Goal: Task Accomplishment & Management: Use online tool/utility

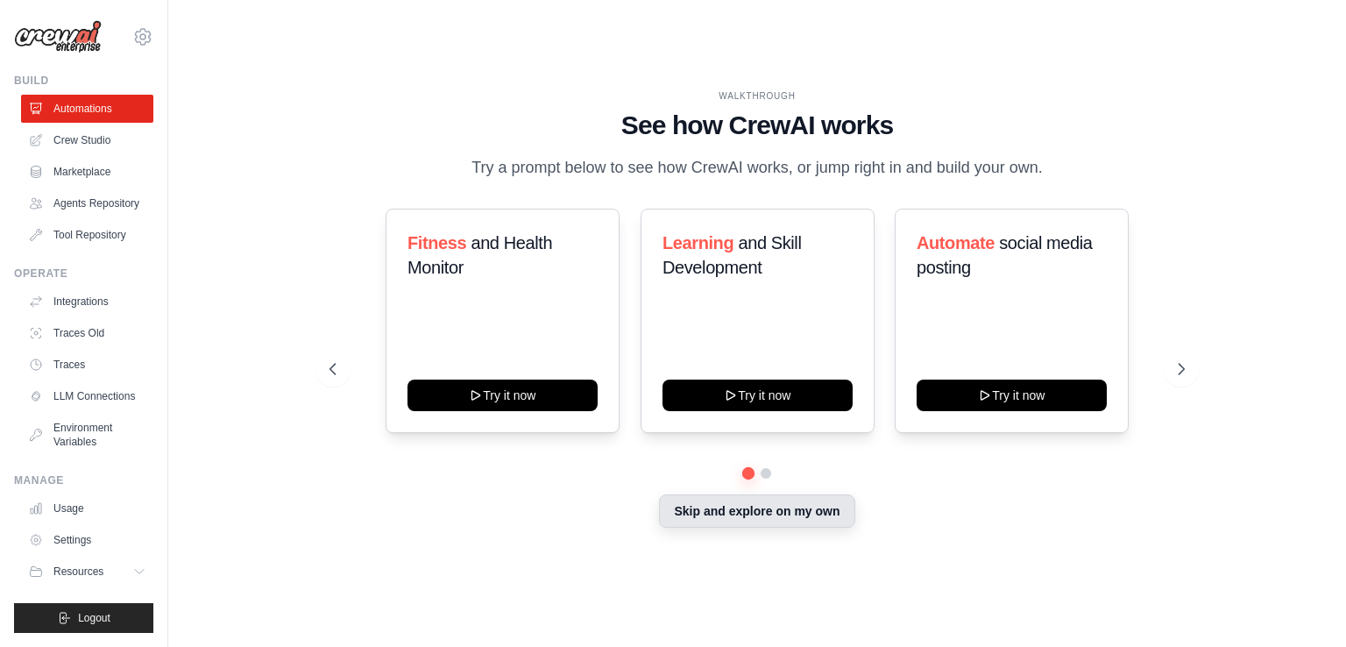
click at [744, 517] on button "Skip and explore on my own" at bounding box center [756, 510] width 195 height 33
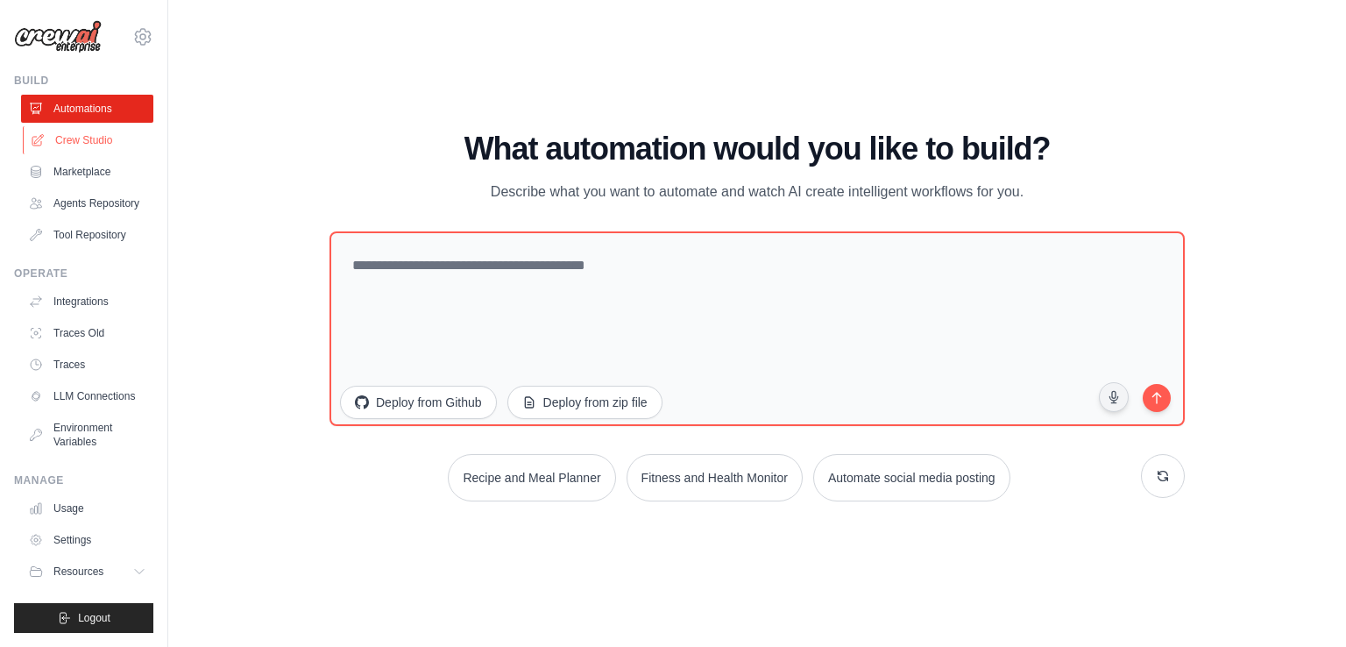
click at [105, 142] on link "Crew Studio" at bounding box center [89, 140] width 132 height 28
click at [102, 132] on link "Crew Studio" at bounding box center [89, 140] width 132 height 28
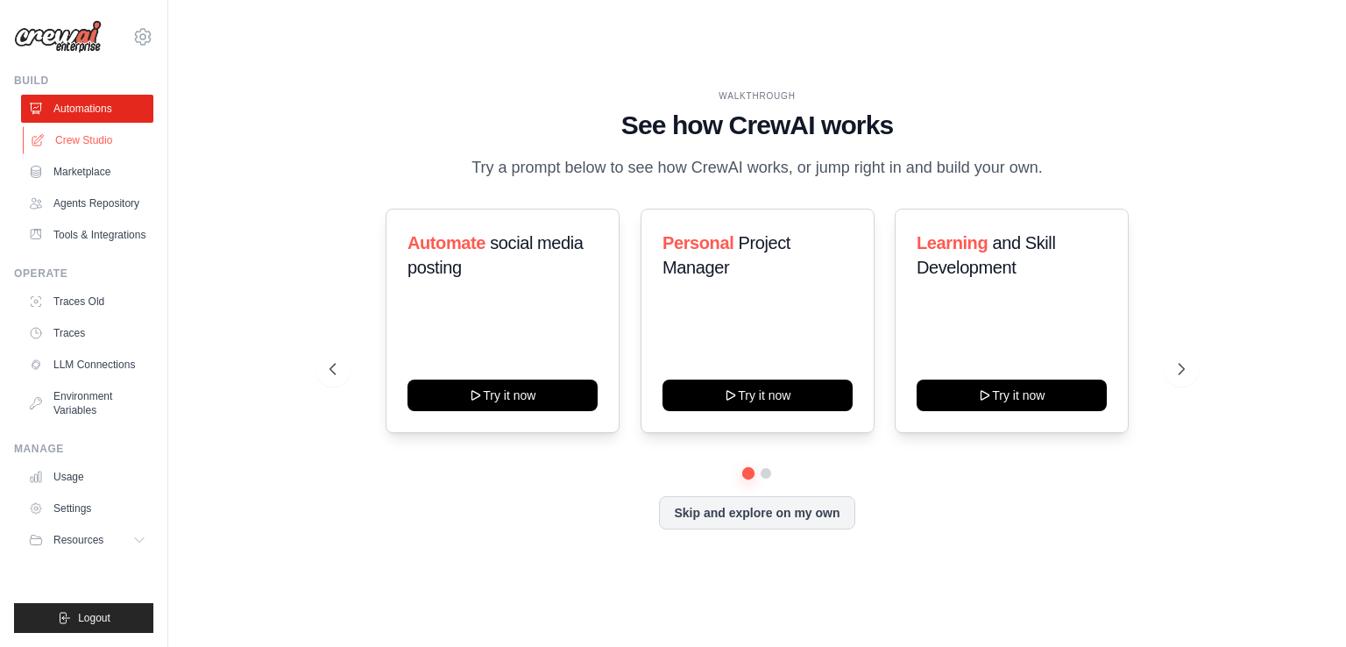
click at [104, 144] on link "Crew Studio" at bounding box center [89, 140] width 132 height 28
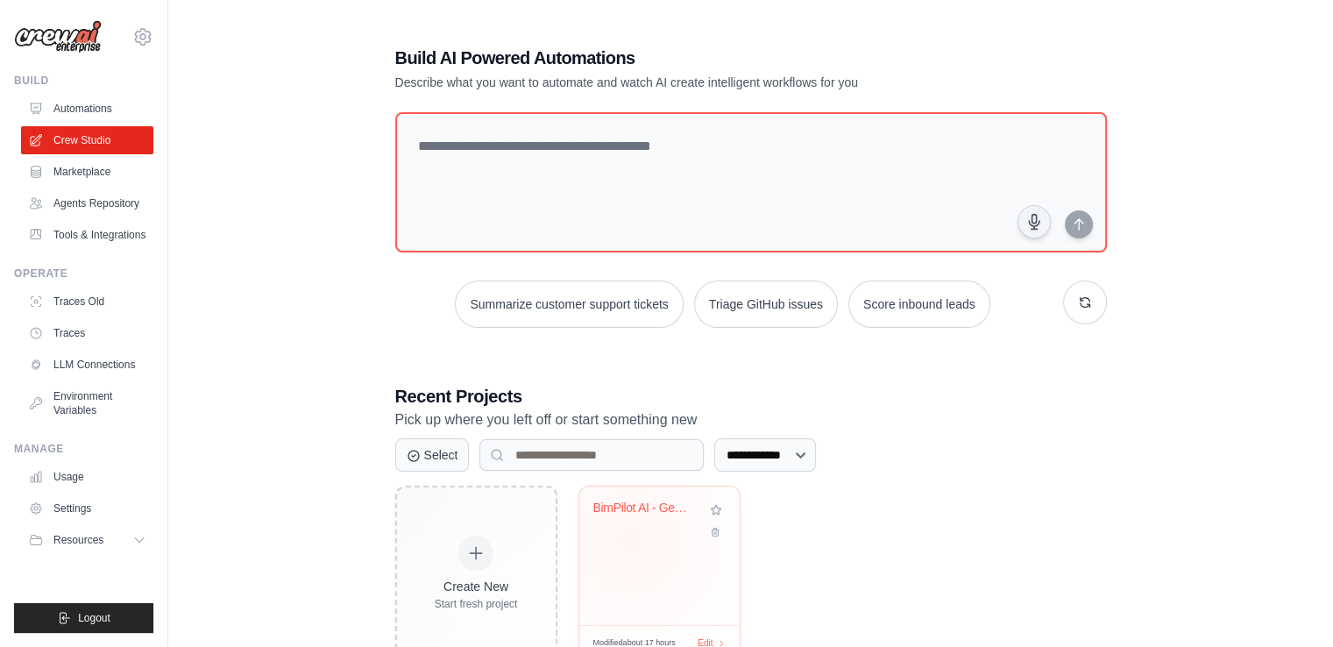
click at [630, 541] on div "BimPilot AI - Gemini-Powered CAD-to..." at bounding box center [659, 555] width 160 height 138
click at [134, 203] on link "Agents Repository" at bounding box center [89, 203] width 132 height 28
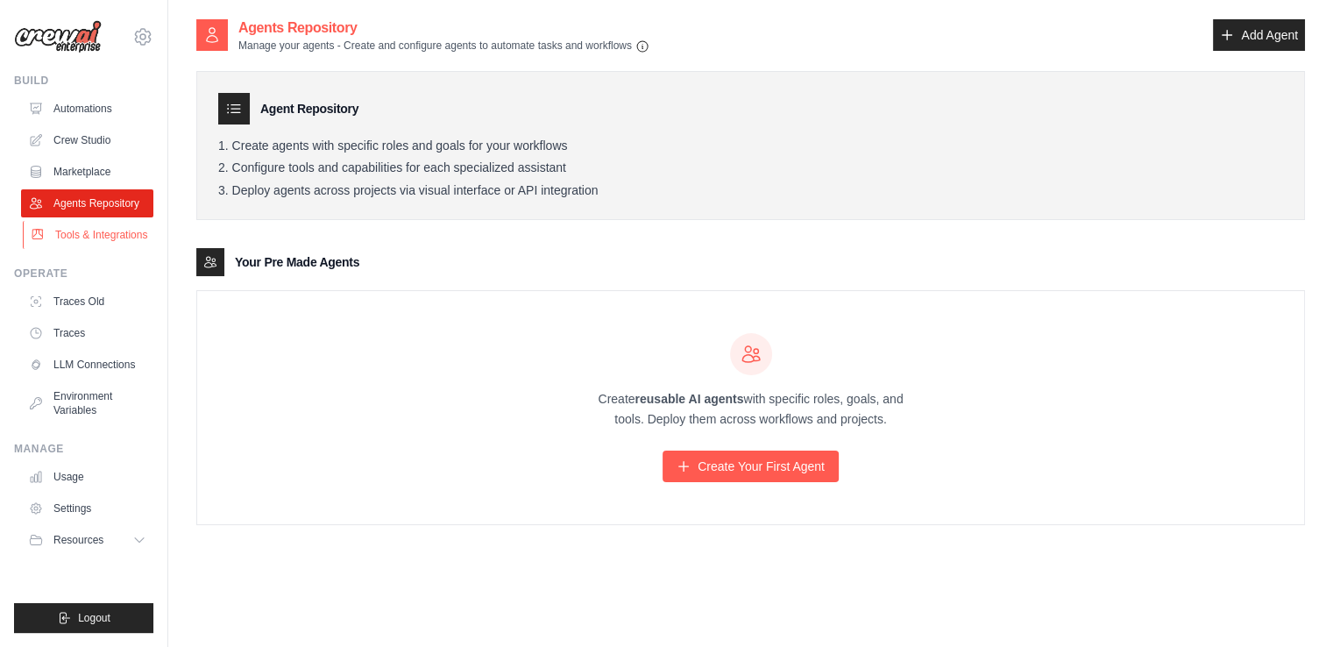
click at [121, 226] on link "Tools & Integrations" at bounding box center [89, 235] width 132 height 28
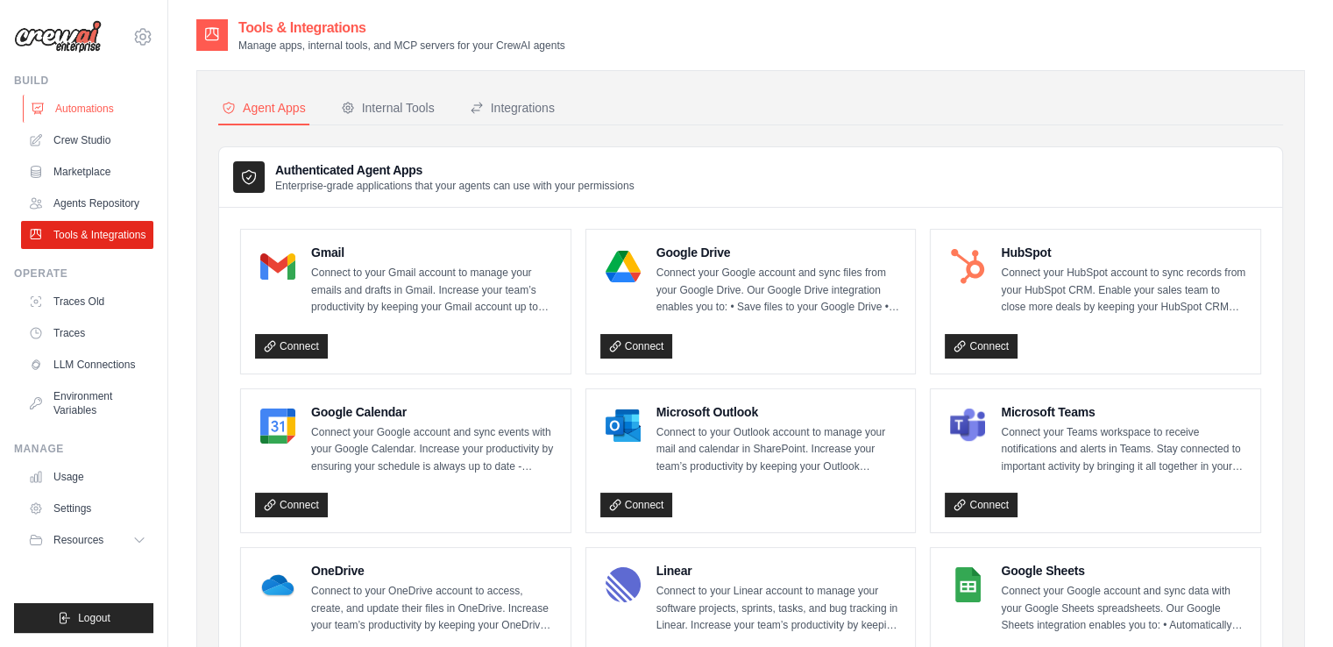
click at [110, 115] on link "Automations" at bounding box center [89, 109] width 132 height 28
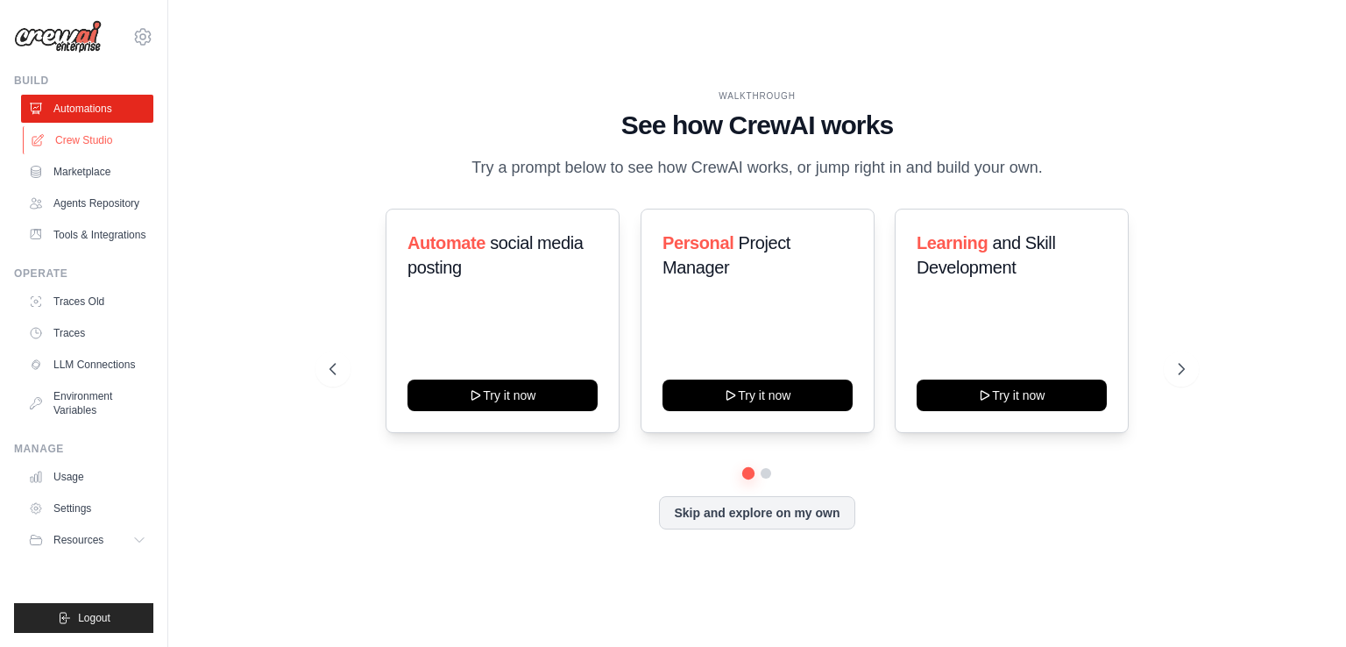
click at [103, 139] on link "Crew Studio" at bounding box center [89, 140] width 132 height 28
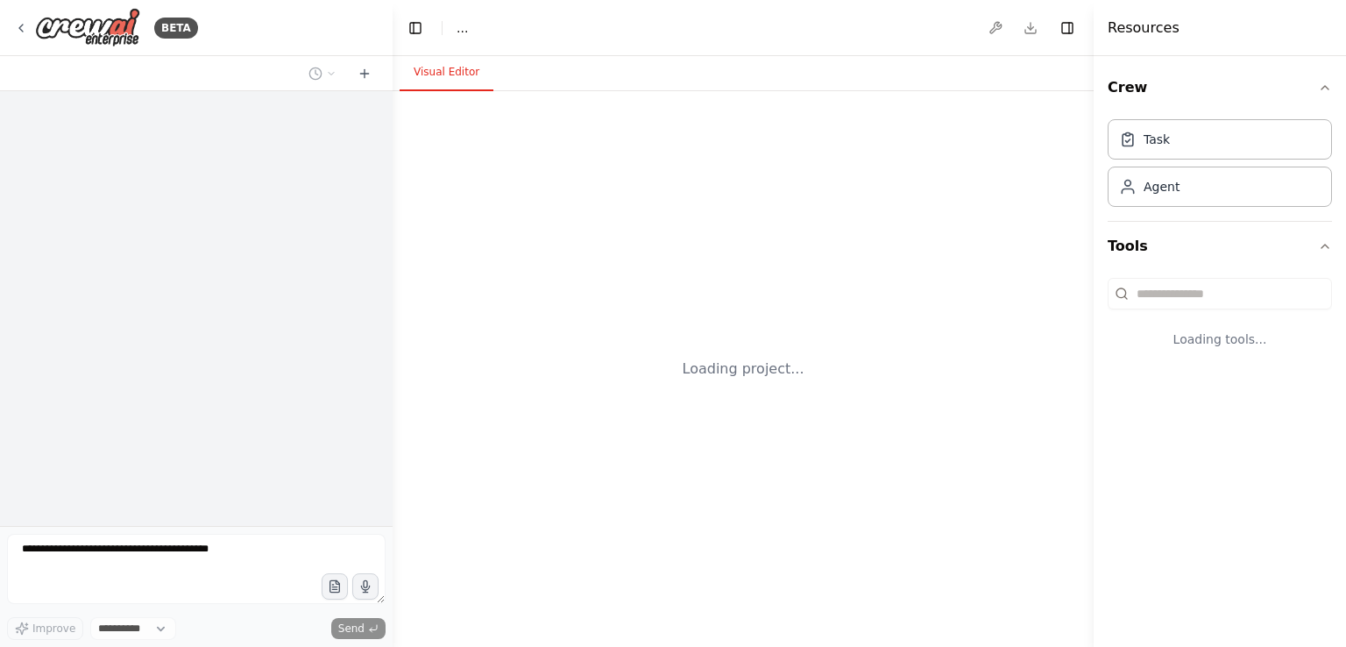
select select "****"
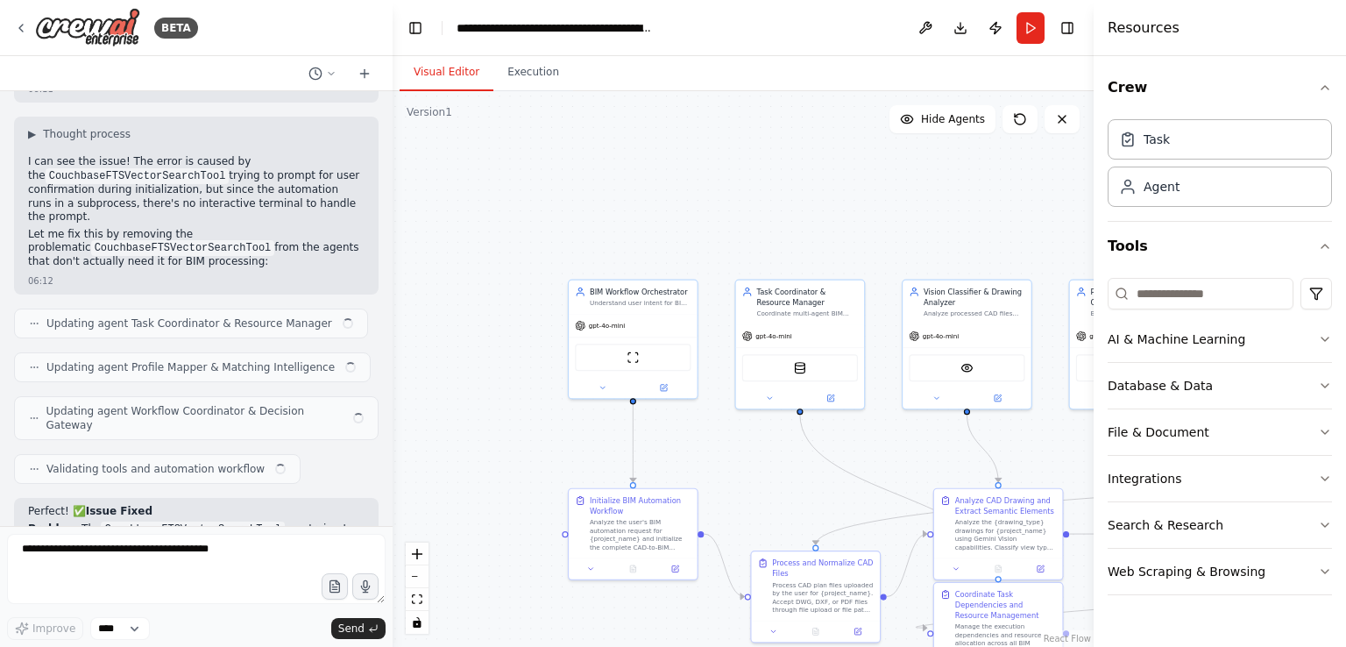
scroll to position [14444, 0]
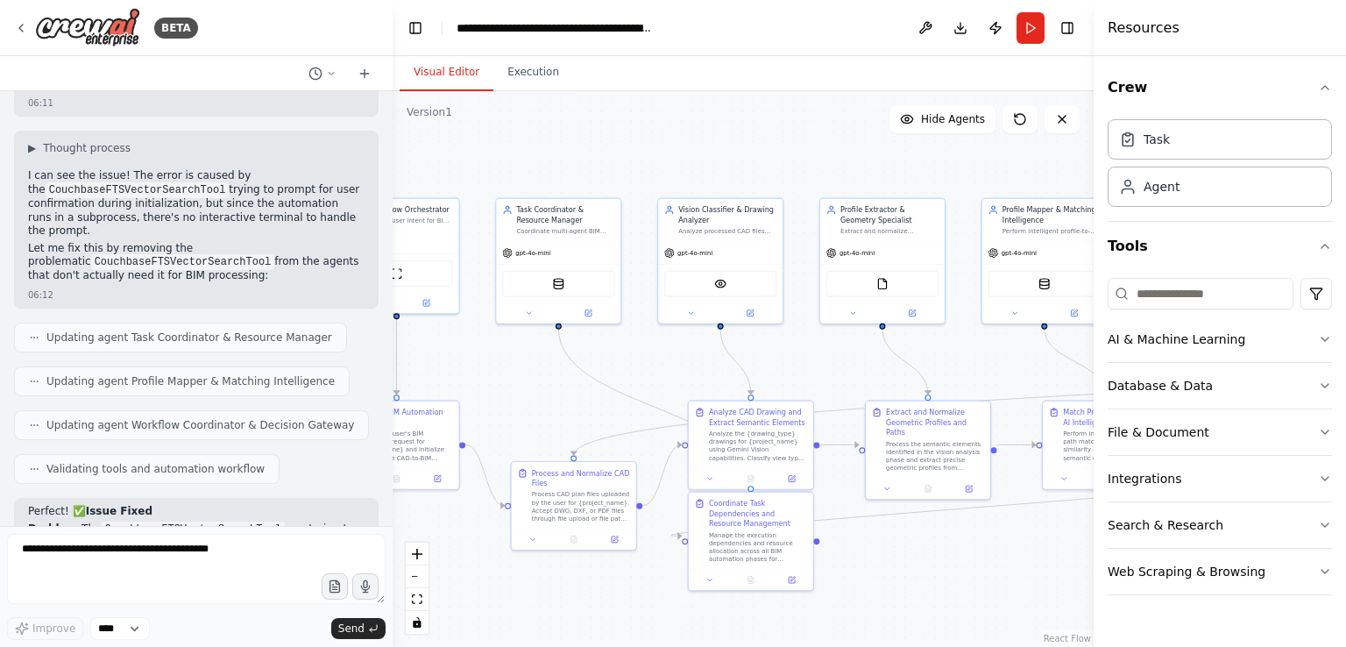
drag, startPoint x: 747, startPoint y: 448, endPoint x: 470, endPoint y: 337, distance: 298.1
click at [470, 337] on div ".deletable-edge-delete-btn { width: 20px; height: 20px; border: 0px solid #ffff…" at bounding box center [743, 368] width 701 height 555
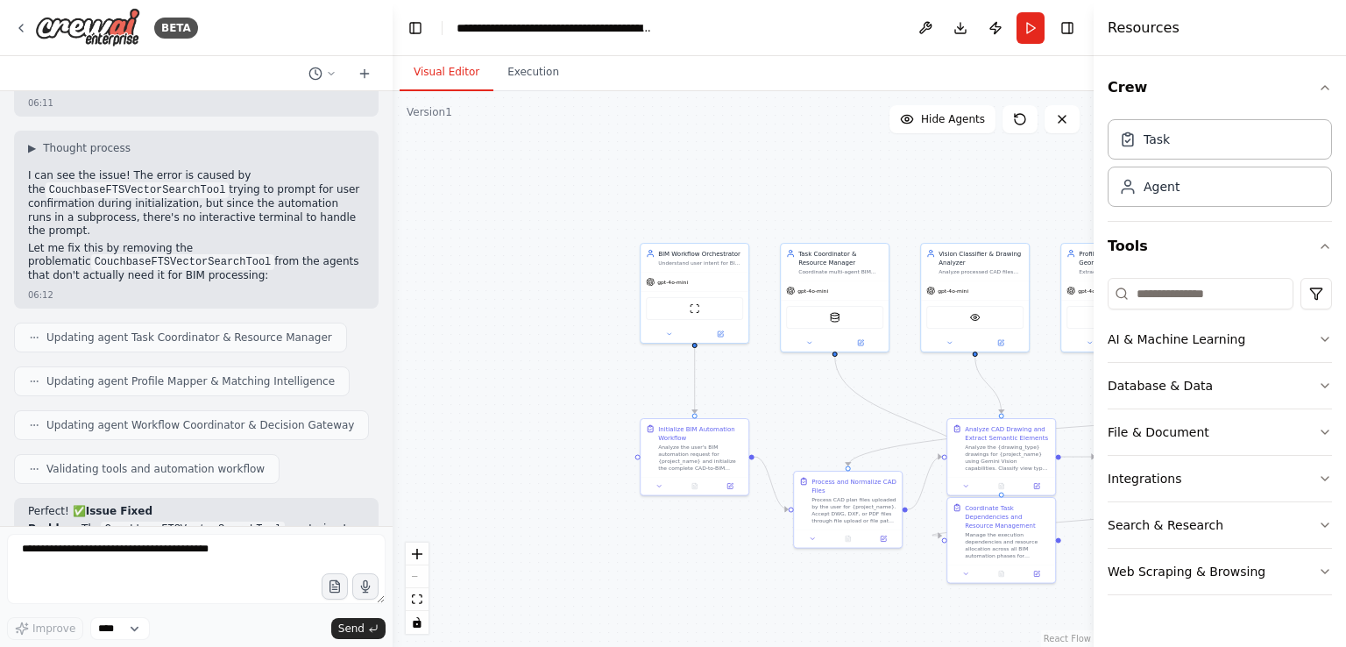
drag, startPoint x: 494, startPoint y: 349, endPoint x: 798, endPoint y: 395, distance: 307.6
click at [798, 395] on div ".deletable-edge-delete-btn { width: 20px; height: 20px; border: 0px solid #ffff…" at bounding box center [743, 368] width 701 height 555
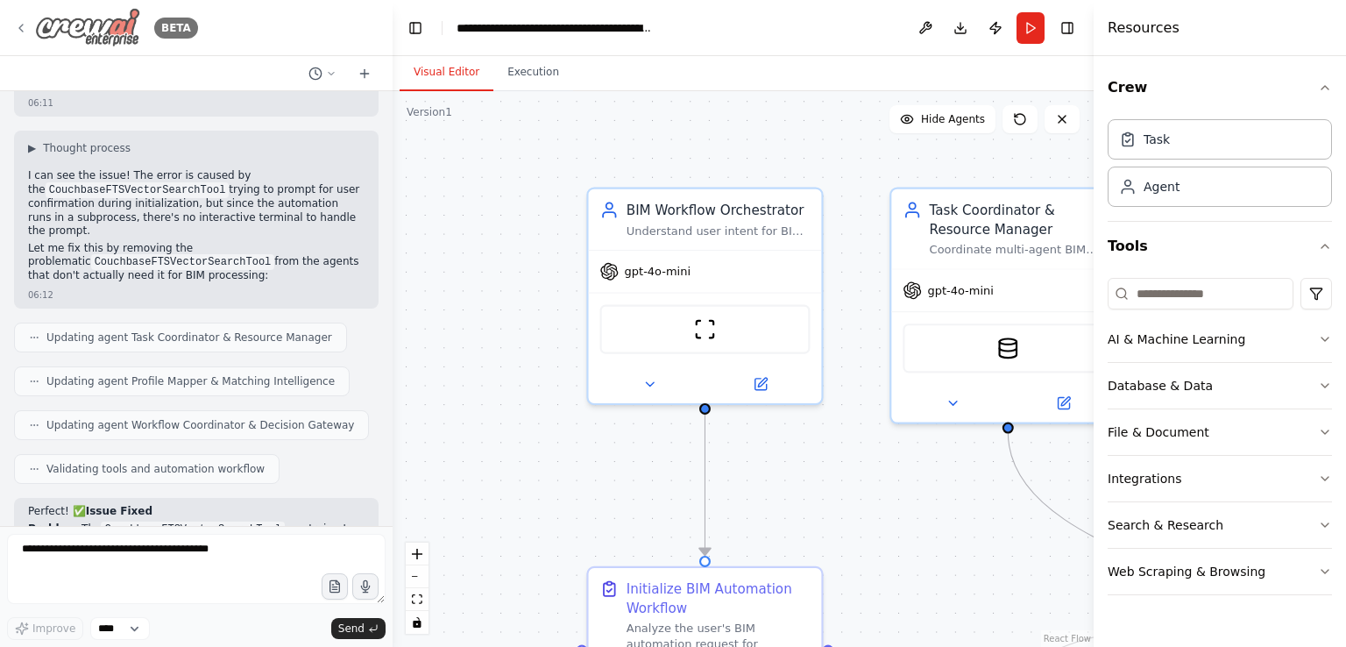
click at [21, 29] on icon at bounding box center [21, 28] width 4 height 7
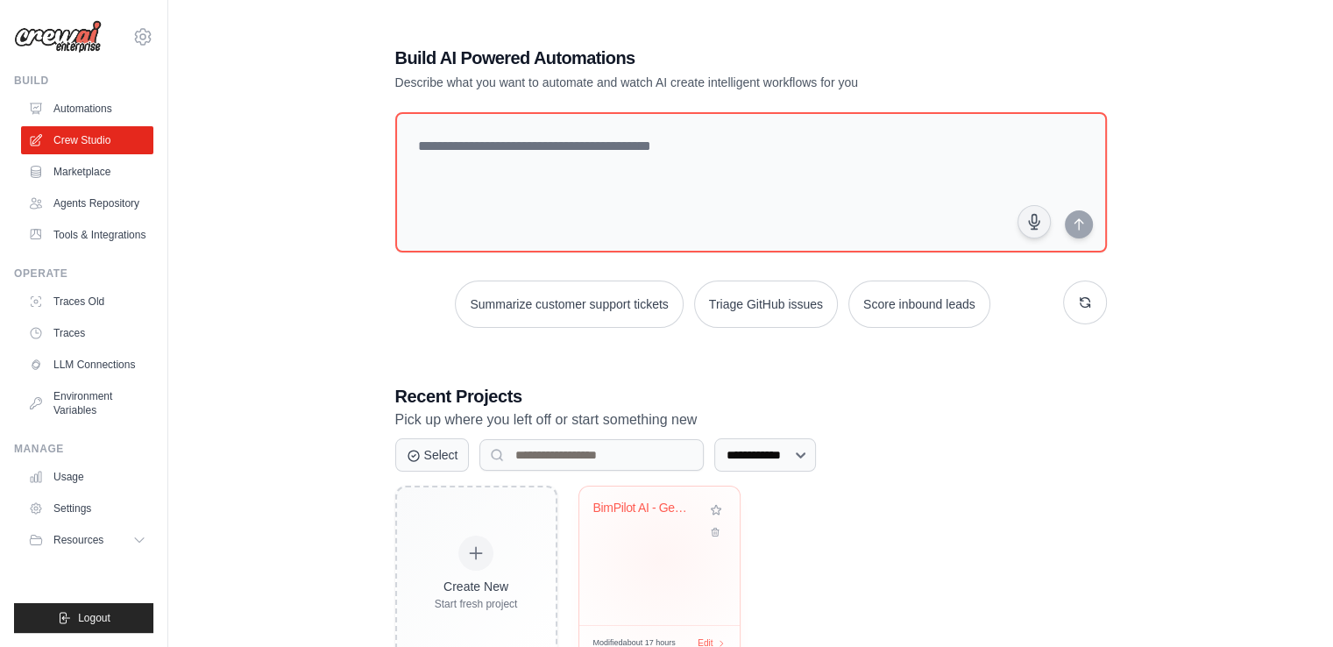
click at [661, 557] on div "BimPilot AI - Gemini-Powered CAD-to..." at bounding box center [659, 555] width 160 height 138
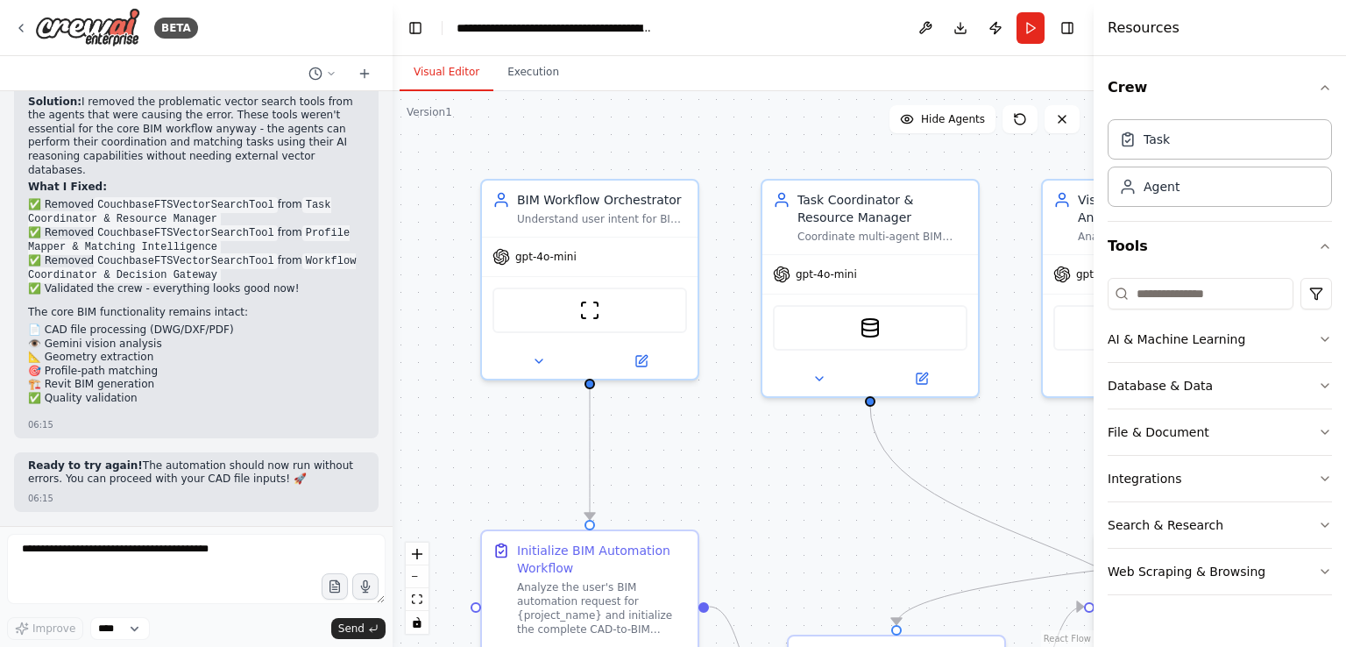
scroll to position [15182, 0]
drag, startPoint x: 176, startPoint y: 564, endPoint x: 145, endPoint y: 560, distance: 31.0
click at [145, 560] on textarea at bounding box center [196, 569] width 379 height 70
click at [230, 550] on textarea at bounding box center [196, 569] width 379 height 70
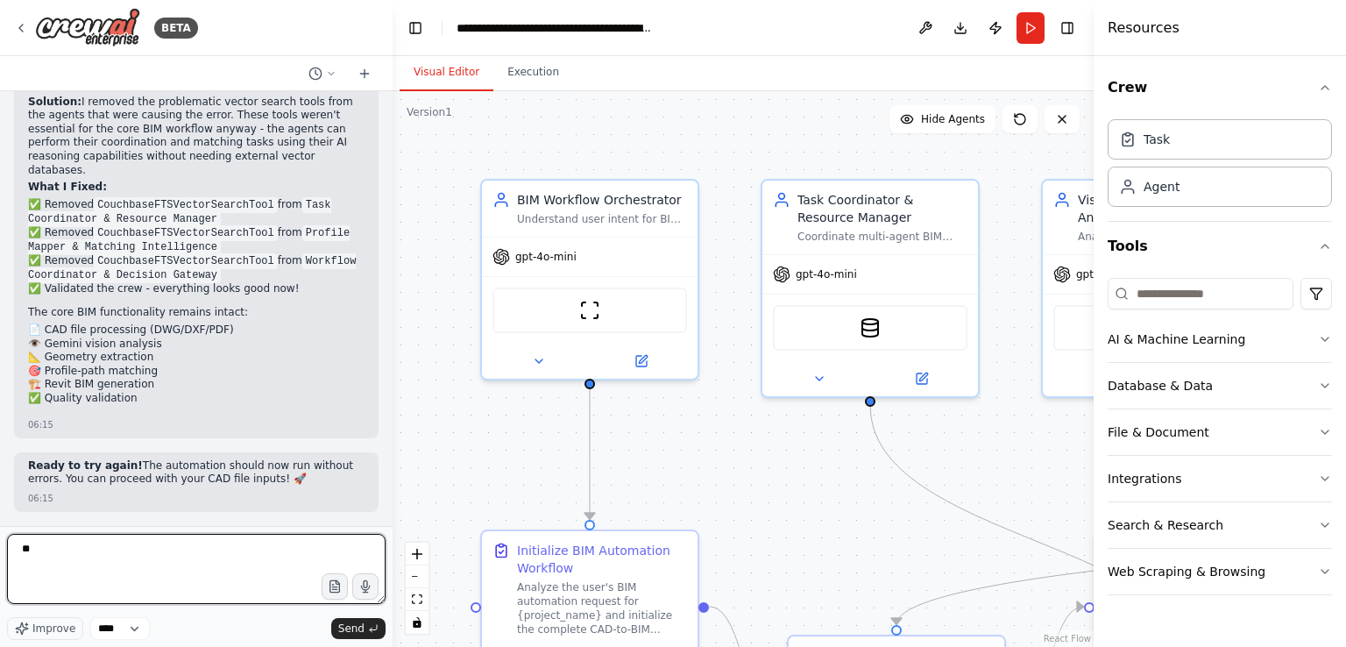
type textarea "*"
type textarea "******"
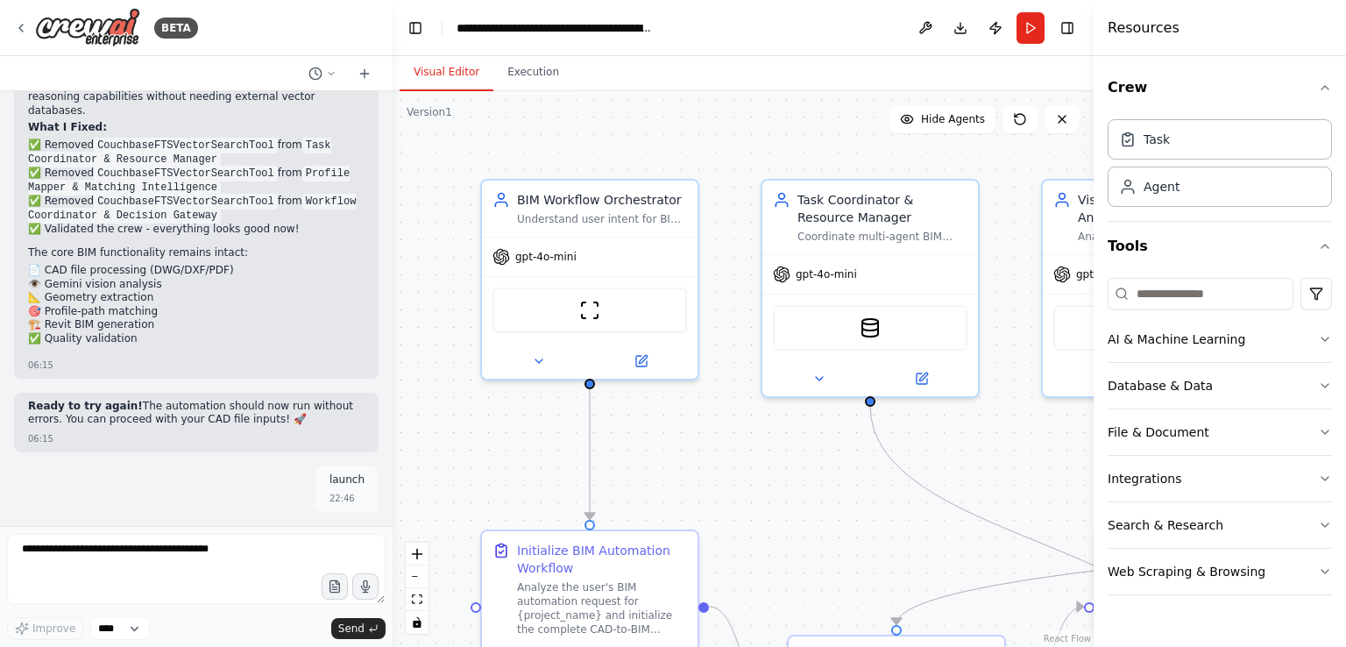
scroll to position [15288, 0]
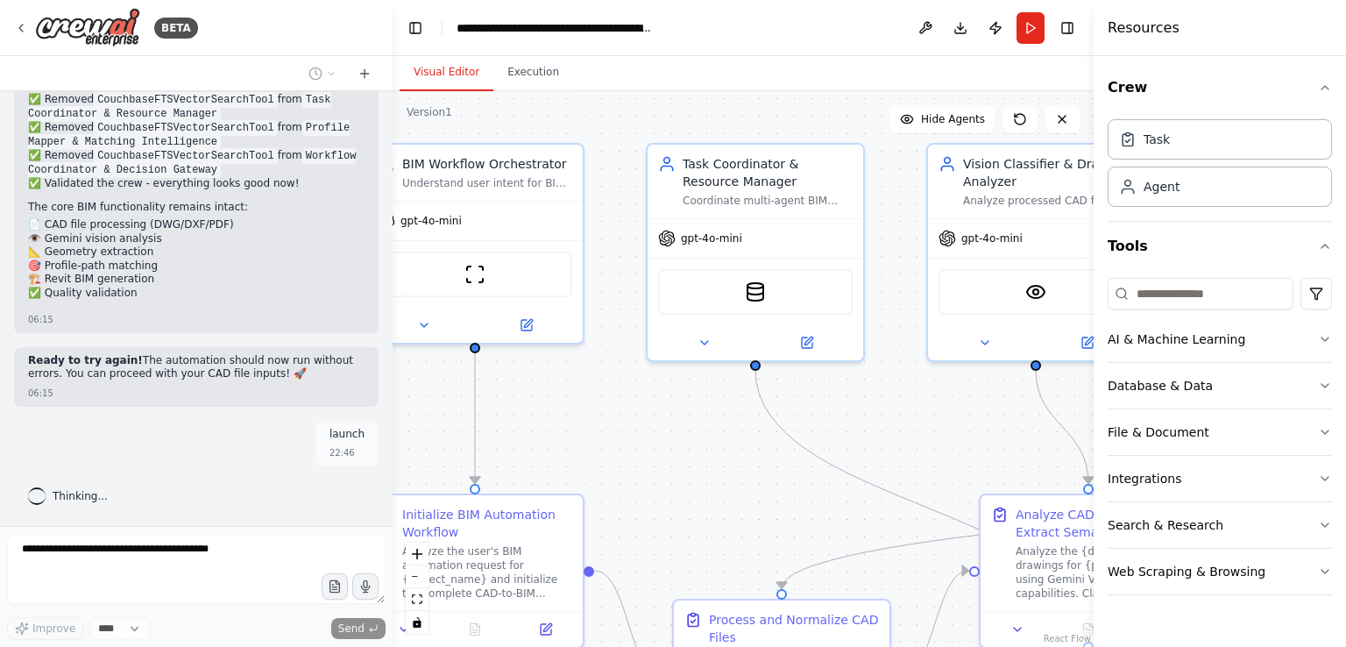
drag, startPoint x: 803, startPoint y: 465, endPoint x: 678, endPoint y: 423, distance: 132.2
click at [678, 423] on div ".deletable-edge-delete-btn { width: 20px; height: 20px; border: 0px solid #ffff…" at bounding box center [743, 368] width 701 height 555
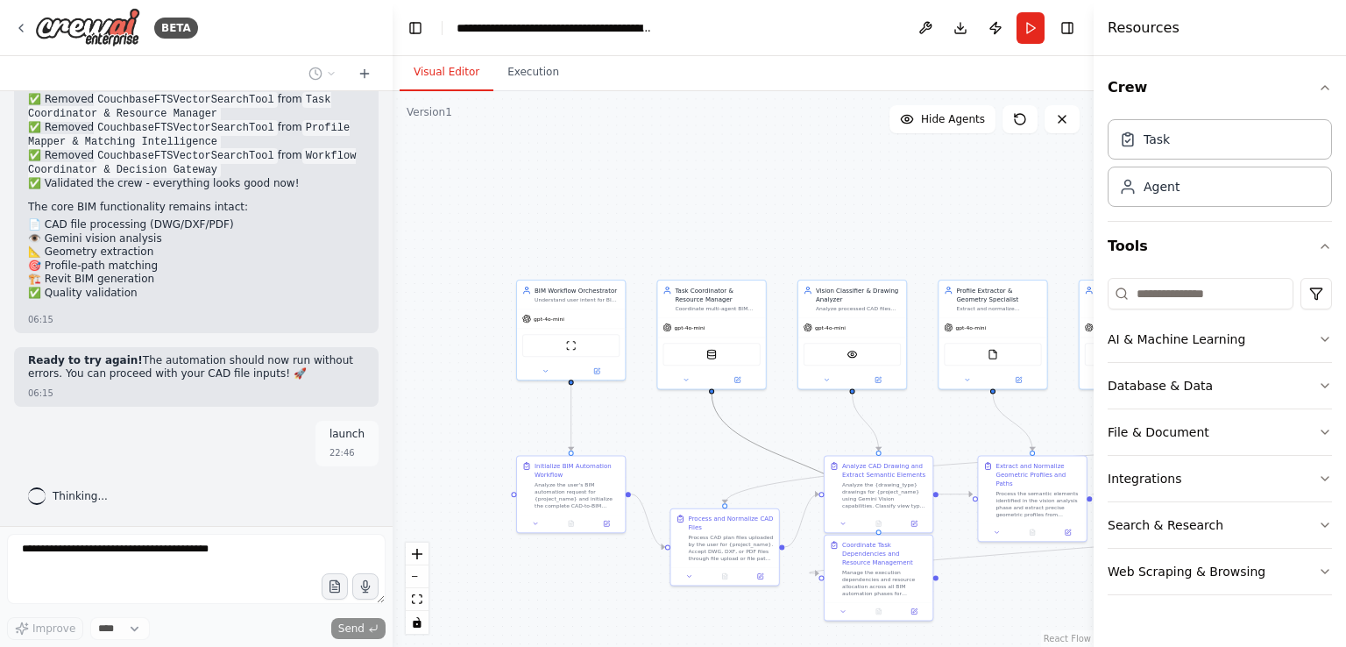
drag, startPoint x: 750, startPoint y: 435, endPoint x: 687, endPoint y: 440, distance: 63.2
click at [687, 440] on div ".deletable-edge-delete-btn { width: 20px; height: 20px; border: 0px solid #ffff…" at bounding box center [743, 368] width 701 height 555
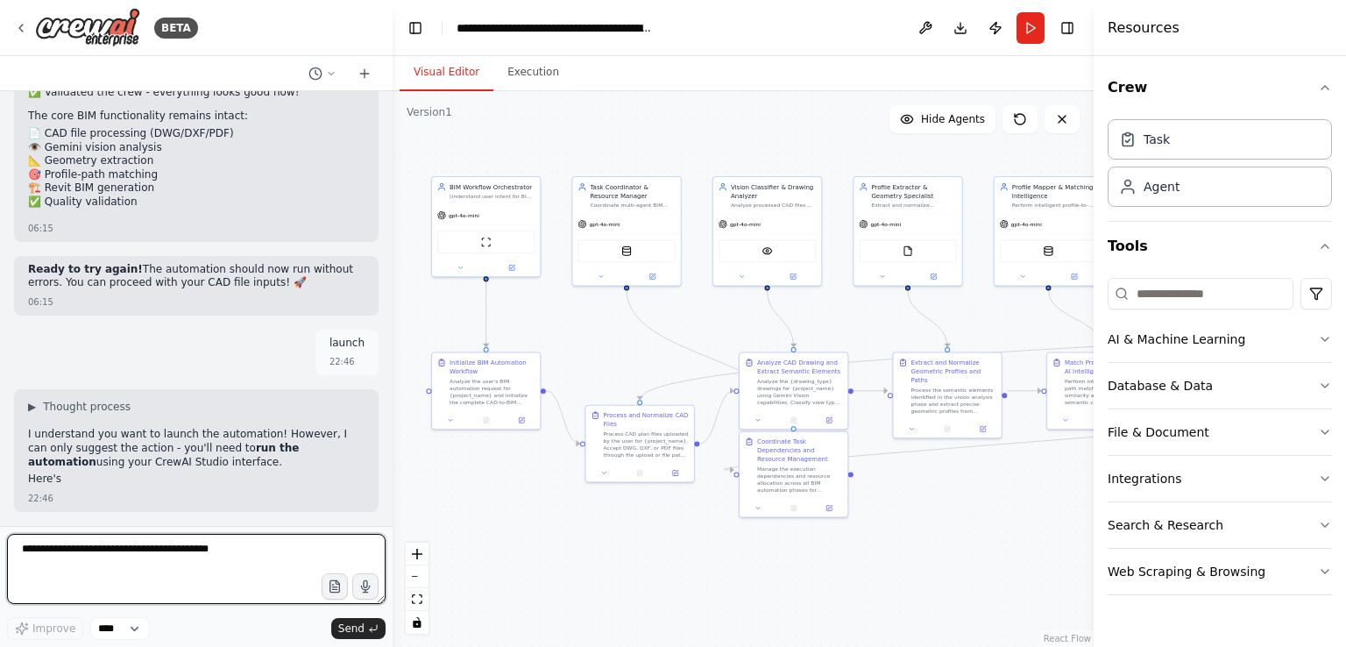
drag, startPoint x: 687, startPoint y: 440, endPoint x: 612, endPoint y: 333, distance: 130.3
click at [612, 333] on div ".deletable-edge-delete-btn { width: 20px; height: 20px; border: 0px solid #ffff…" at bounding box center [743, 368] width 701 height 555
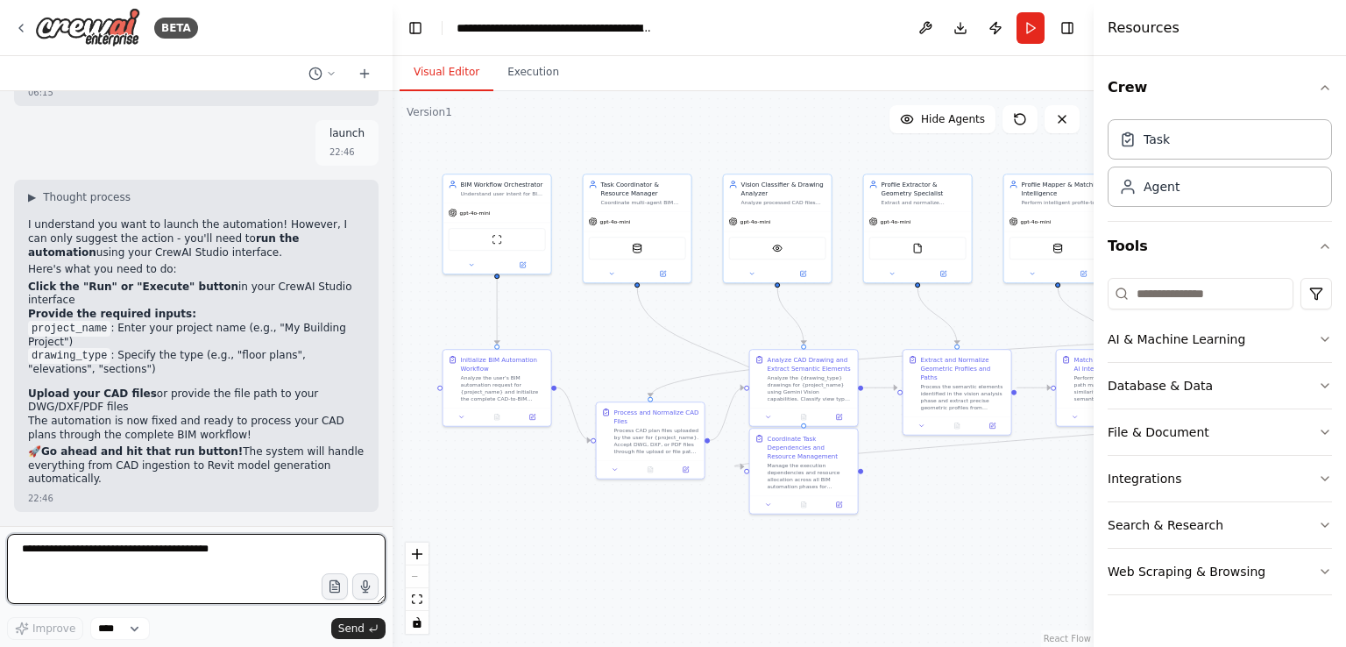
scroll to position [15560, 0]
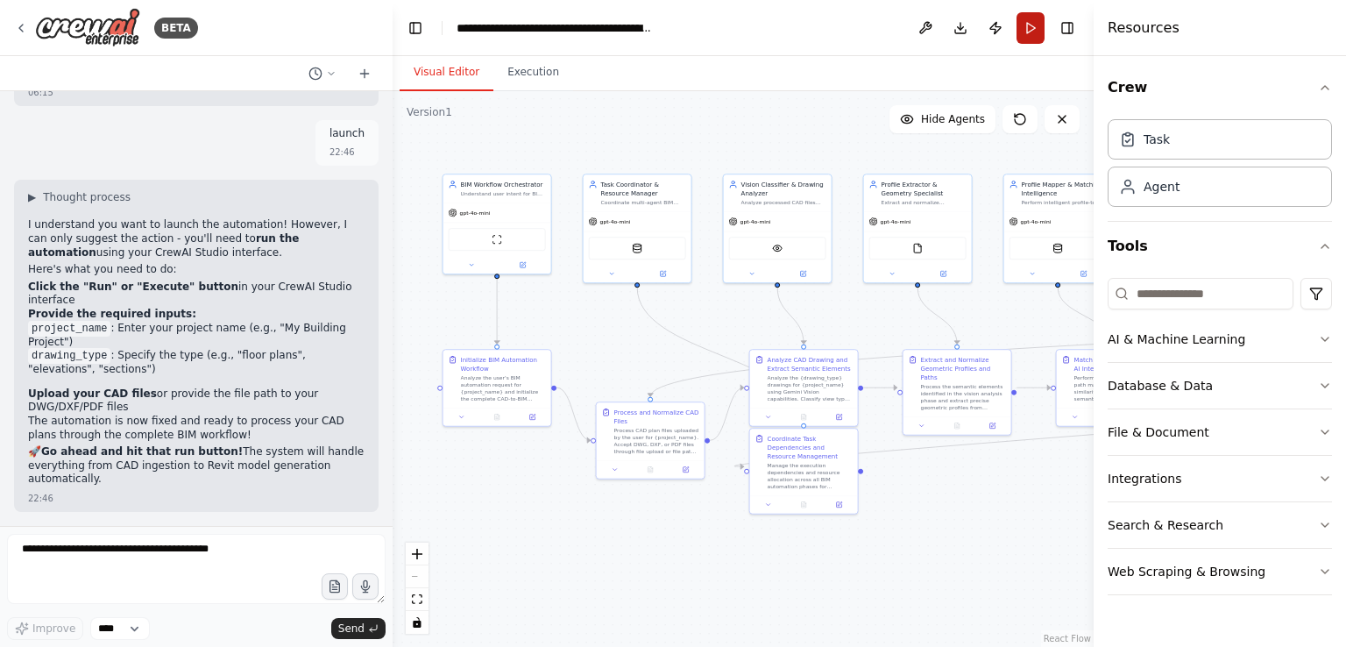
click at [1031, 18] on button "Run" at bounding box center [1030, 28] width 28 height 32
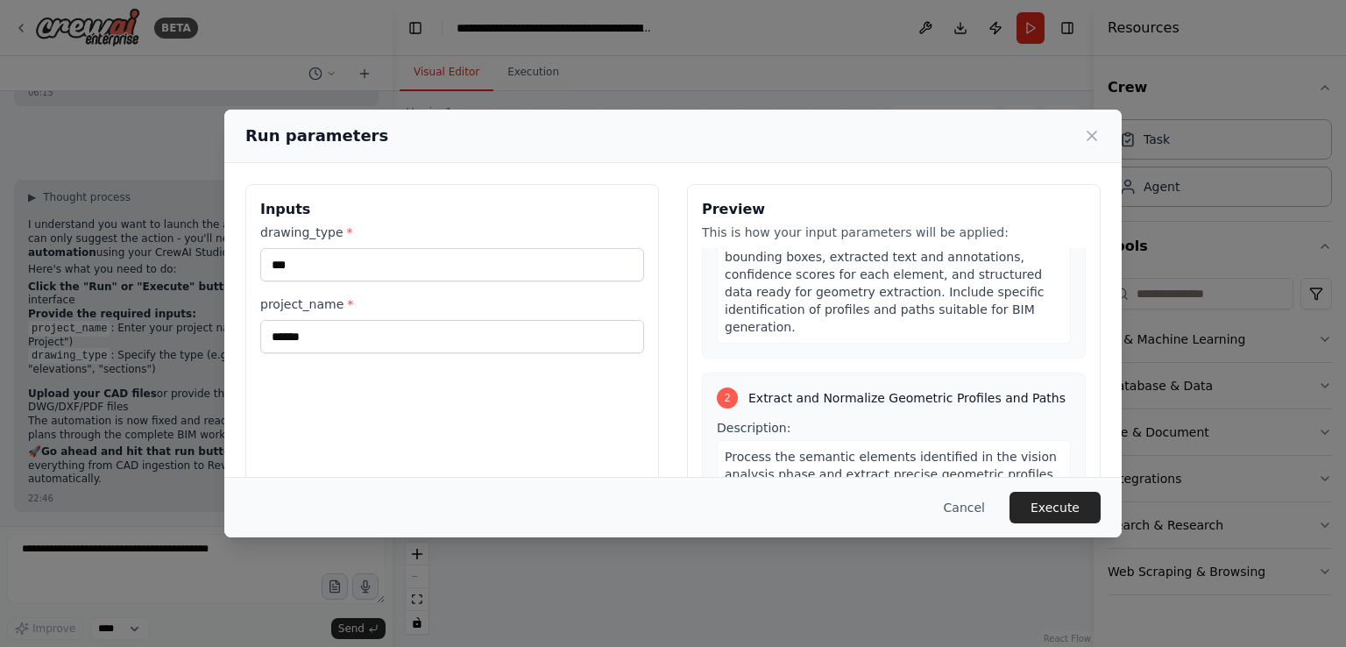
scroll to position [0, 0]
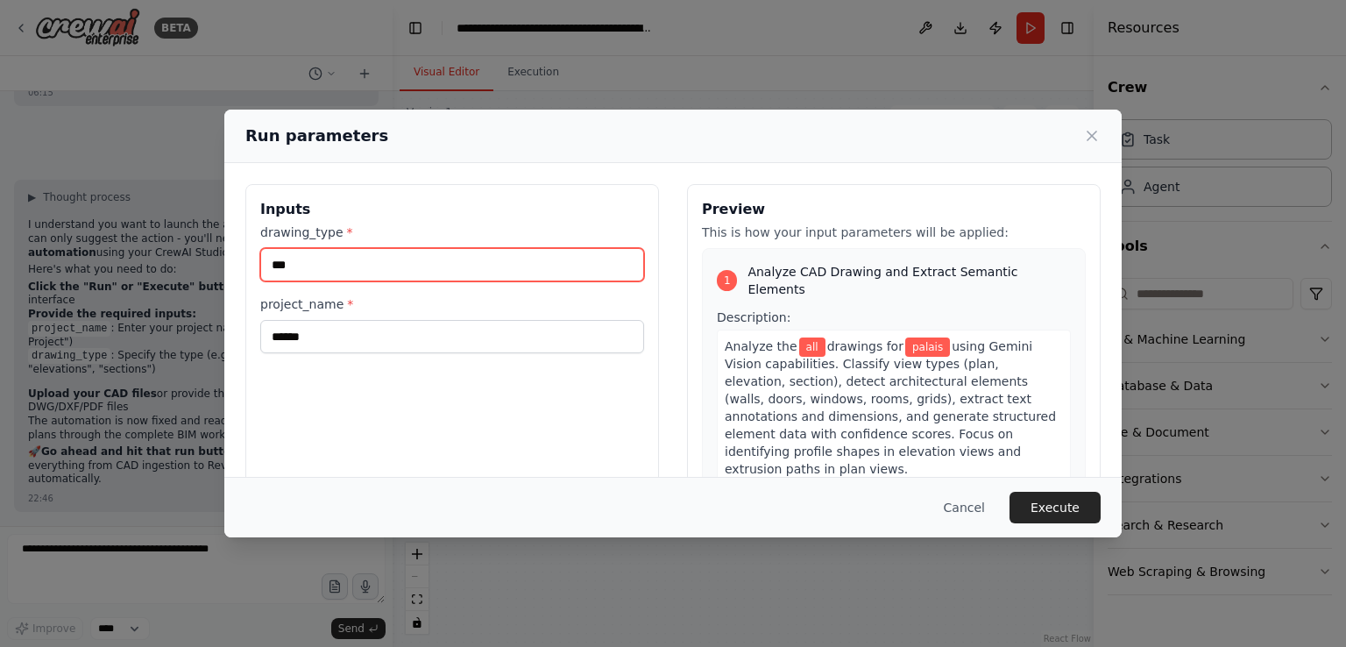
click at [431, 264] on input "***" at bounding box center [452, 264] width 384 height 33
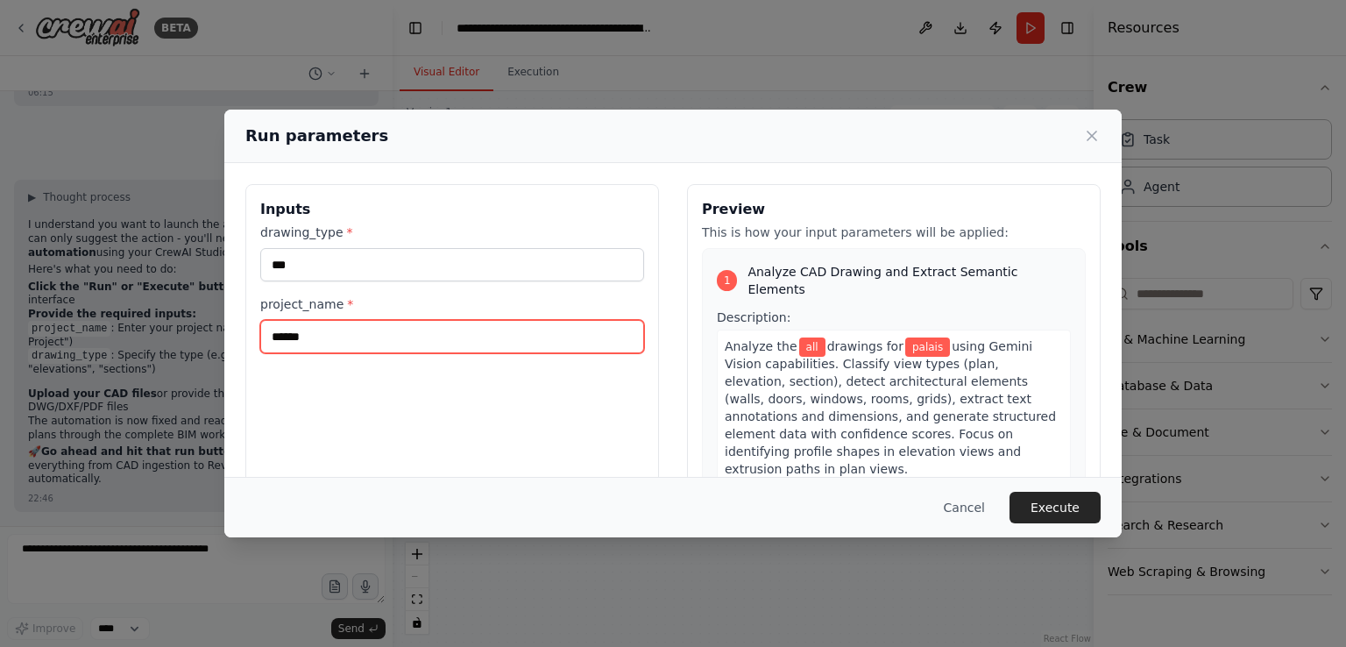
click at [491, 331] on input "******" at bounding box center [452, 336] width 384 height 33
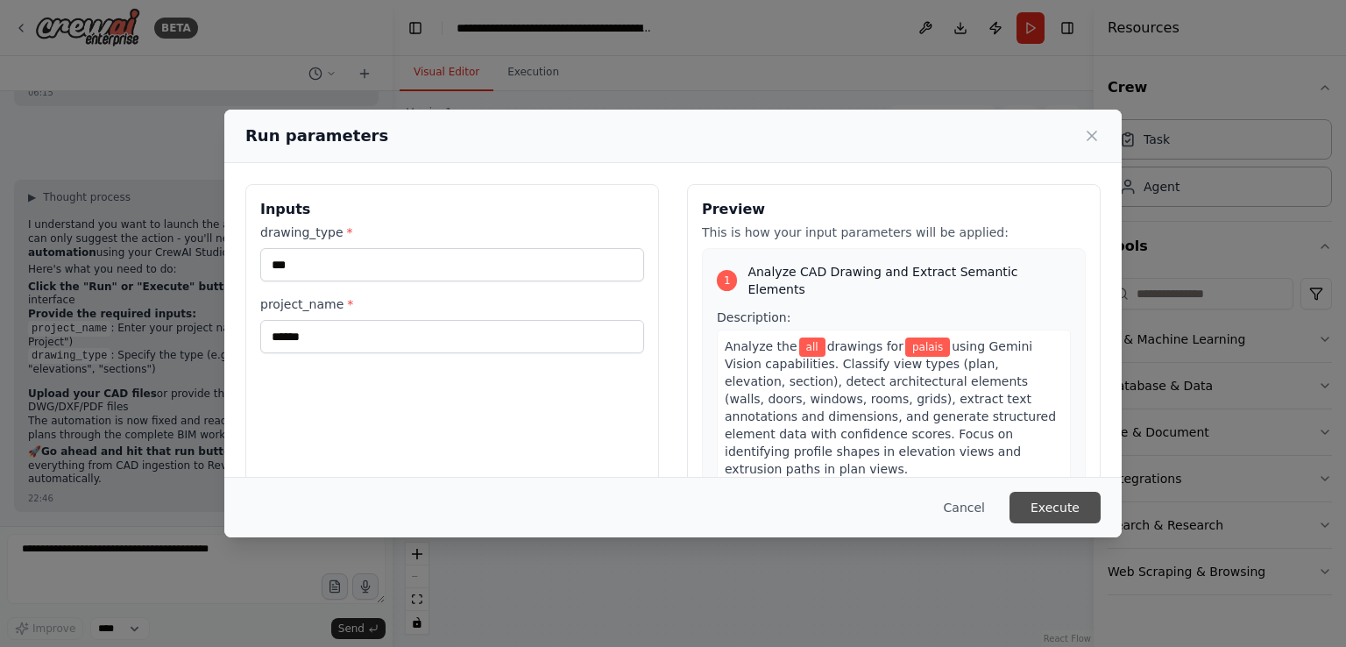
click at [1067, 513] on button "Execute" at bounding box center [1054, 508] width 91 height 32
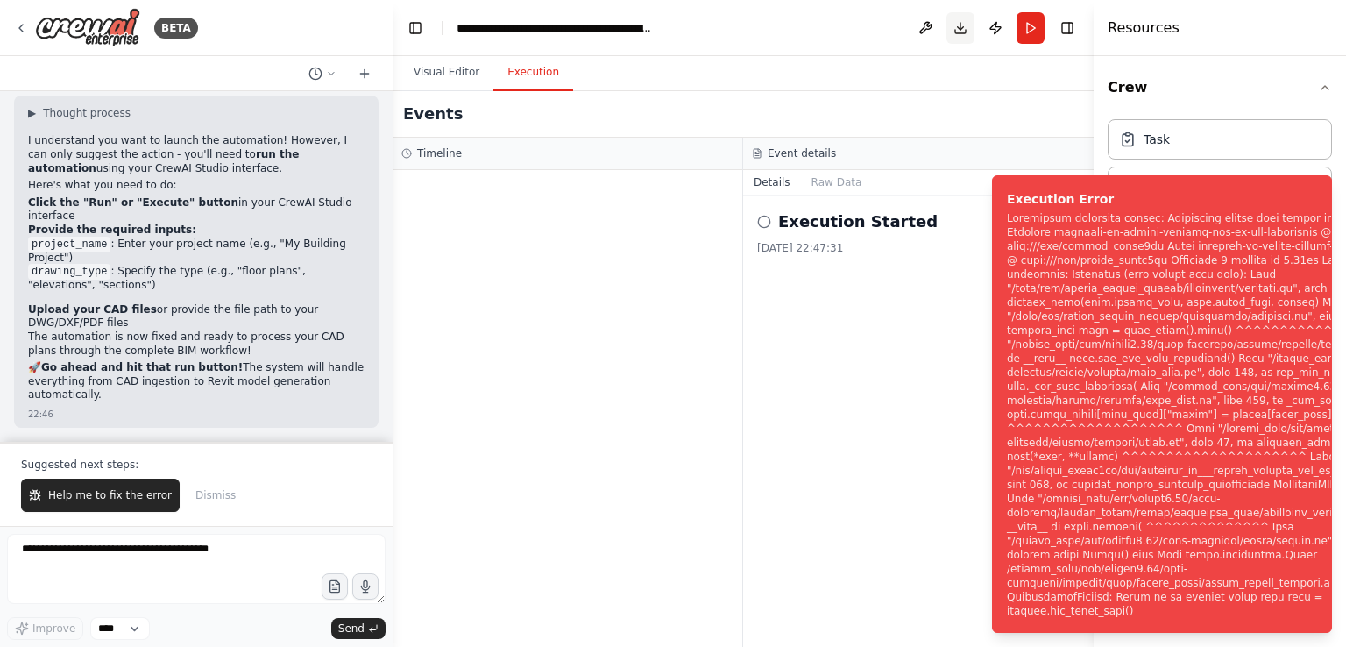
click at [965, 29] on button "Download" at bounding box center [960, 28] width 28 height 32
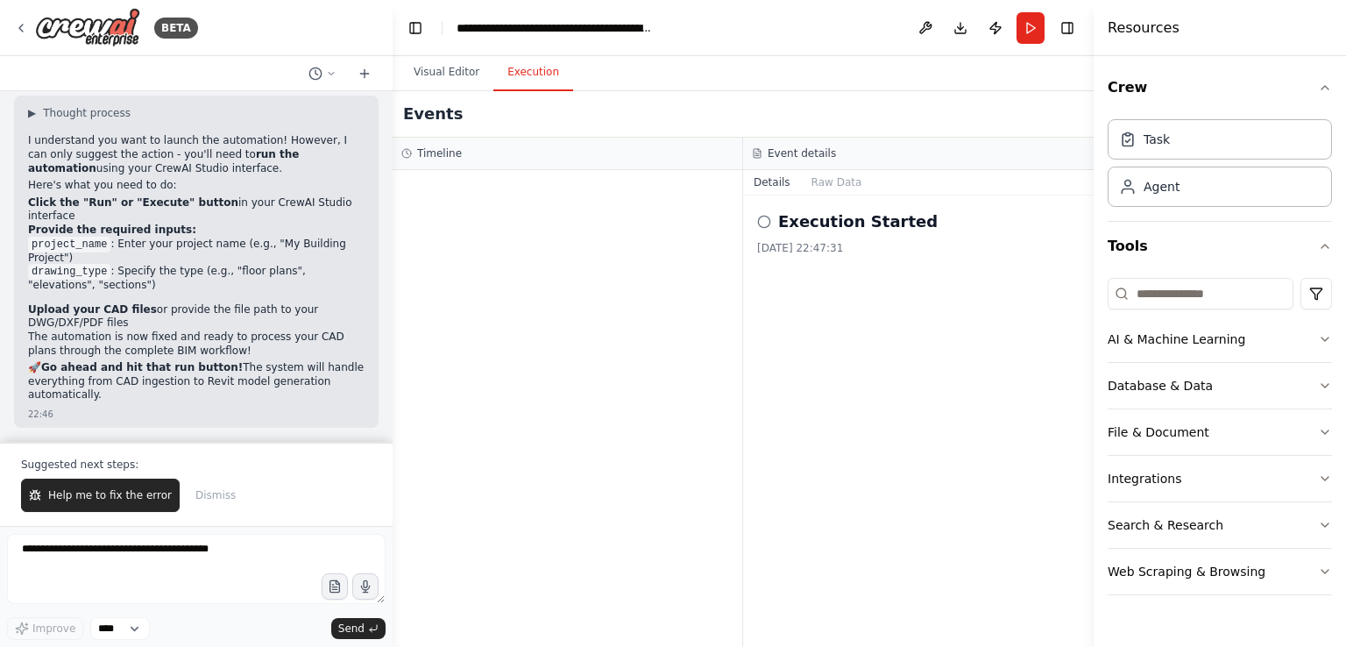
click at [28, 236] on strong "Provide the required inputs:" at bounding box center [112, 229] width 168 height 12
click at [86, 280] on code "drawing_type" at bounding box center [69, 272] width 82 height 16
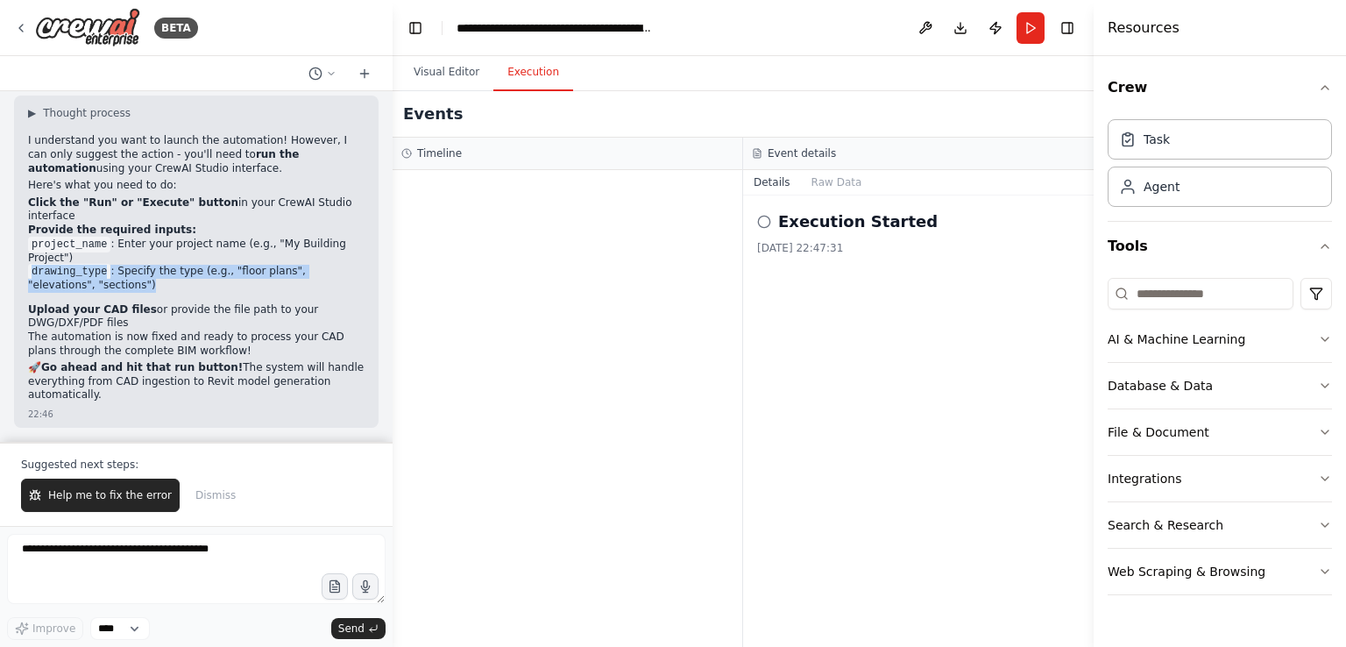
click at [86, 280] on code "drawing_type" at bounding box center [69, 272] width 82 height 16
click at [86, 236] on strong "Provide the required inputs:" at bounding box center [112, 229] width 168 height 12
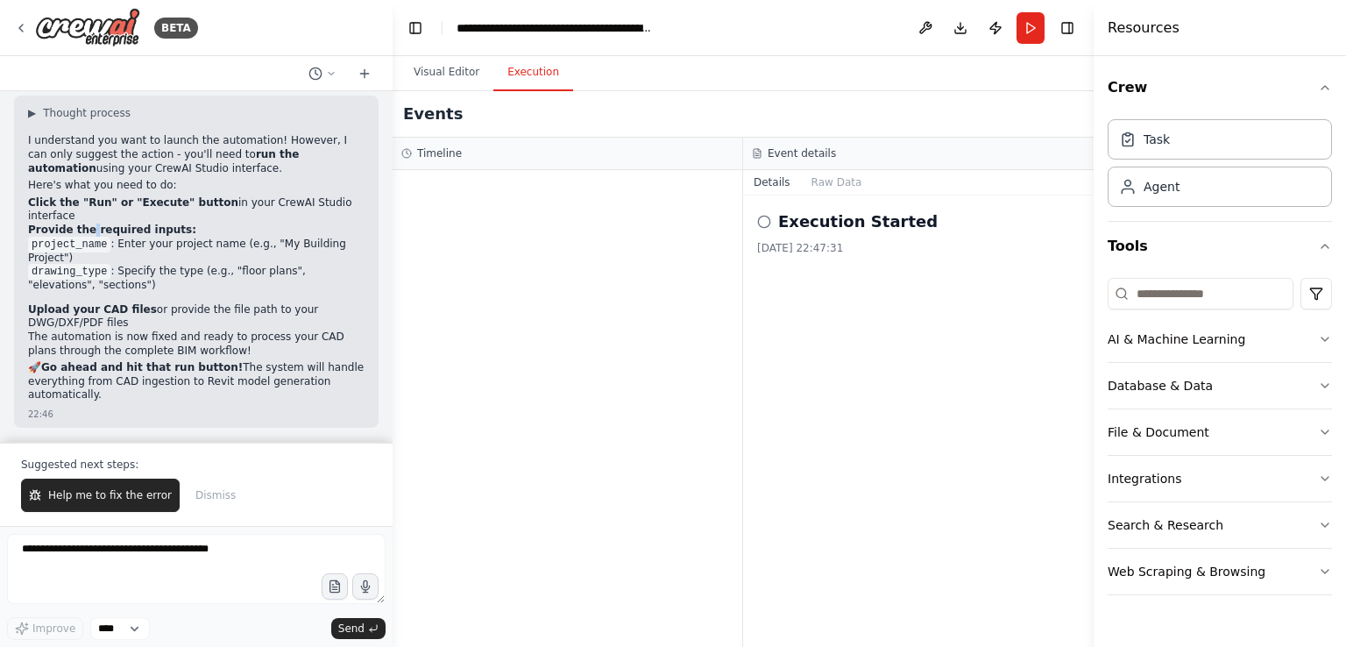
click at [86, 236] on strong "Provide the required inputs:" at bounding box center [112, 229] width 168 height 12
click at [129, 209] on strong "Click the "Run" or "Execute" button" at bounding box center [133, 202] width 210 height 12
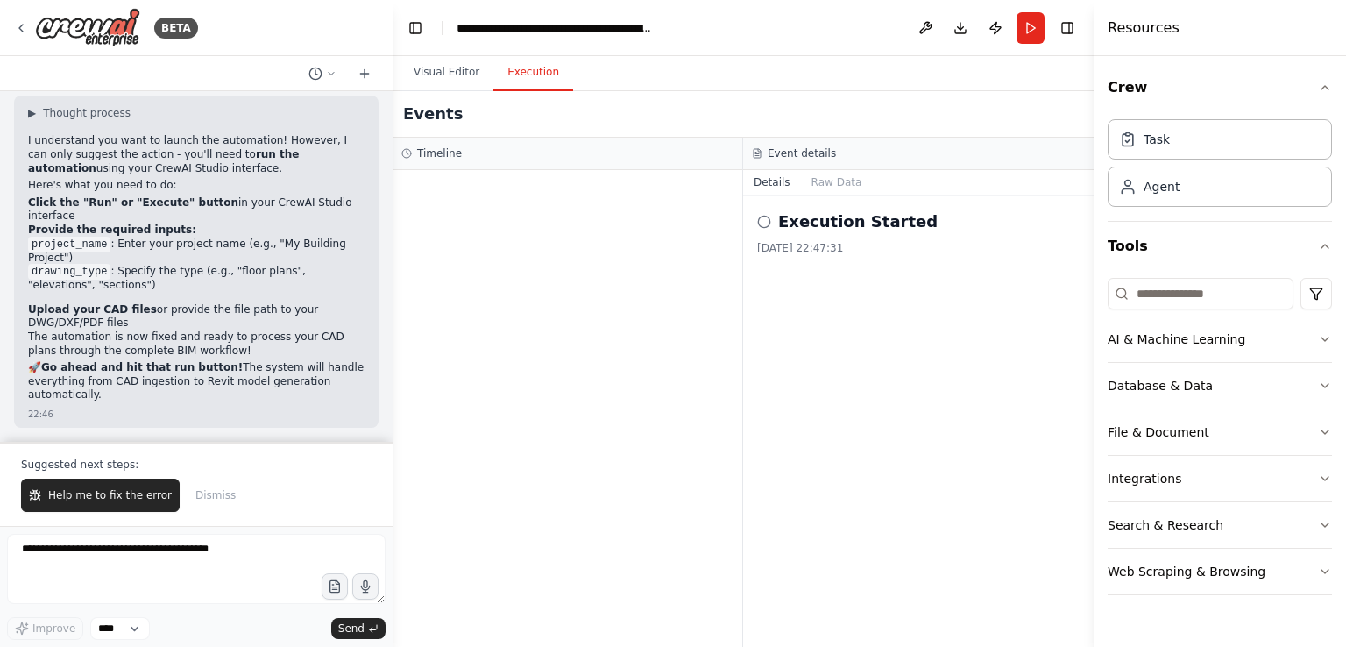
click at [128, 236] on strong "Provide the required inputs:" at bounding box center [112, 229] width 168 height 12
click at [143, 293] on li "drawing_type : Specify the type (e.g., "floor plans", "elevations", "sections")" at bounding box center [196, 279] width 336 height 28
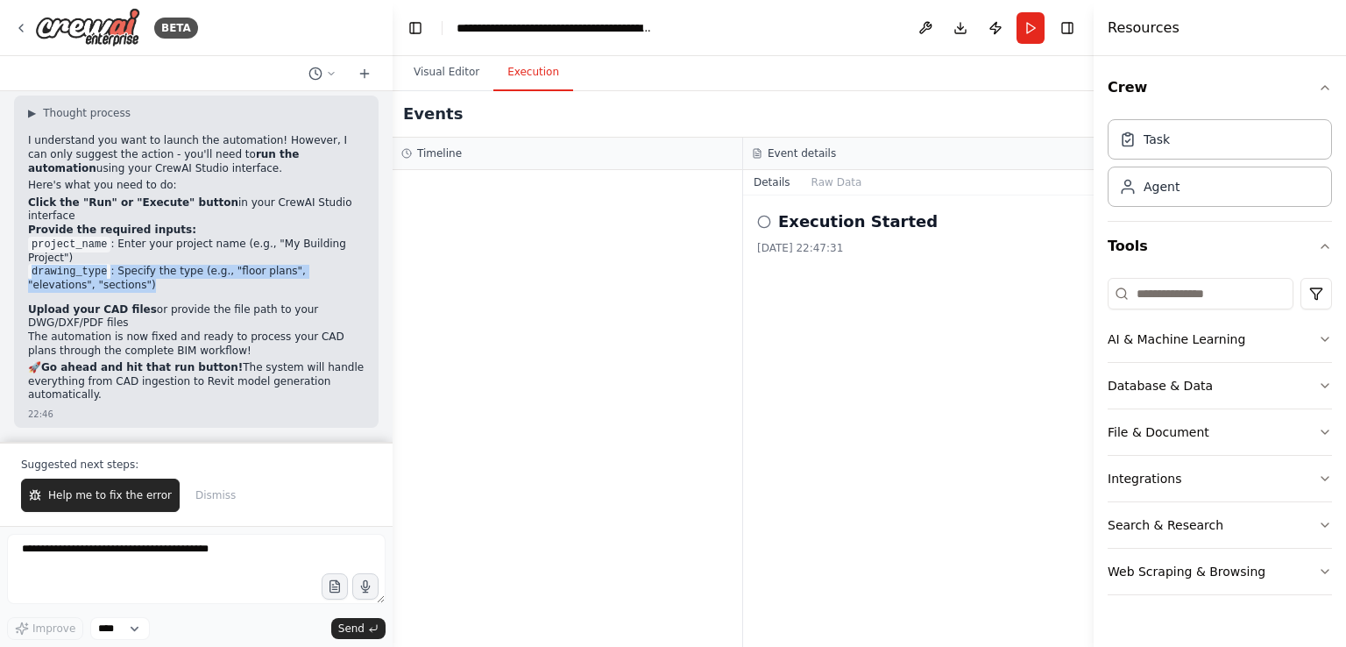
click at [143, 293] on li "drawing_type : Specify the type (e.g., "floor plans", "elevations", "sections")" at bounding box center [196, 279] width 336 height 28
click at [143, 265] on li "project_name : Enter your project name (e.g., "My Building Project")" at bounding box center [196, 251] width 336 height 28
click at [143, 236] on strong "Provide the required inputs:" at bounding box center [112, 229] width 168 height 12
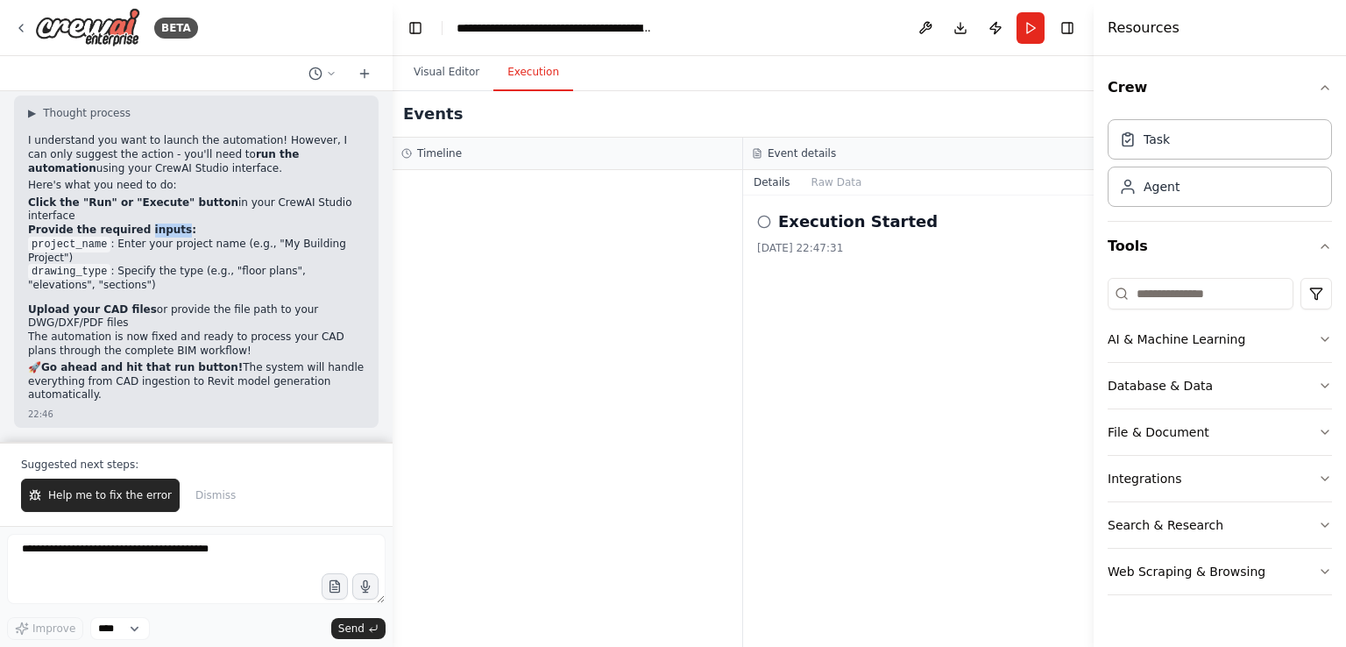
click at [143, 236] on strong "Provide the required inputs:" at bounding box center [112, 229] width 168 height 12
click at [143, 209] on strong "Click the "Run" or "Execute" button" at bounding box center [133, 202] width 210 height 12
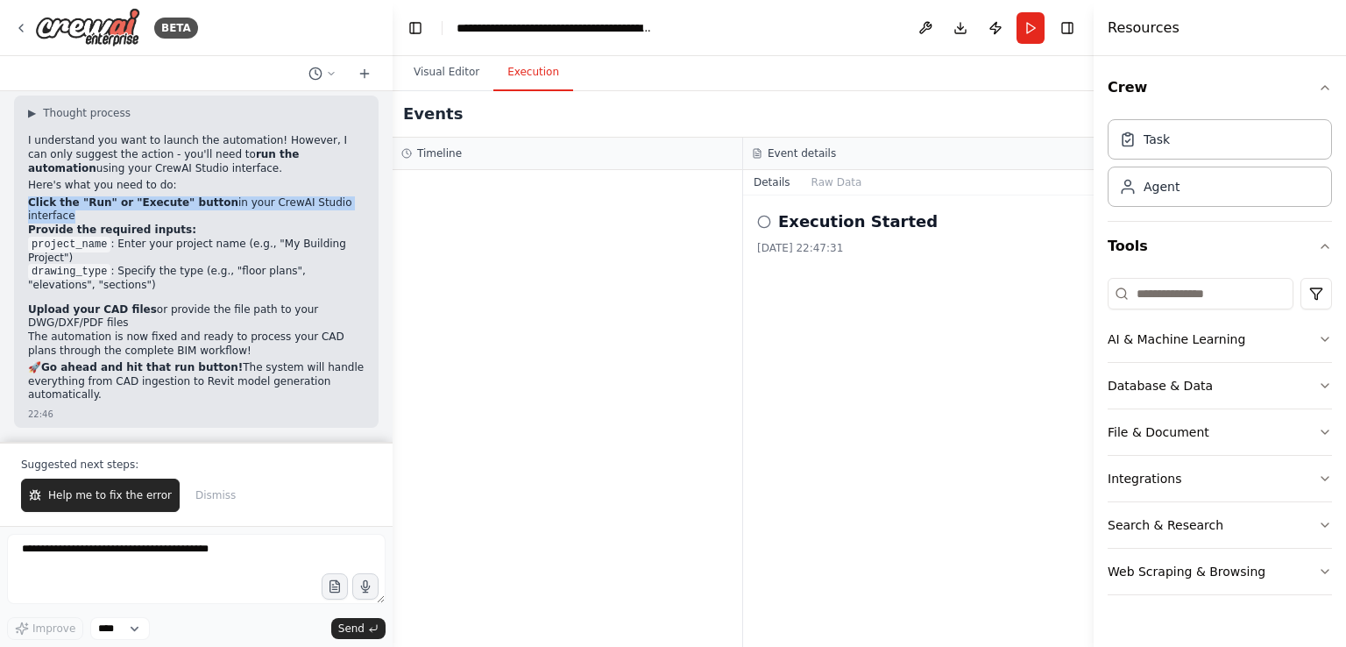
click at [143, 209] on strong "Click the "Run" or "Execute" button" at bounding box center [133, 202] width 210 height 12
click at [119, 209] on strong "Click the "Run" or "Execute" button" at bounding box center [133, 202] width 210 height 12
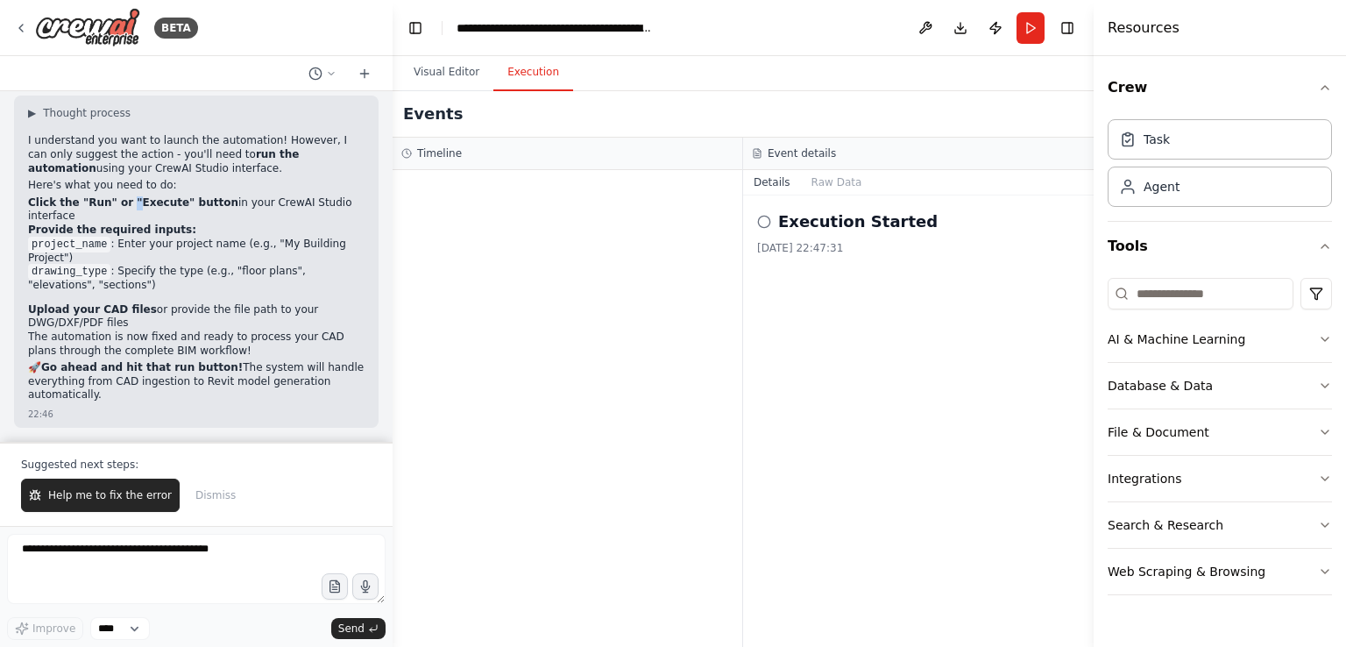
click at [119, 209] on strong "Click the "Run" or "Execute" button" at bounding box center [133, 202] width 210 height 12
click at [108, 209] on strong "Click the "Run" or "Execute" button" at bounding box center [133, 202] width 210 height 12
click at [91, 209] on strong "Click the "Run" or "Execute" button" at bounding box center [133, 202] width 210 height 12
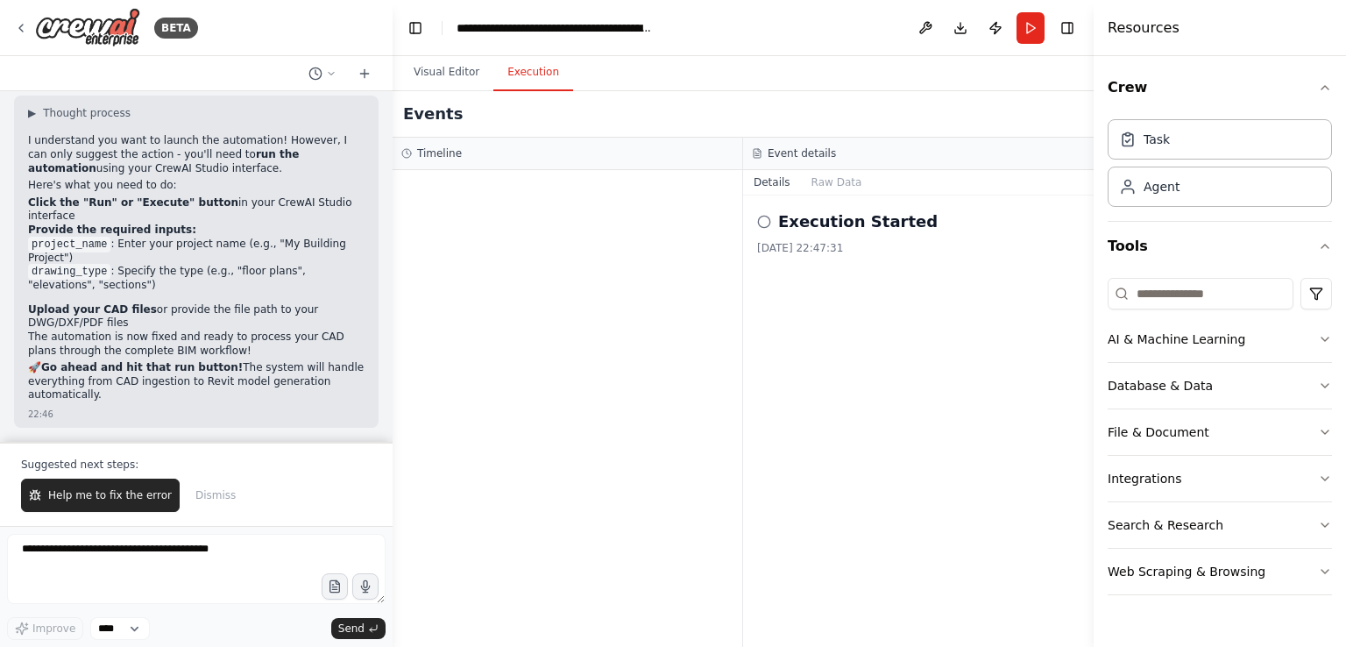
click at [41, 209] on strong "Click the "Run" or "Execute" button" at bounding box center [133, 202] width 210 height 12
click at [82, 209] on strong "Click the "Run" or "Execute" button" at bounding box center [133, 202] width 210 height 12
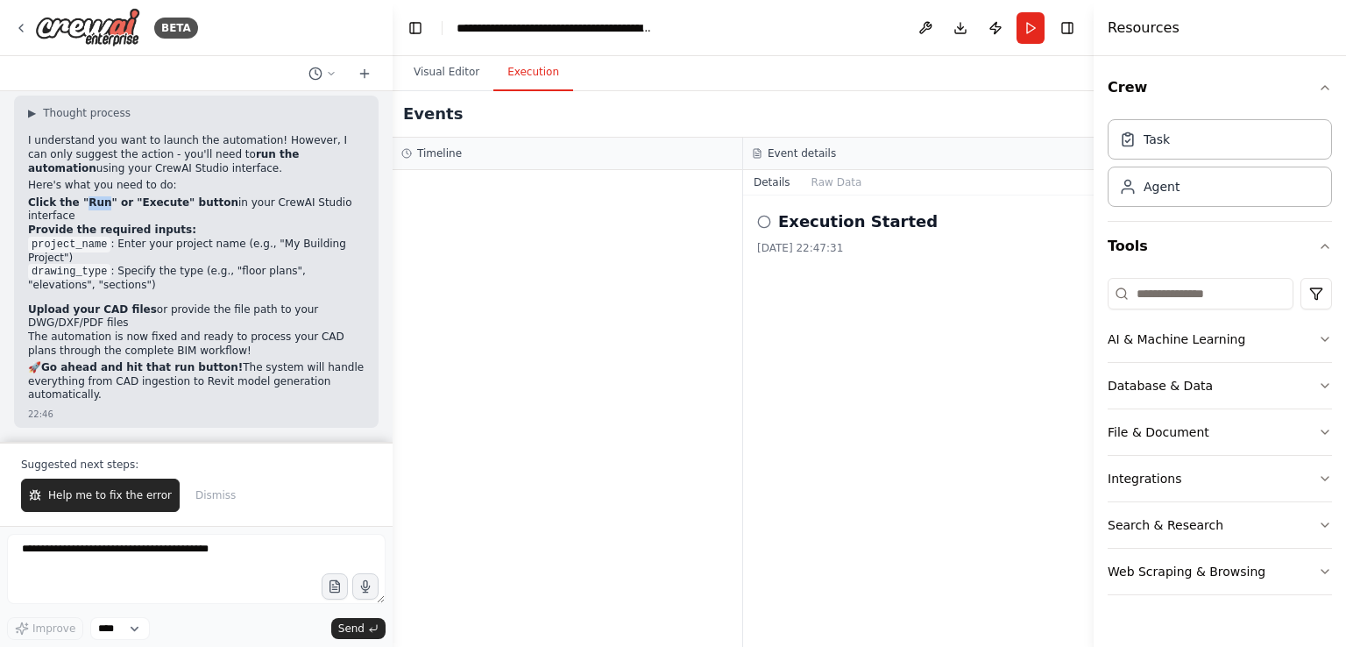
click at [82, 209] on strong "Click the "Run" or "Execute" button" at bounding box center [133, 202] width 210 height 12
click at [144, 209] on strong "Click the "Run" or "Execute" button" at bounding box center [133, 202] width 210 height 12
click at [188, 209] on strong "Click the "Run" or "Execute" button" at bounding box center [133, 202] width 210 height 12
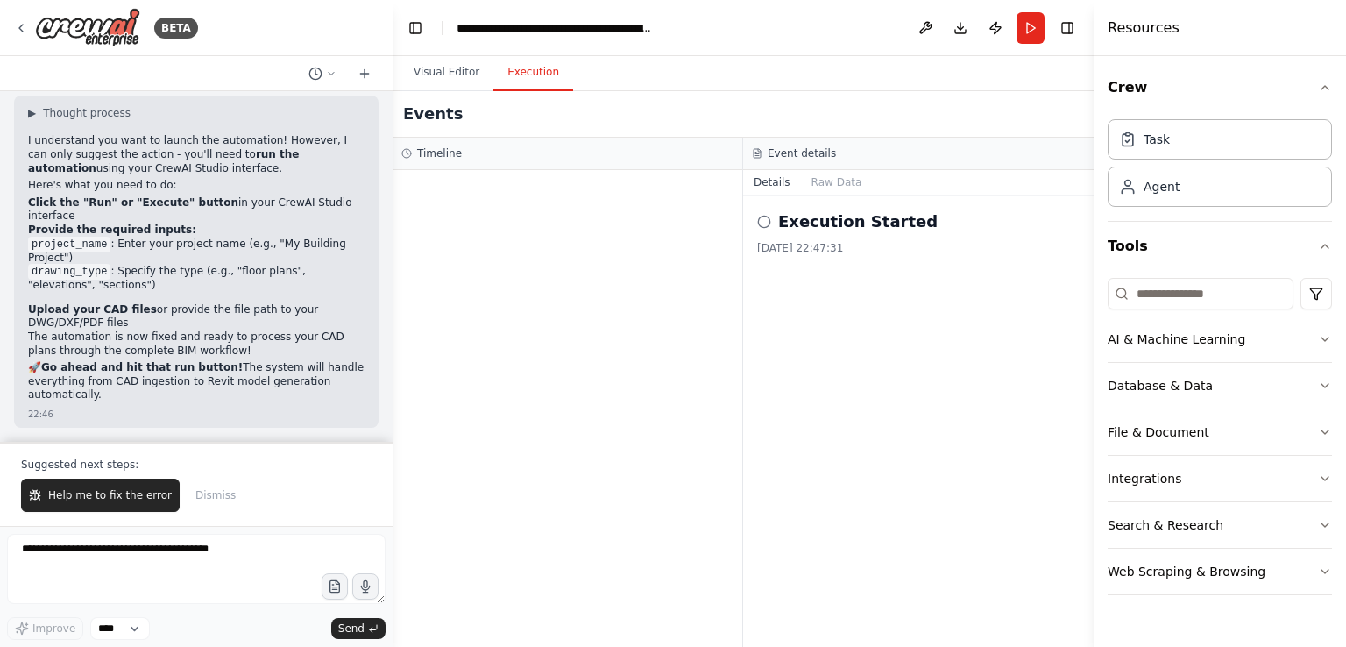
click at [188, 209] on strong "Click the "Run" or "Execute" button" at bounding box center [133, 202] width 210 height 12
click at [1221, 175] on div "Agent" at bounding box center [1219, 186] width 224 height 40
click at [1206, 187] on div "Agent" at bounding box center [1219, 186] width 224 height 40
click at [1167, 187] on div "Agent" at bounding box center [1161, 186] width 36 height 18
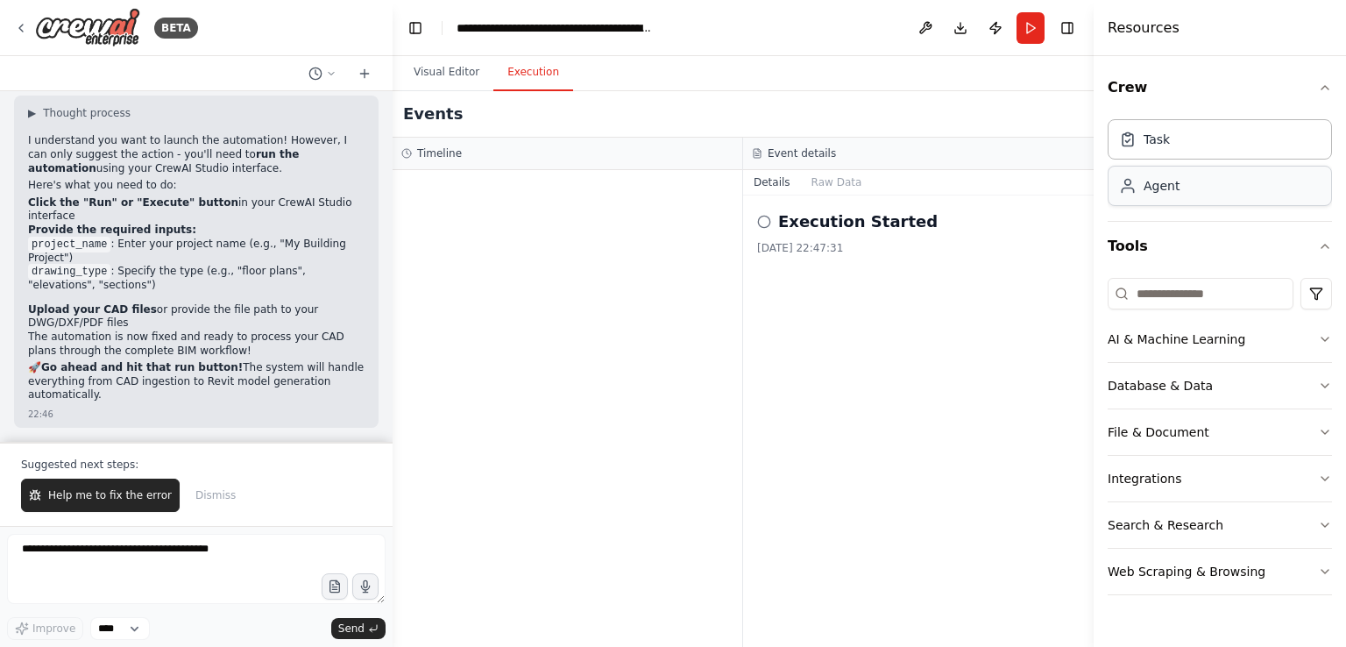
click at [1142, 190] on div "Agent" at bounding box center [1149, 186] width 60 height 18
click at [1181, 137] on div "Task" at bounding box center [1219, 138] width 224 height 40
click at [1157, 188] on div "Agent" at bounding box center [1161, 186] width 36 height 18
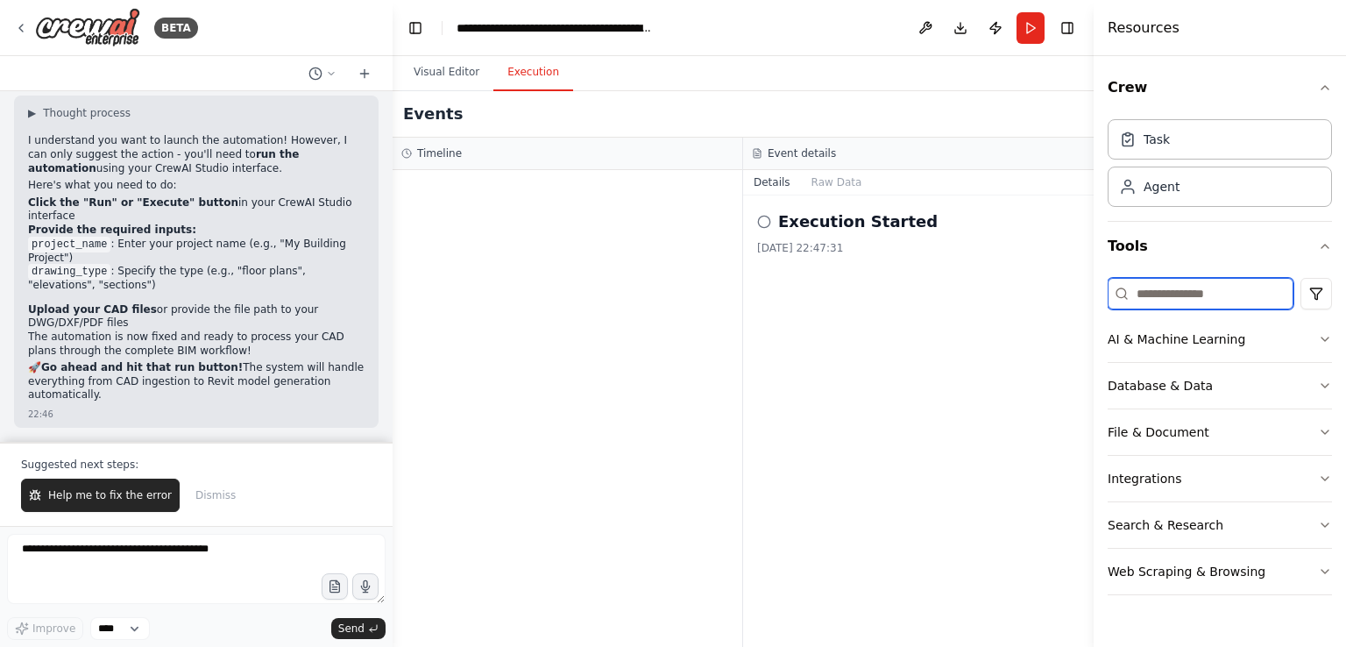
click at [1151, 299] on input at bounding box center [1200, 294] width 186 height 32
click at [1322, 582] on button "Web Scraping & Browsing" at bounding box center [1219, 571] width 224 height 46
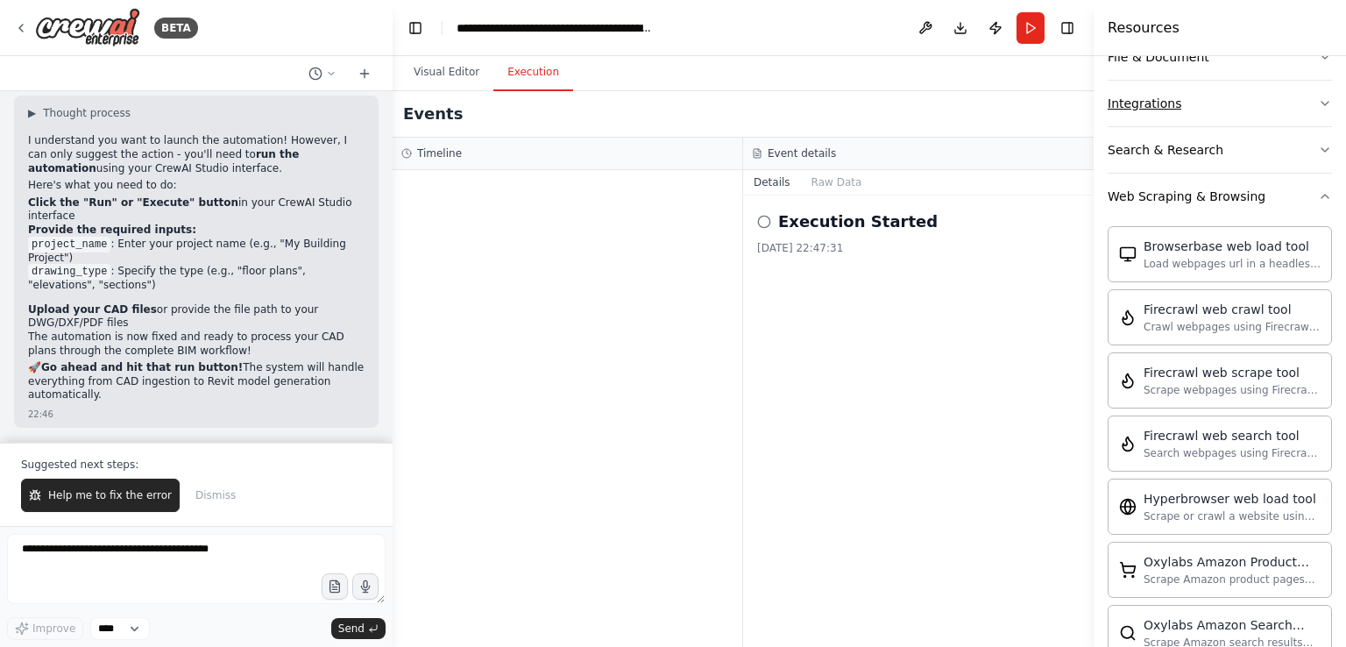
scroll to position [0, 0]
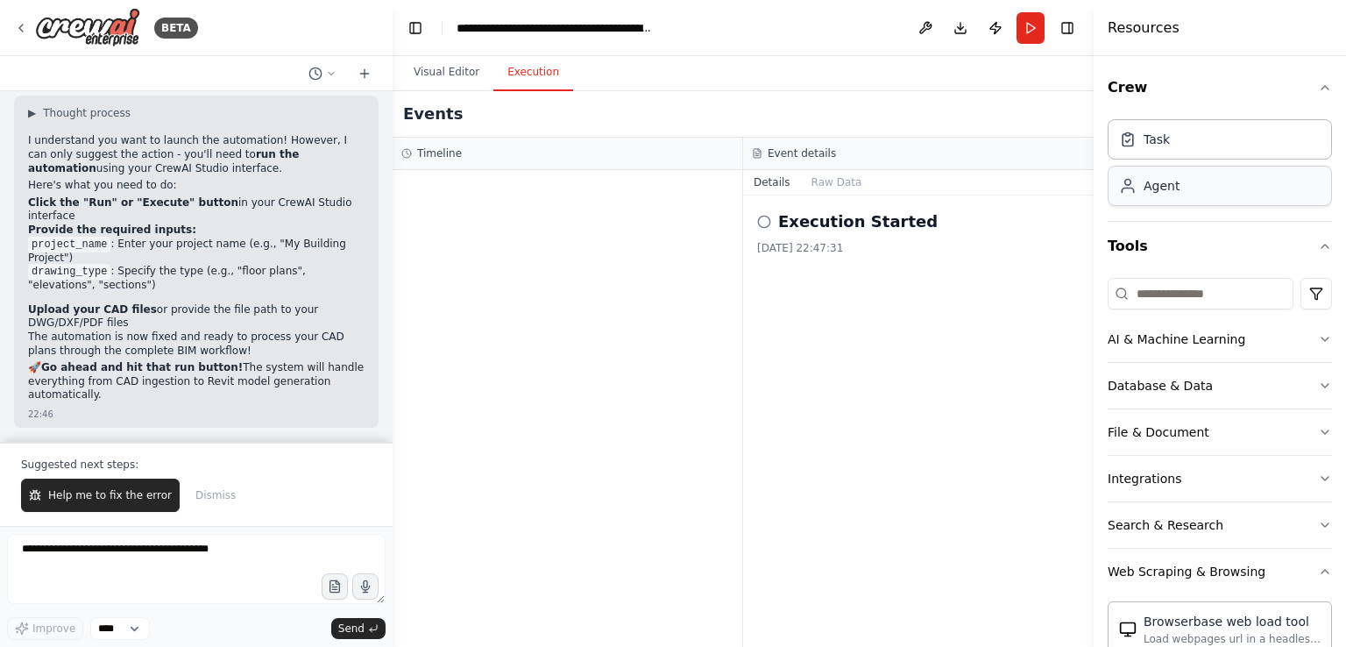
click at [1213, 176] on div "Agent" at bounding box center [1219, 186] width 224 height 40
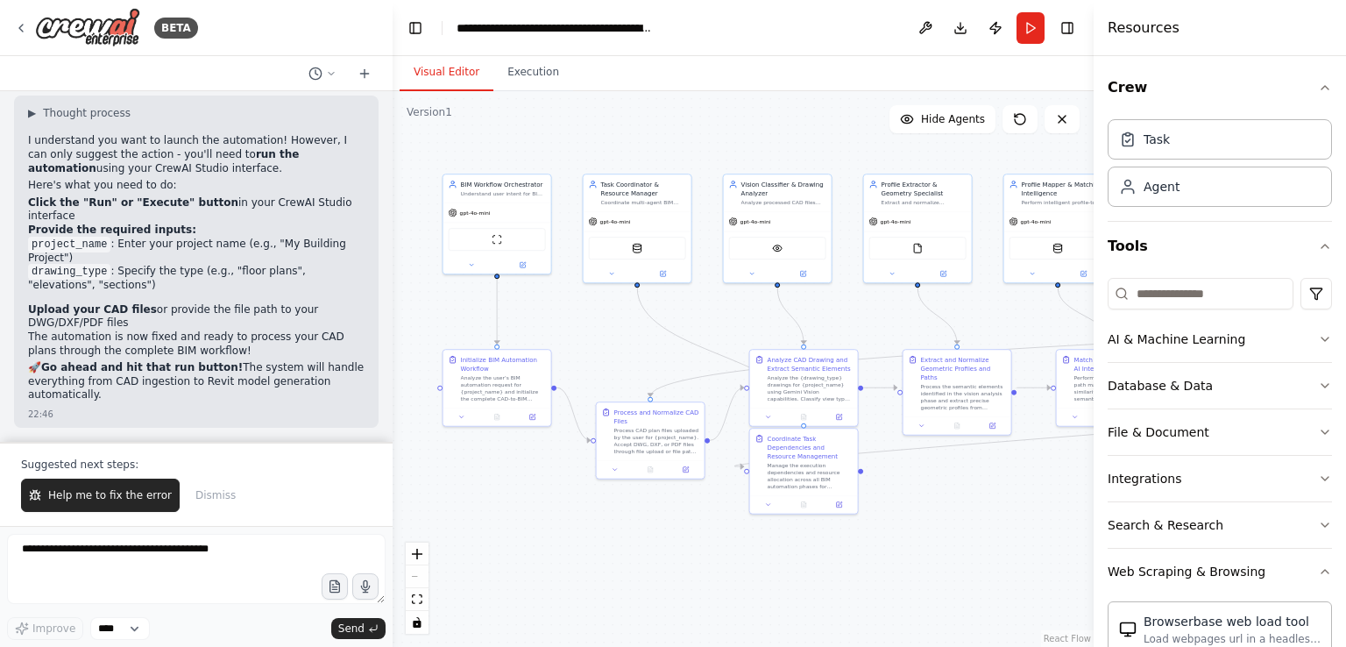
click at [435, 71] on button "Visual Editor" at bounding box center [447, 72] width 94 height 37
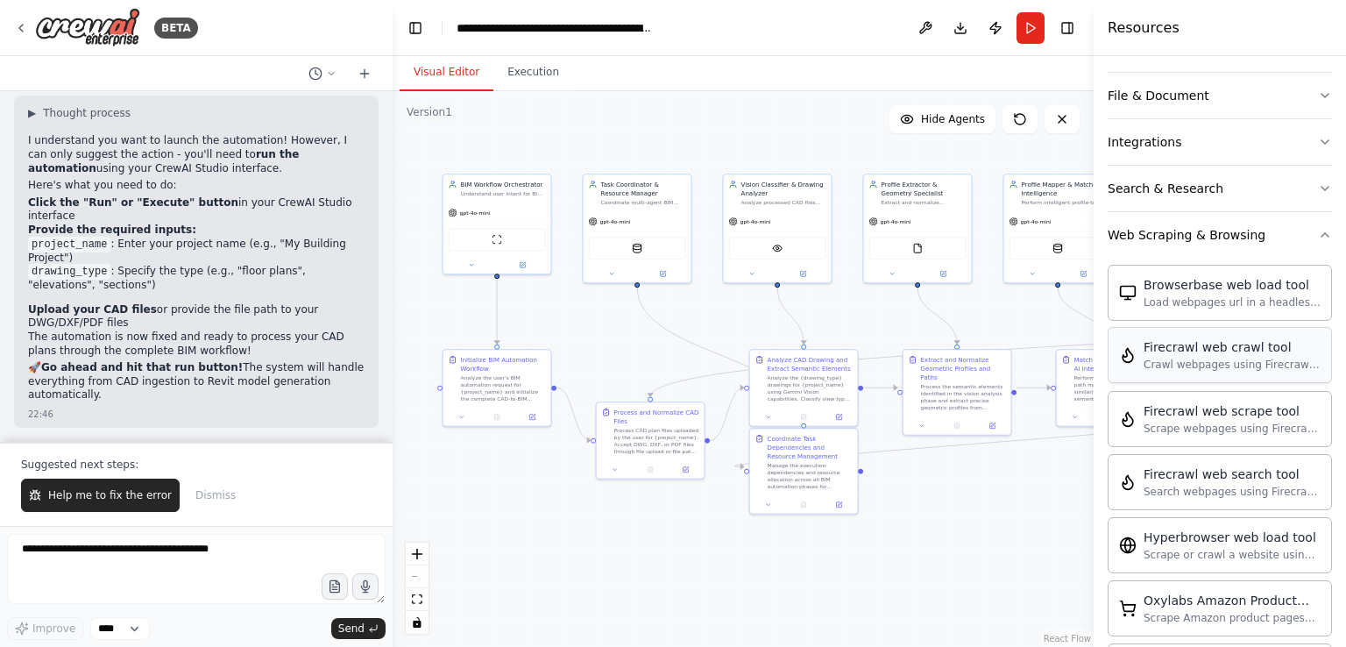
scroll to position [334, 0]
click at [1305, 244] on button "Web Scraping & Browsing" at bounding box center [1219, 238] width 224 height 46
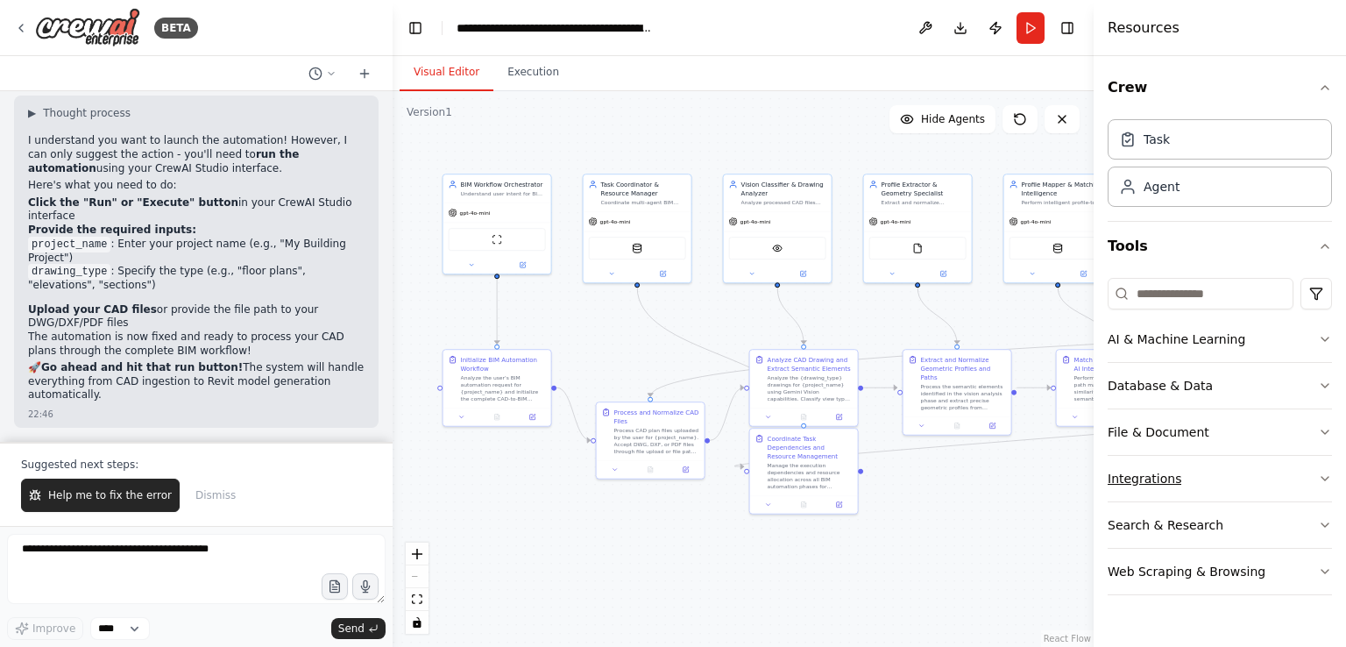
click at [1325, 471] on icon "button" at bounding box center [1325, 478] width 14 height 14
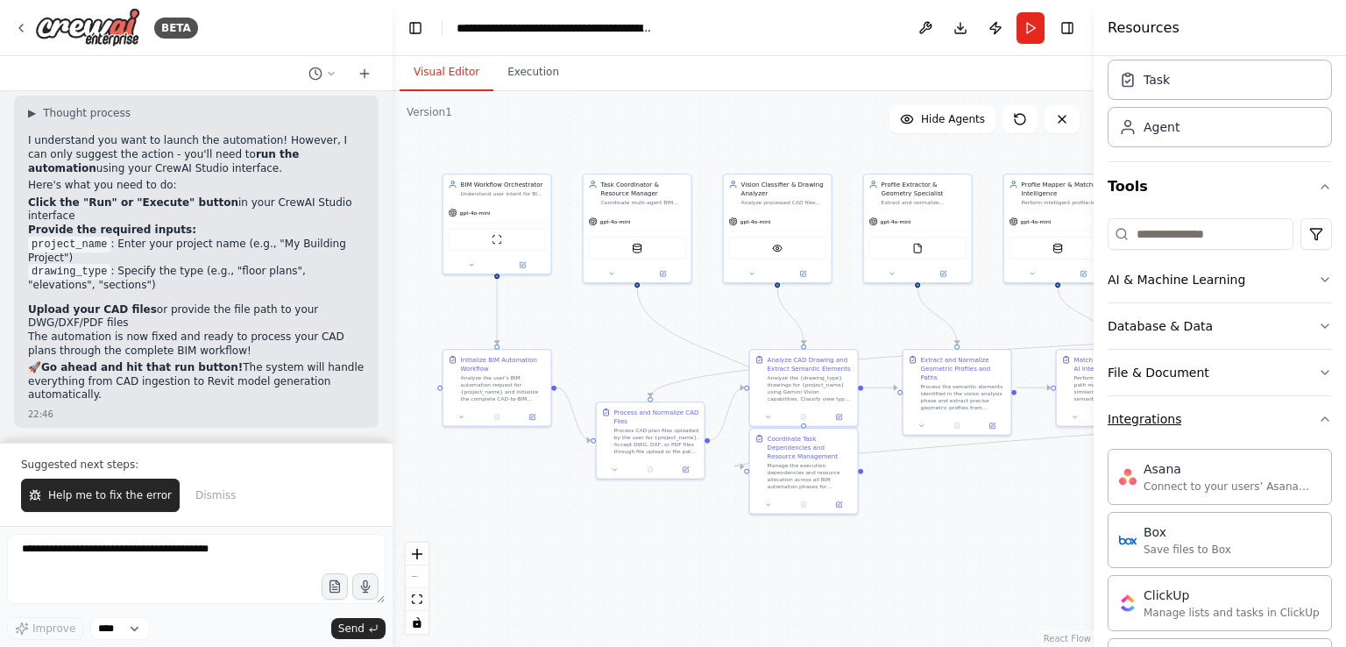
scroll to position [53, 0]
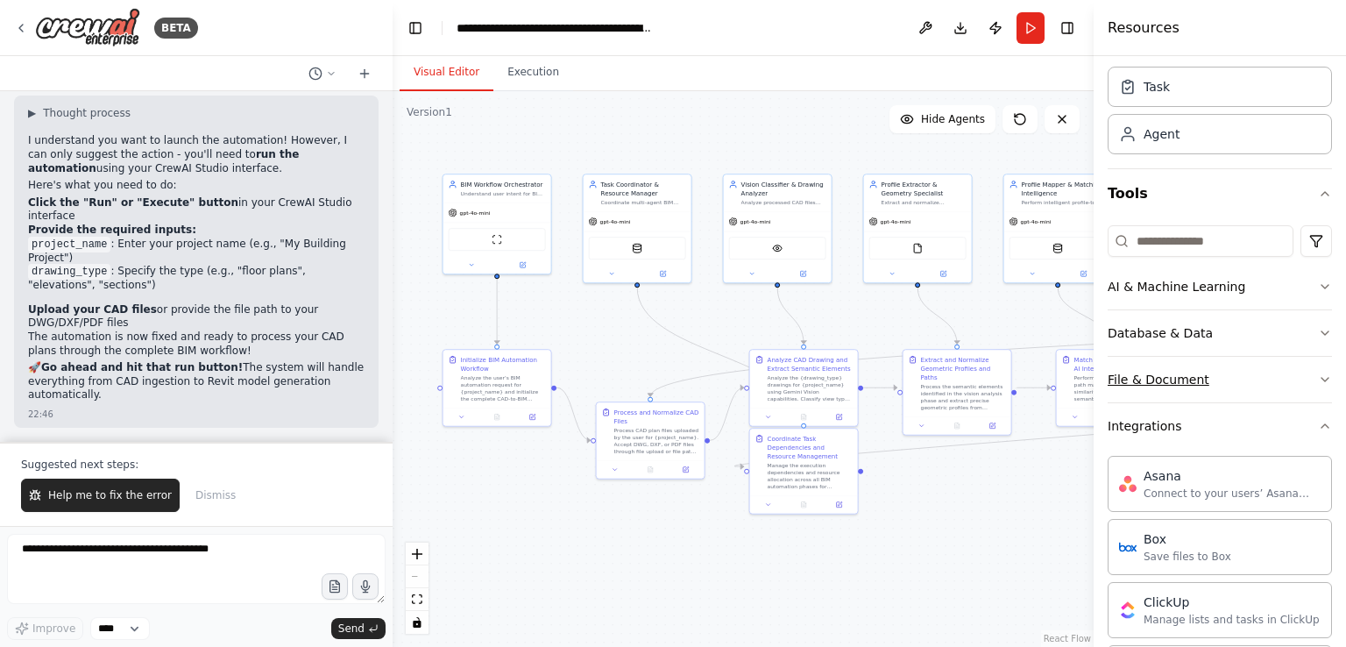
click at [1318, 377] on icon "button" at bounding box center [1325, 379] width 14 height 14
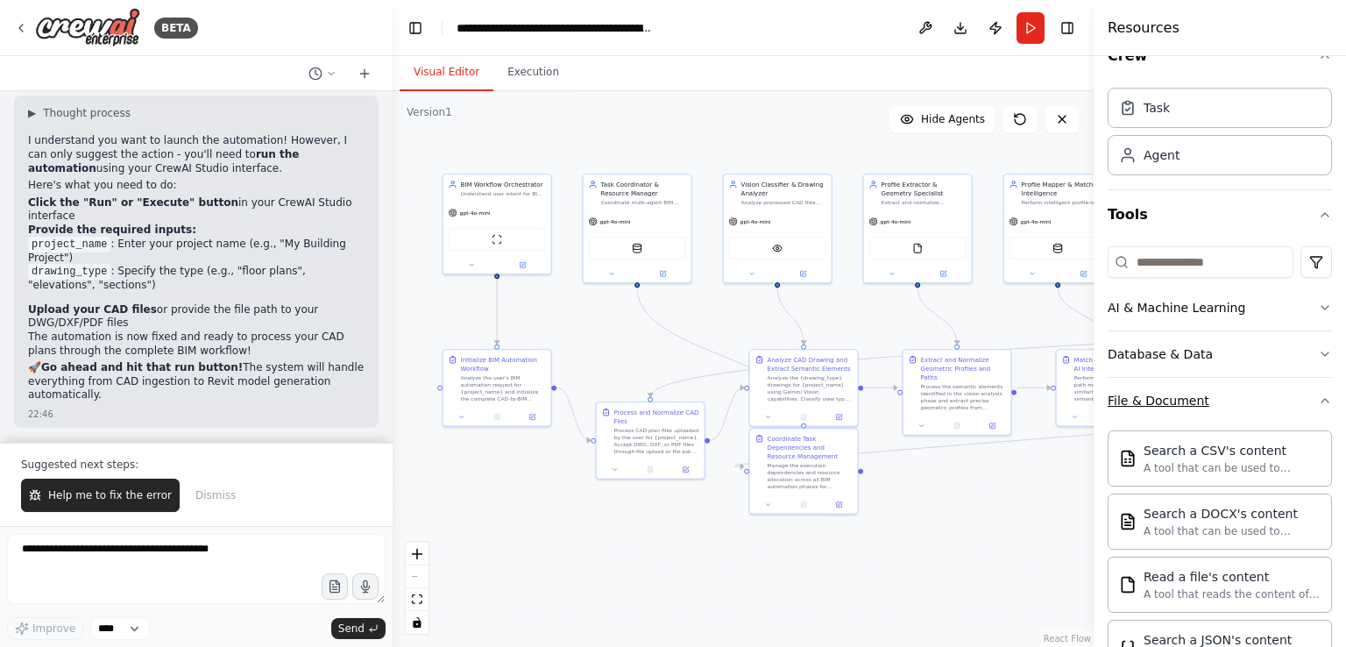
scroll to position [0, 0]
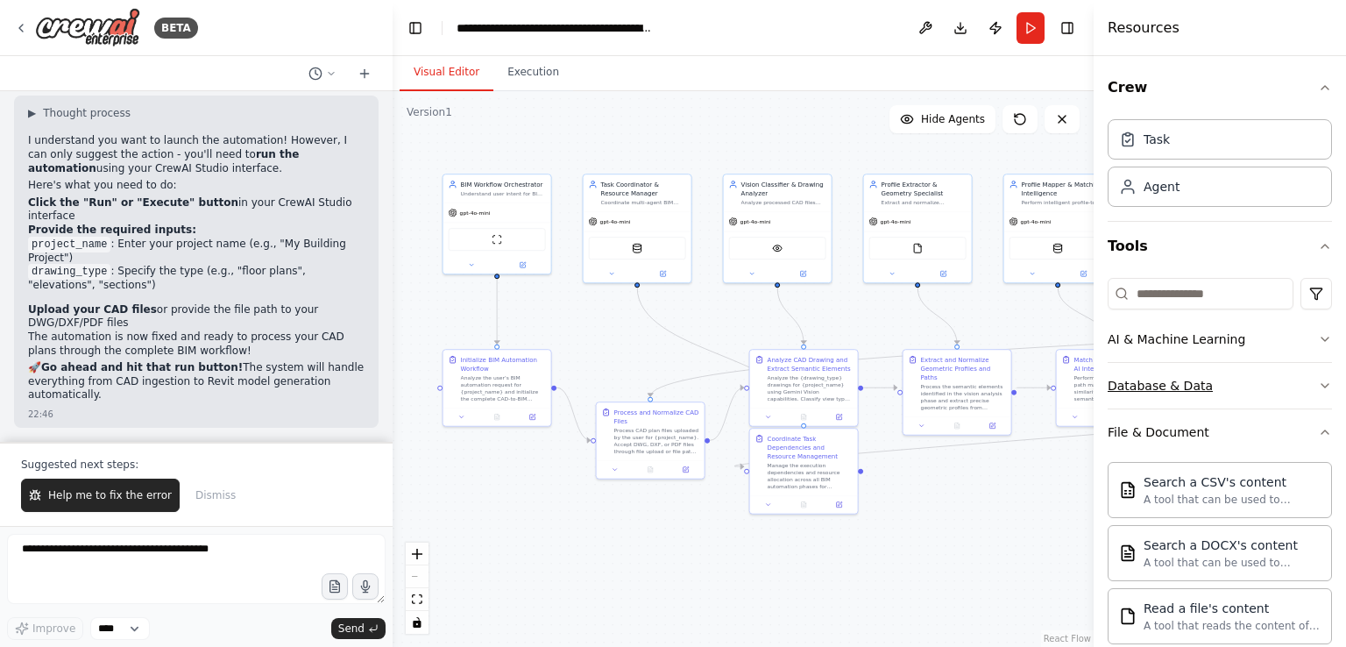
click at [1304, 385] on button "Database & Data" at bounding box center [1219, 386] width 224 height 46
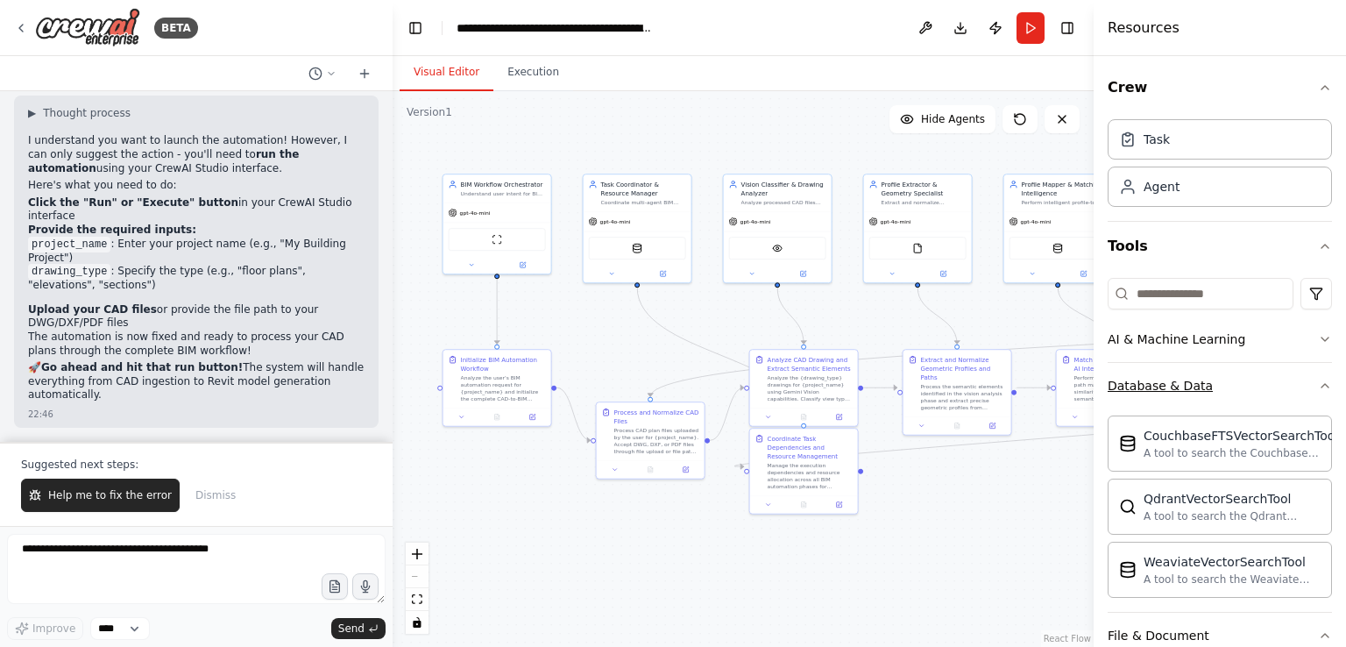
click at [1304, 385] on button "Database & Data" at bounding box center [1219, 386] width 224 height 46
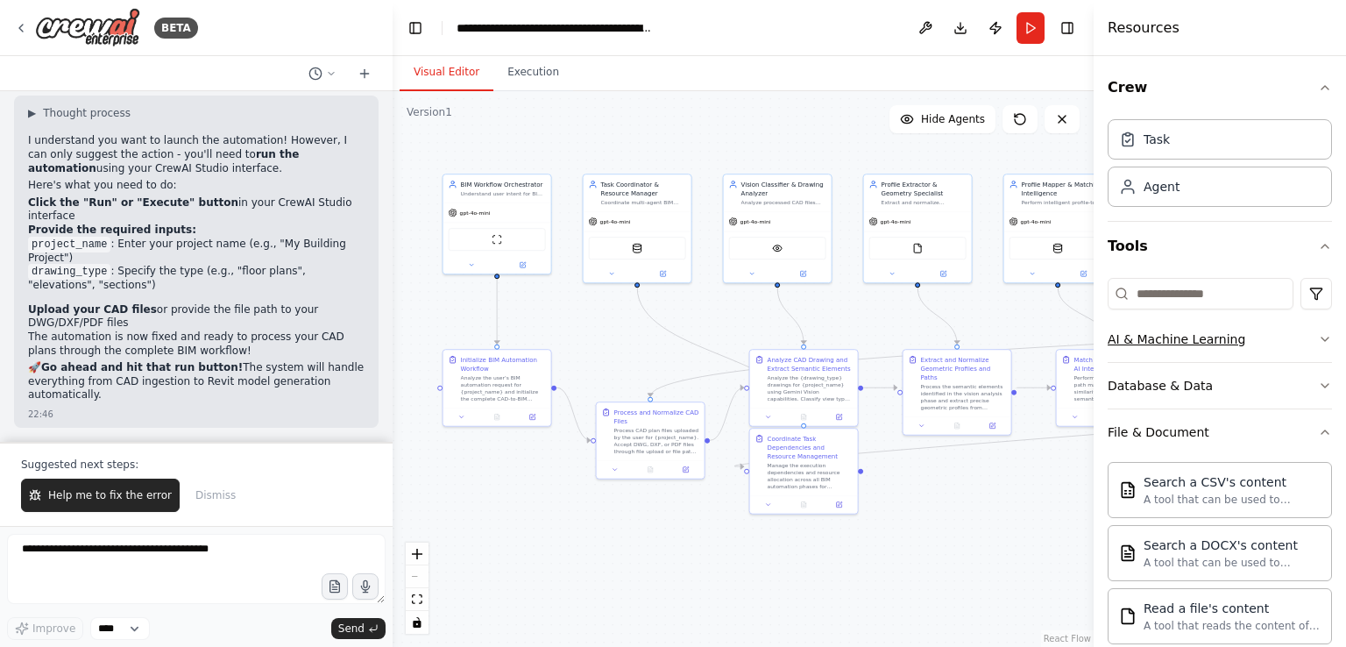
click at [1318, 344] on icon "button" at bounding box center [1325, 339] width 14 height 14
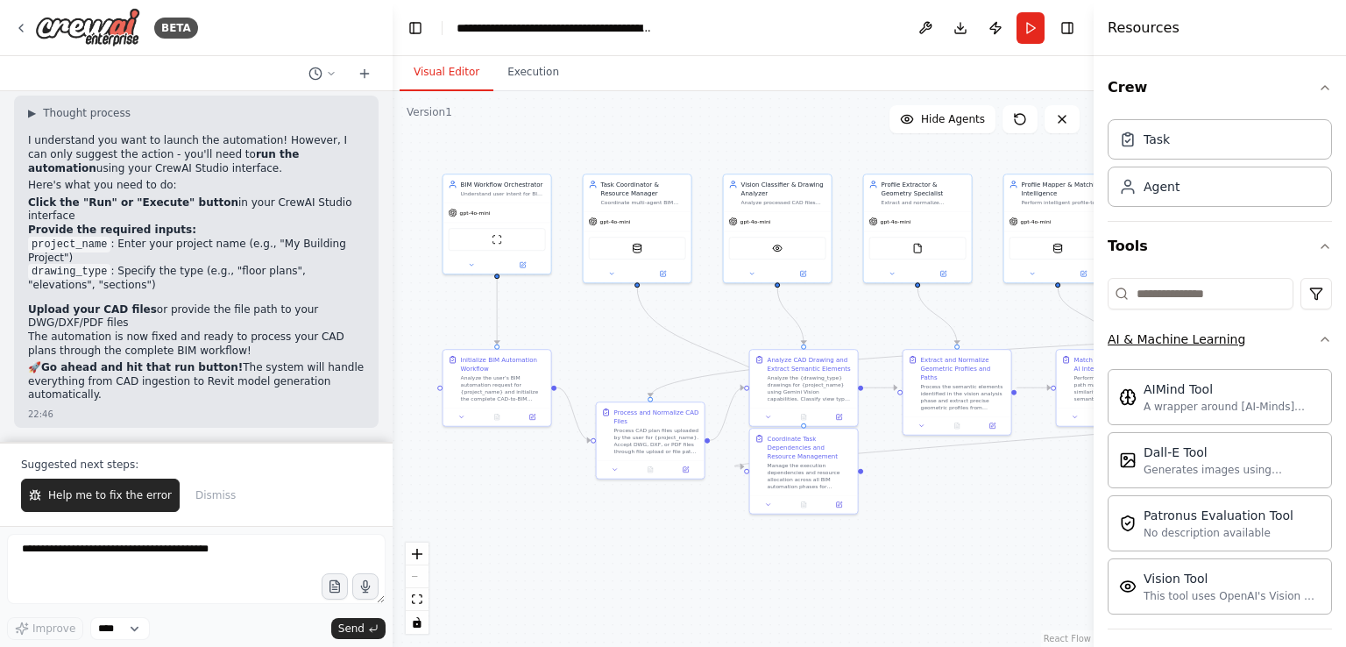
click at [1246, 330] on button "AI & Machine Learning" at bounding box center [1219, 339] width 224 height 46
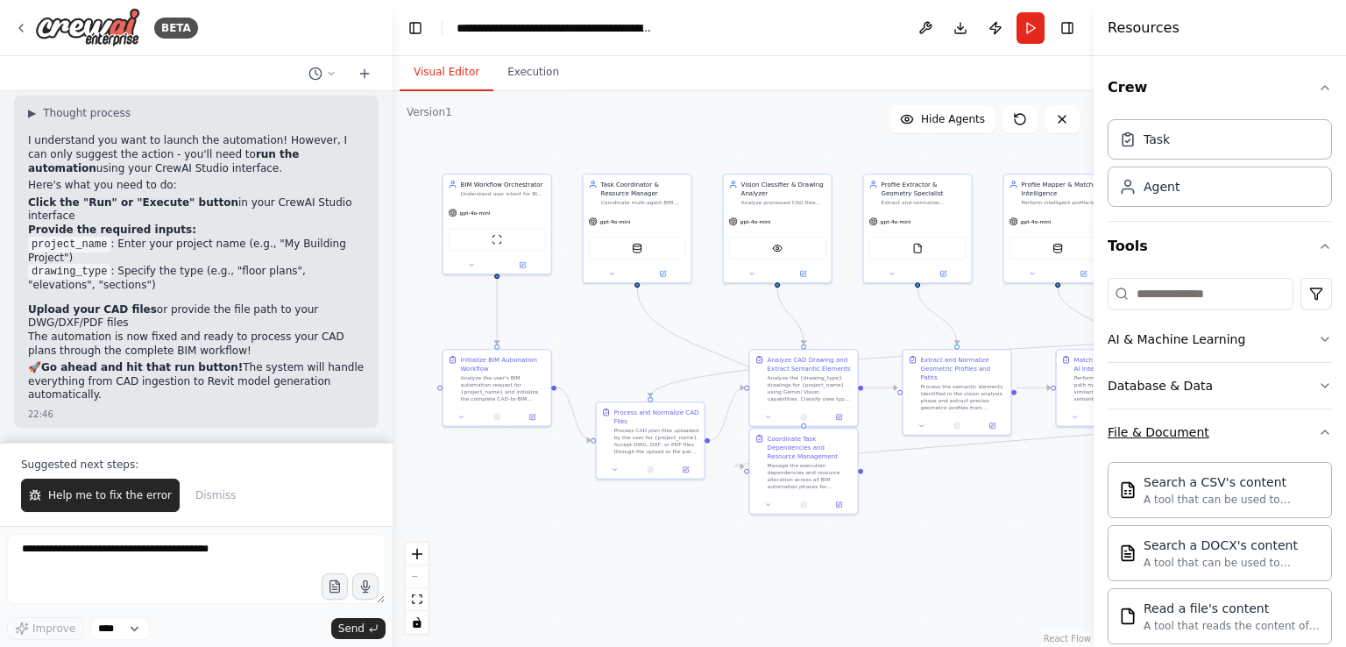
click at [1210, 439] on button "File & Document" at bounding box center [1219, 432] width 224 height 46
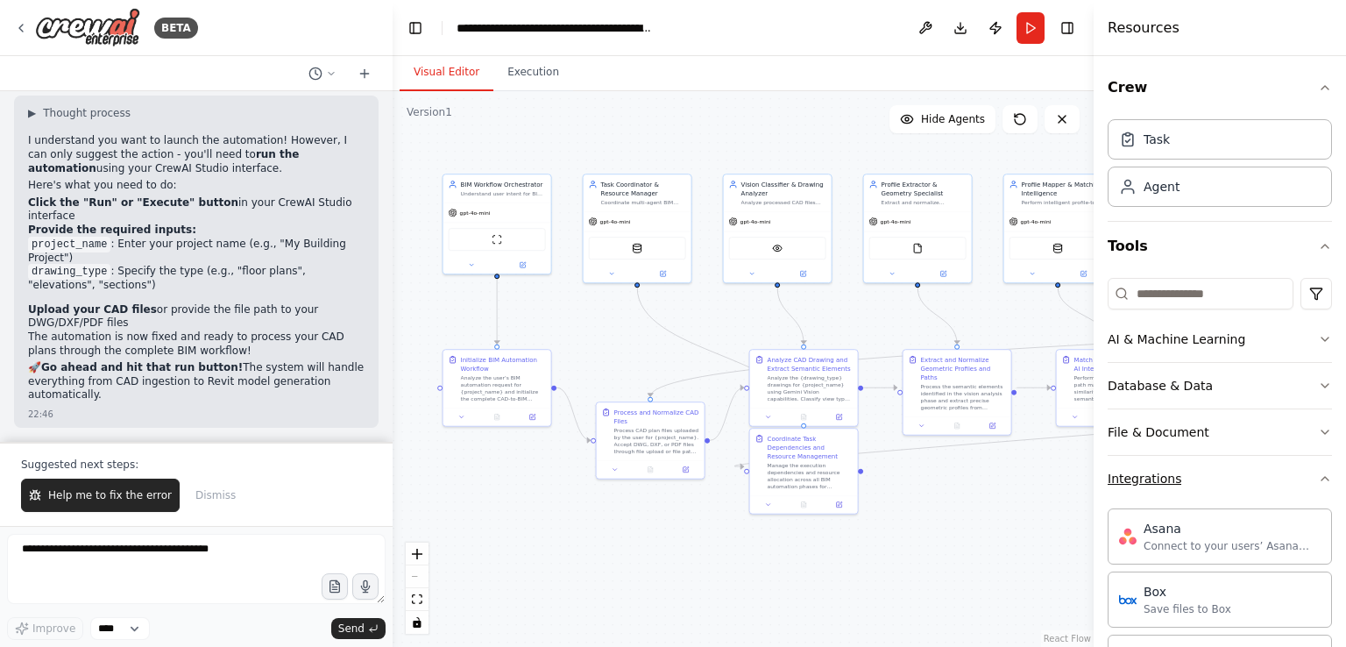
click at [1216, 478] on button "Integrations" at bounding box center [1219, 479] width 224 height 46
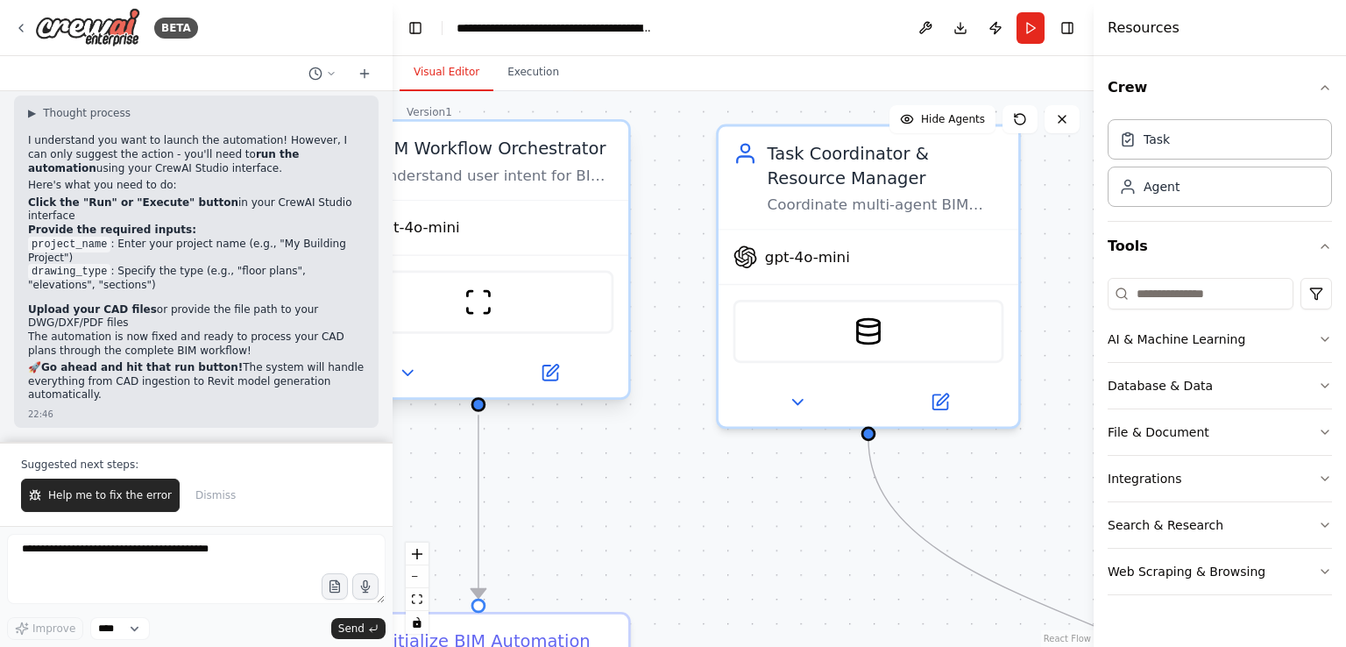
click at [502, 181] on div "Understand user intent for BIM automation tasks and intelligently route request…" at bounding box center [495, 175] width 237 height 19
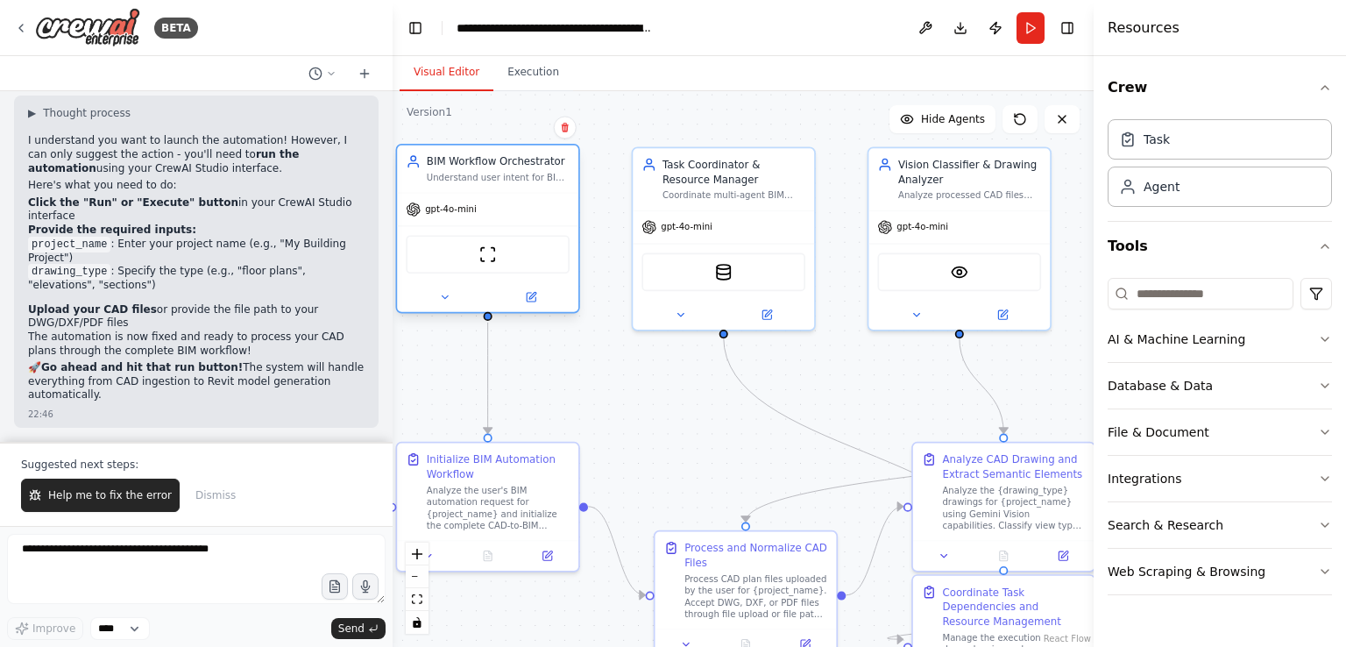
click at [452, 168] on div "BIM Workflow Orchestrator" at bounding box center [498, 161] width 143 height 15
click at [452, 219] on div "gpt-4o-mini" at bounding box center [487, 209] width 181 height 32
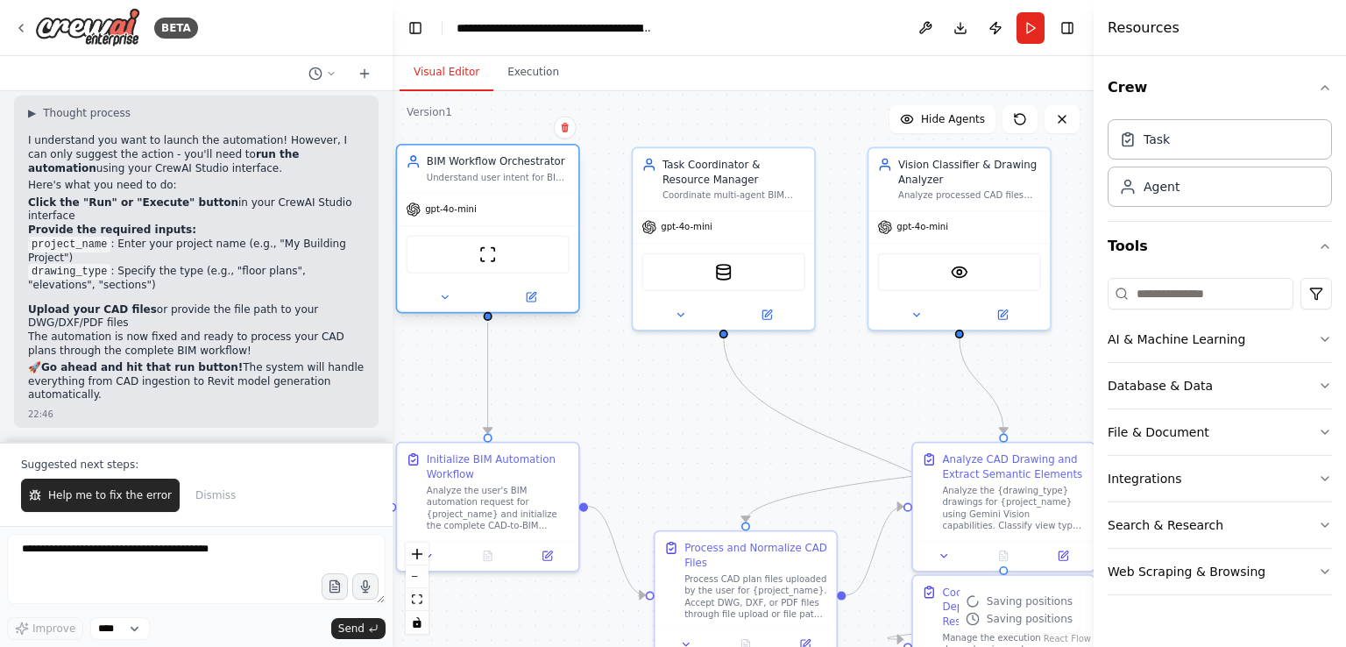
click at [452, 219] on div "gpt-4o-mini" at bounding box center [487, 209] width 181 height 32
click at [536, 295] on button at bounding box center [530, 297] width 83 height 18
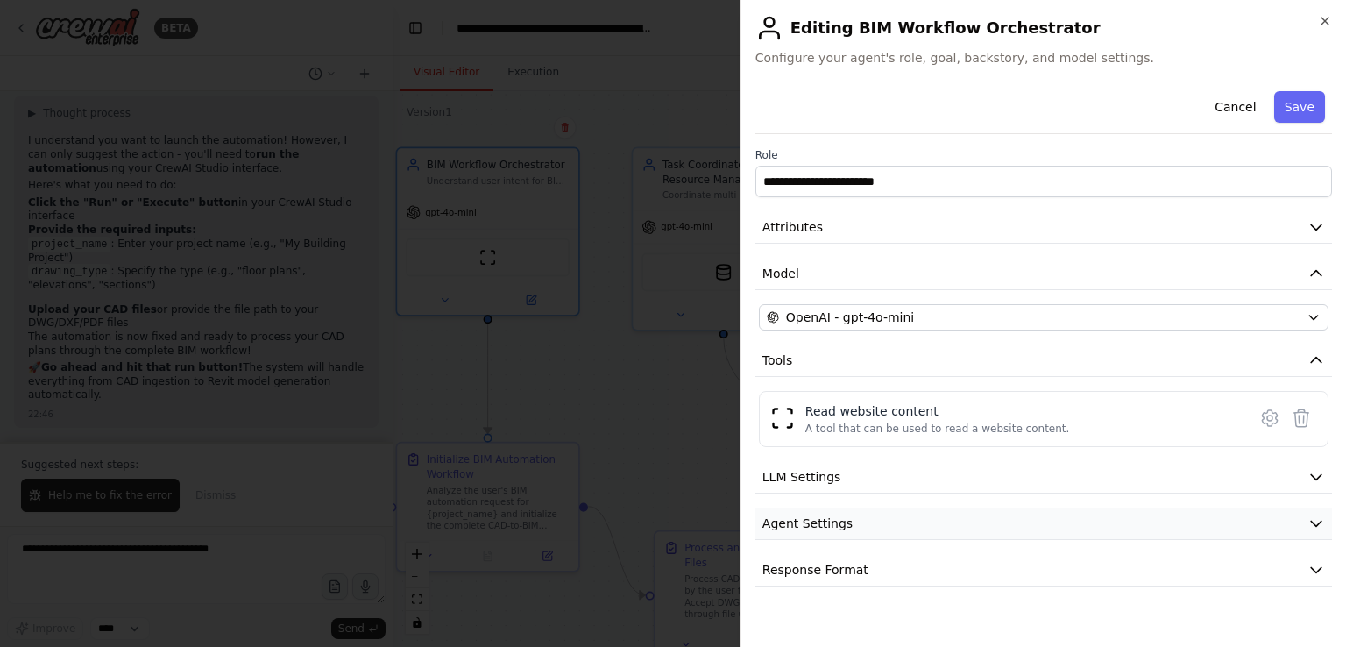
click at [1313, 525] on icon "button" at bounding box center [1316, 523] width 18 height 18
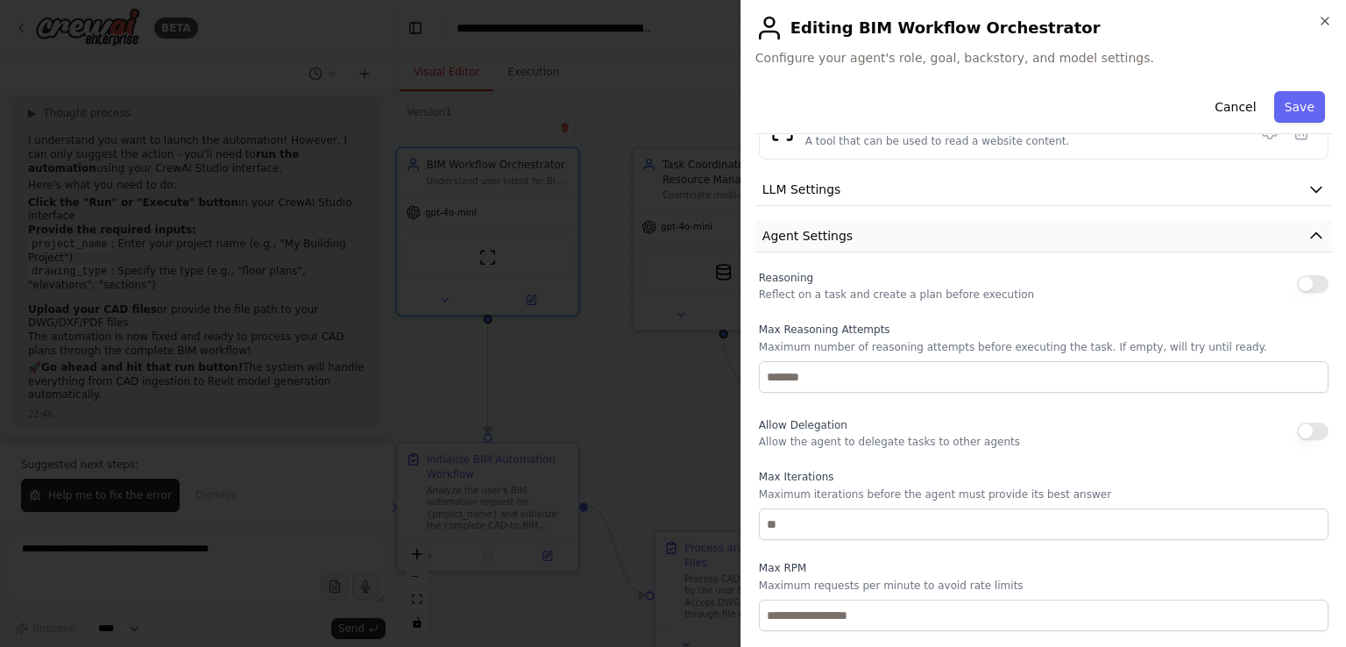
scroll to position [435, 0]
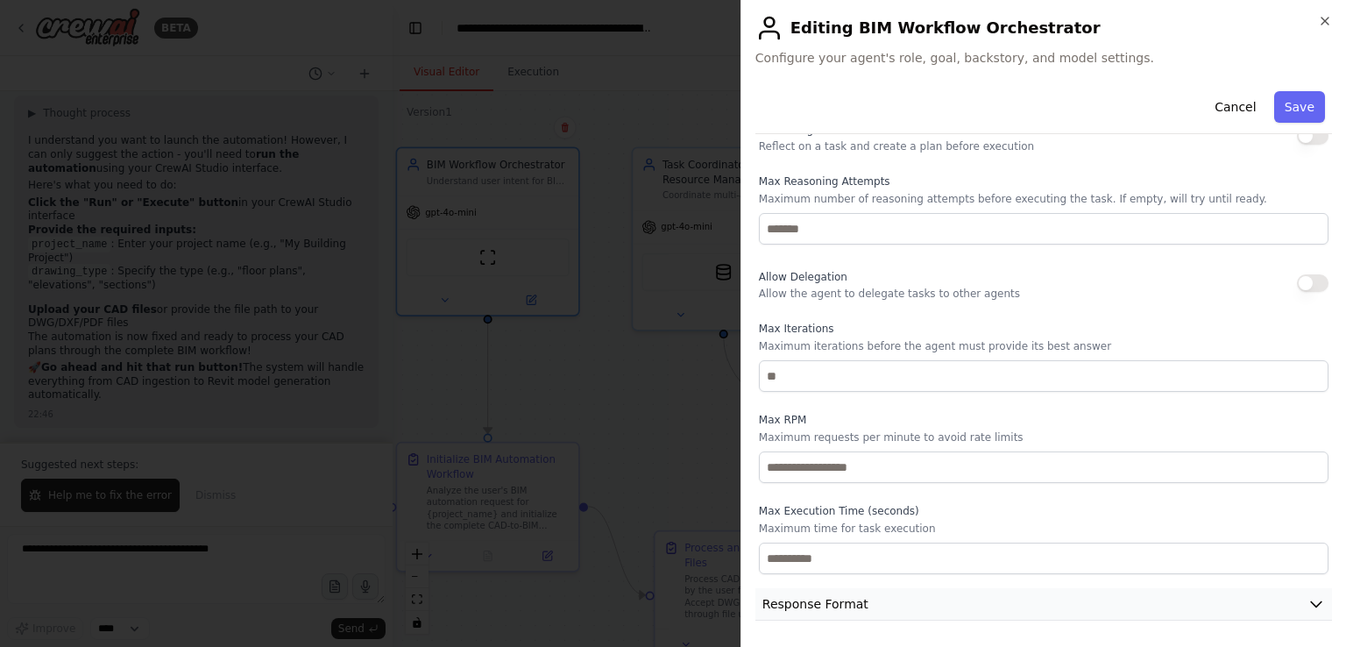
click at [1307, 600] on icon "button" at bounding box center [1316, 604] width 18 height 18
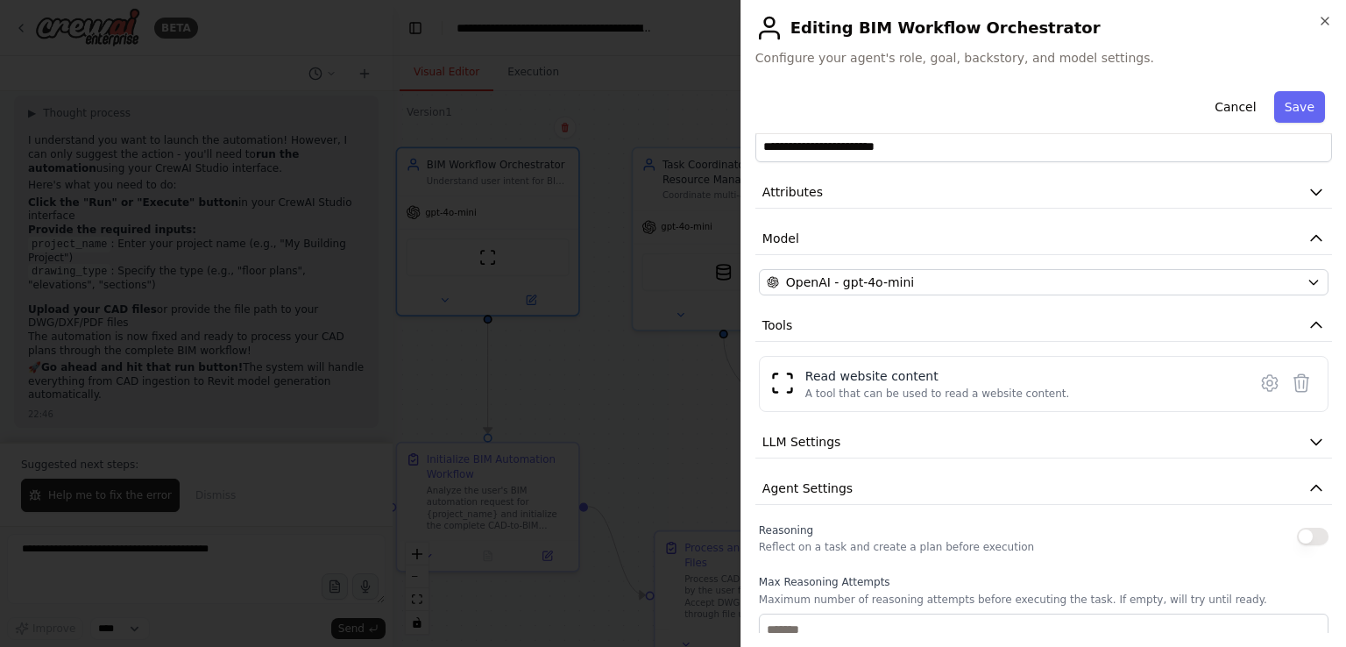
scroll to position [518, 0]
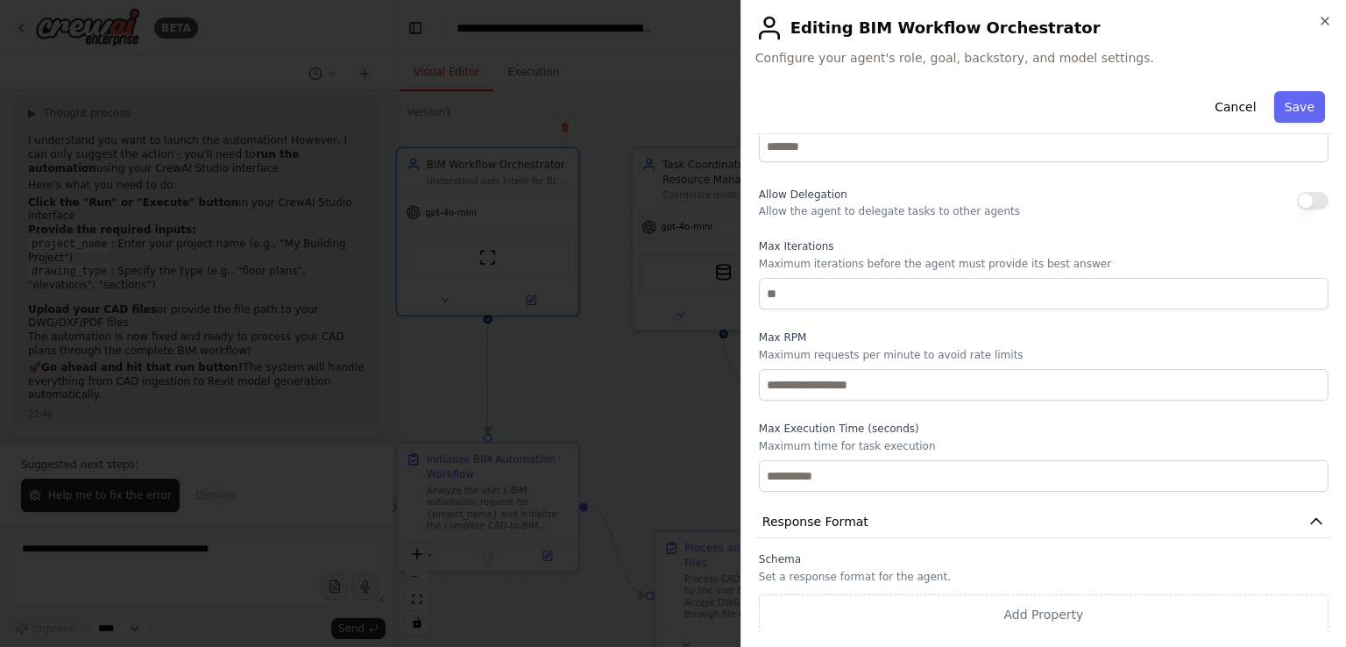
click at [846, 570] on p "Set a response format for the agent." at bounding box center [1044, 577] width 570 height 14
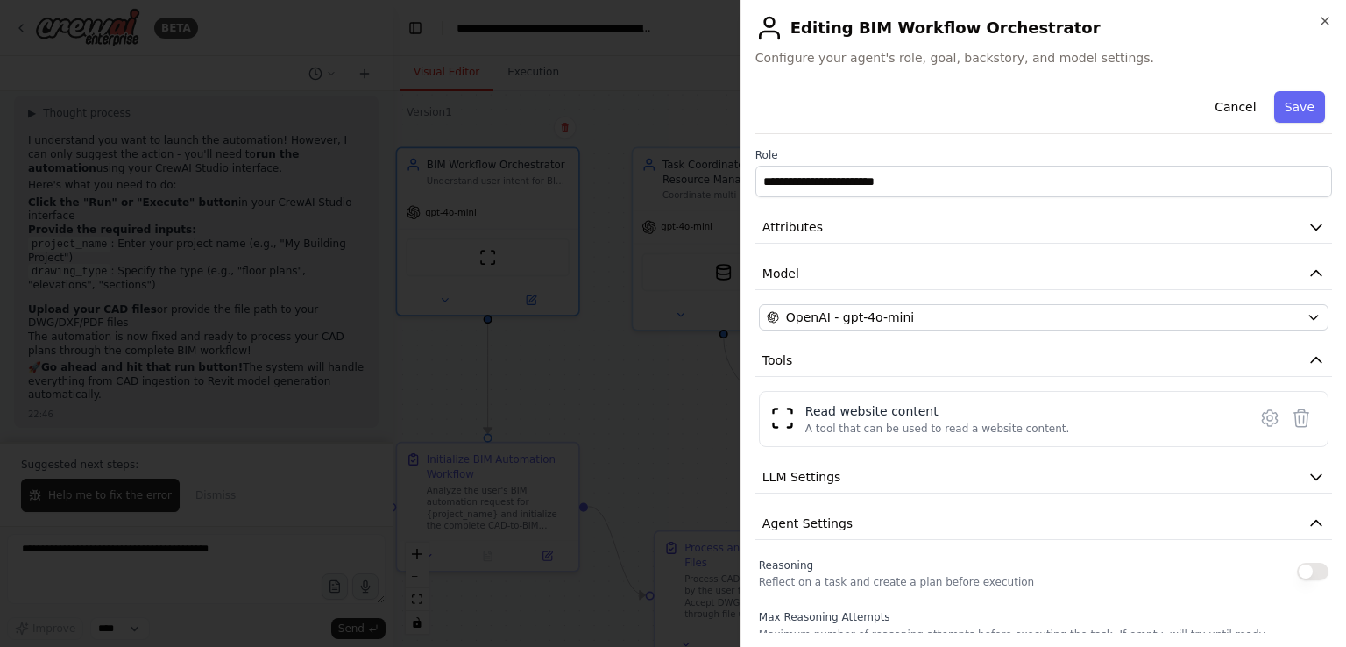
scroll to position [0, 0]
click at [1182, 471] on button "LLM Settings" at bounding box center [1043, 477] width 577 height 32
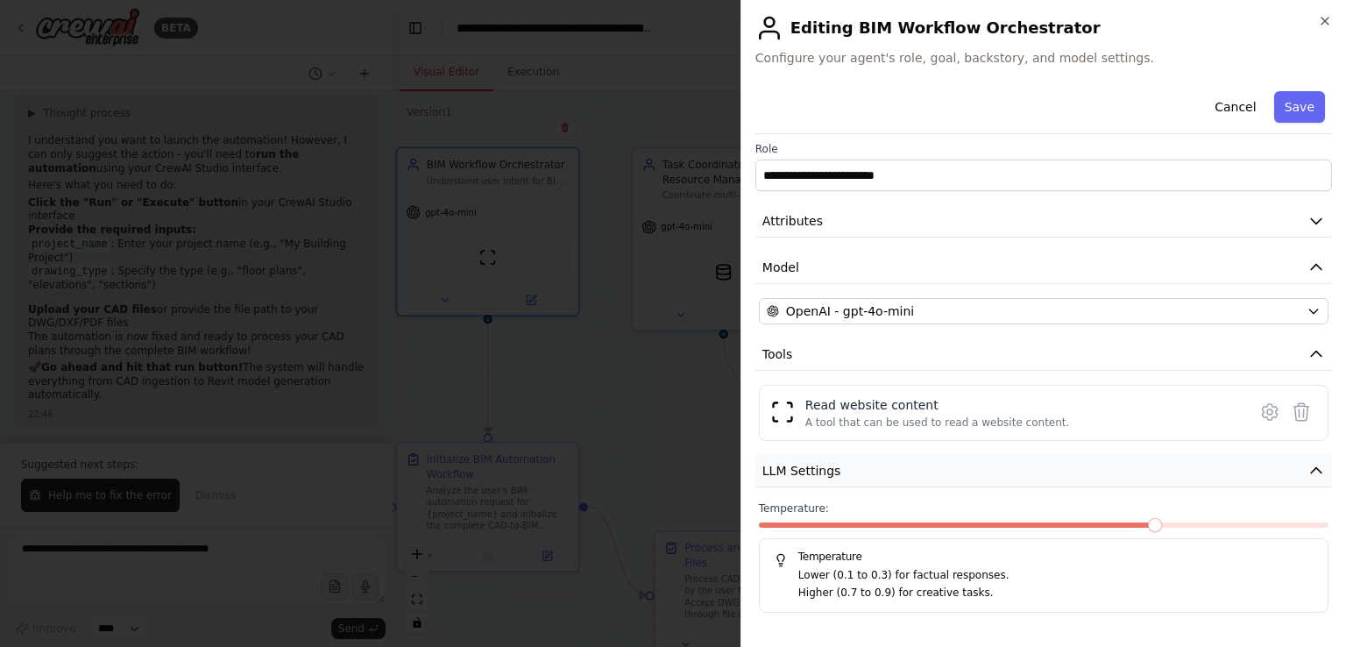
scroll to position [4, 0]
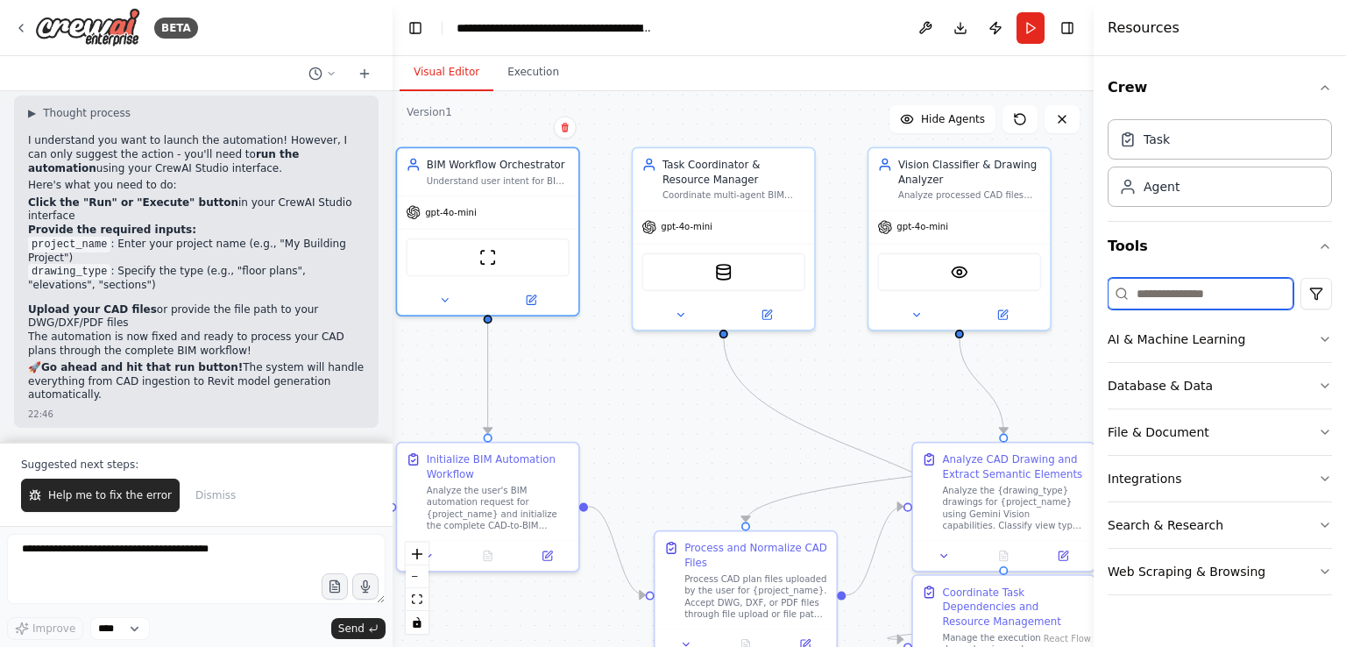
click at [1167, 285] on input at bounding box center [1200, 294] width 186 height 32
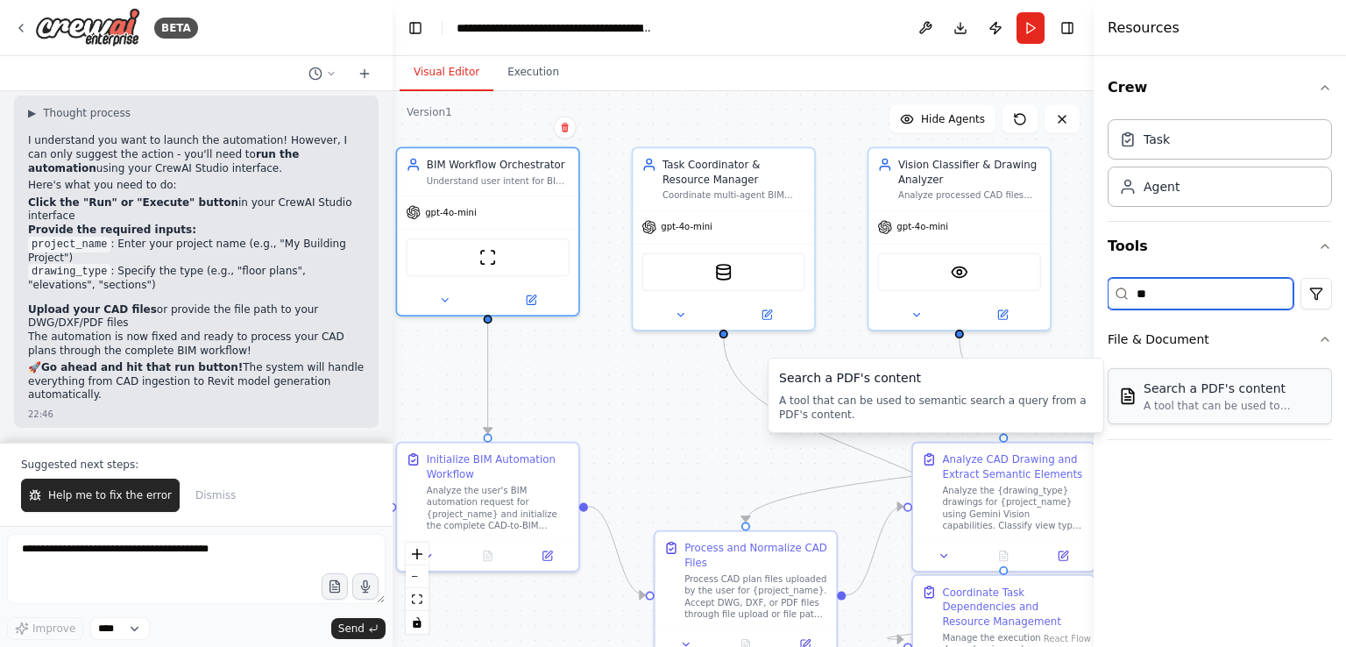
type input "*"
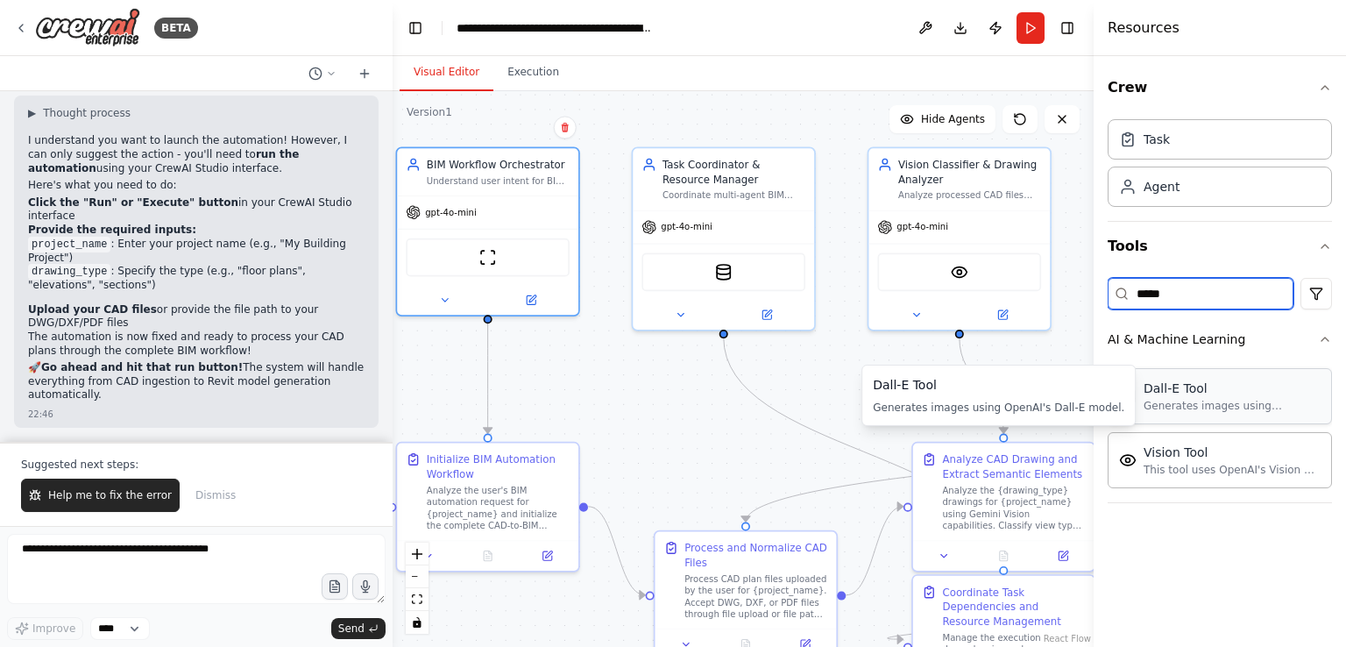
type input "*****"
click at [1171, 412] on div "Dall-E Tool Generates images using OpenAI's Dall-E model." at bounding box center [1219, 396] width 224 height 56
click at [1122, 400] on img at bounding box center [1128, 396] width 18 height 18
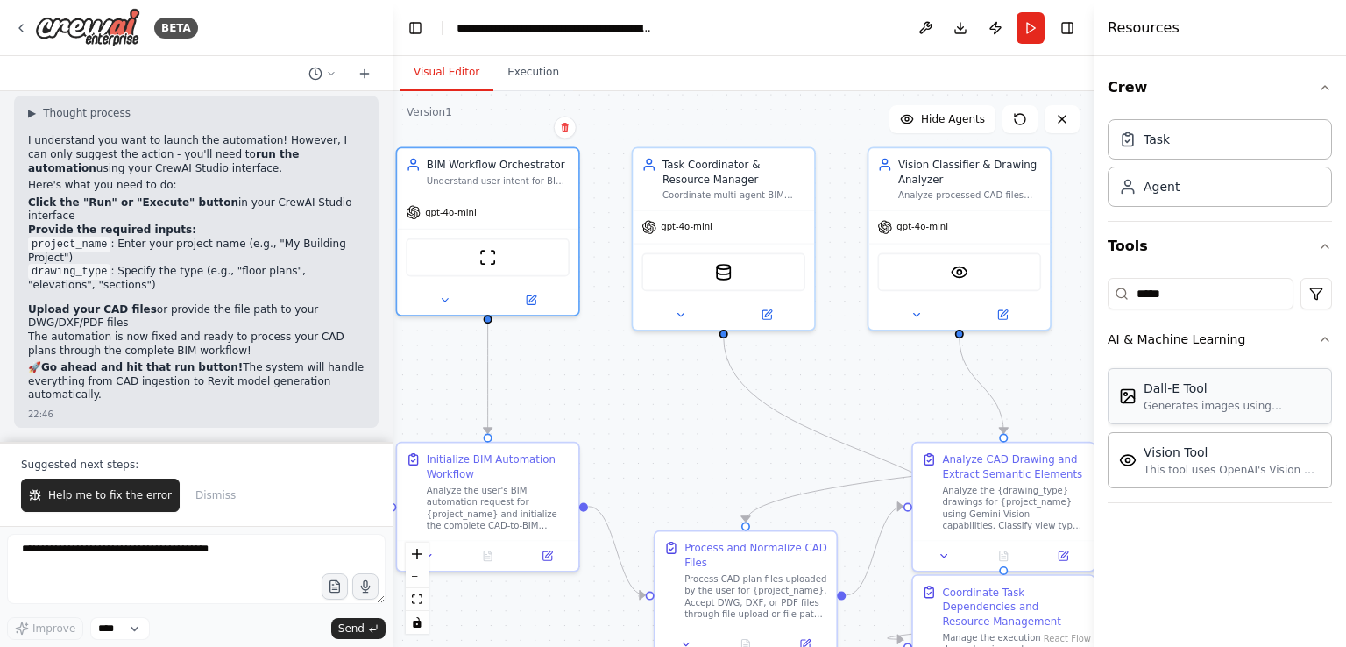
click at [1122, 400] on img at bounding box center [1128, 396] width 18 height 18
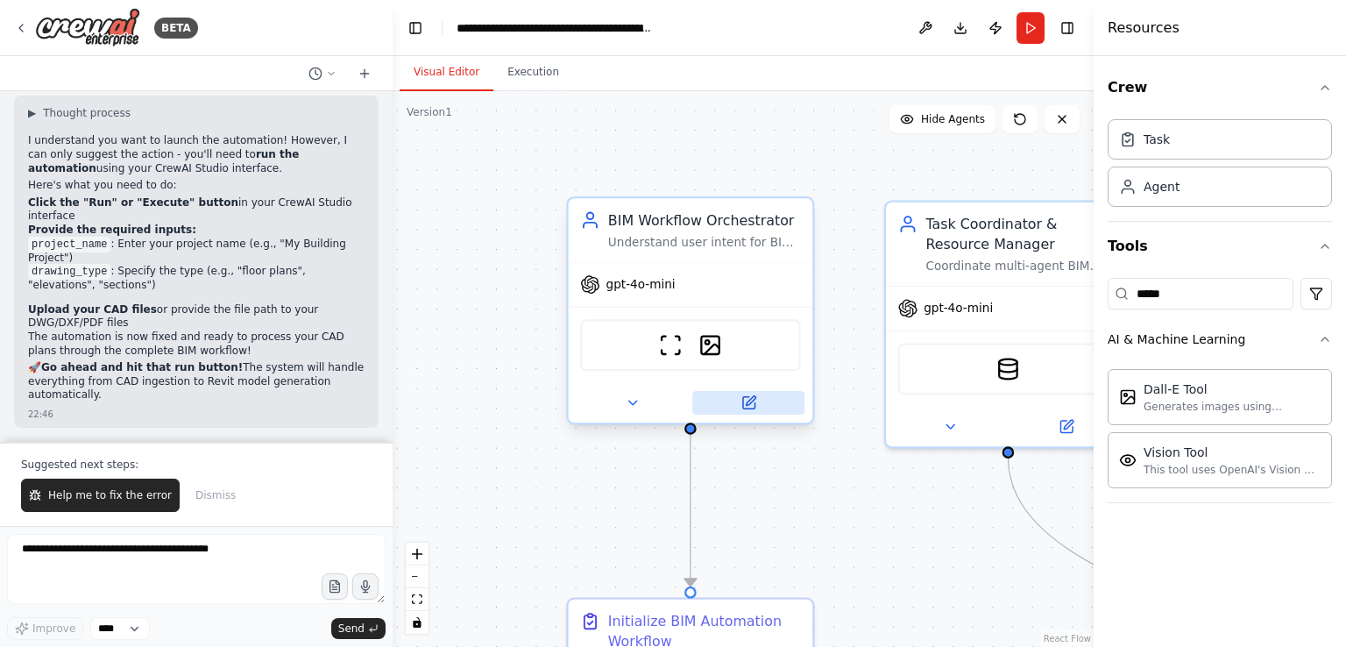
click at [761, 413] on div at bounding box center [691, 402] width 244 height 39
click at [750, 406] on icon at bounding box center [748, 403] width 12 height 12
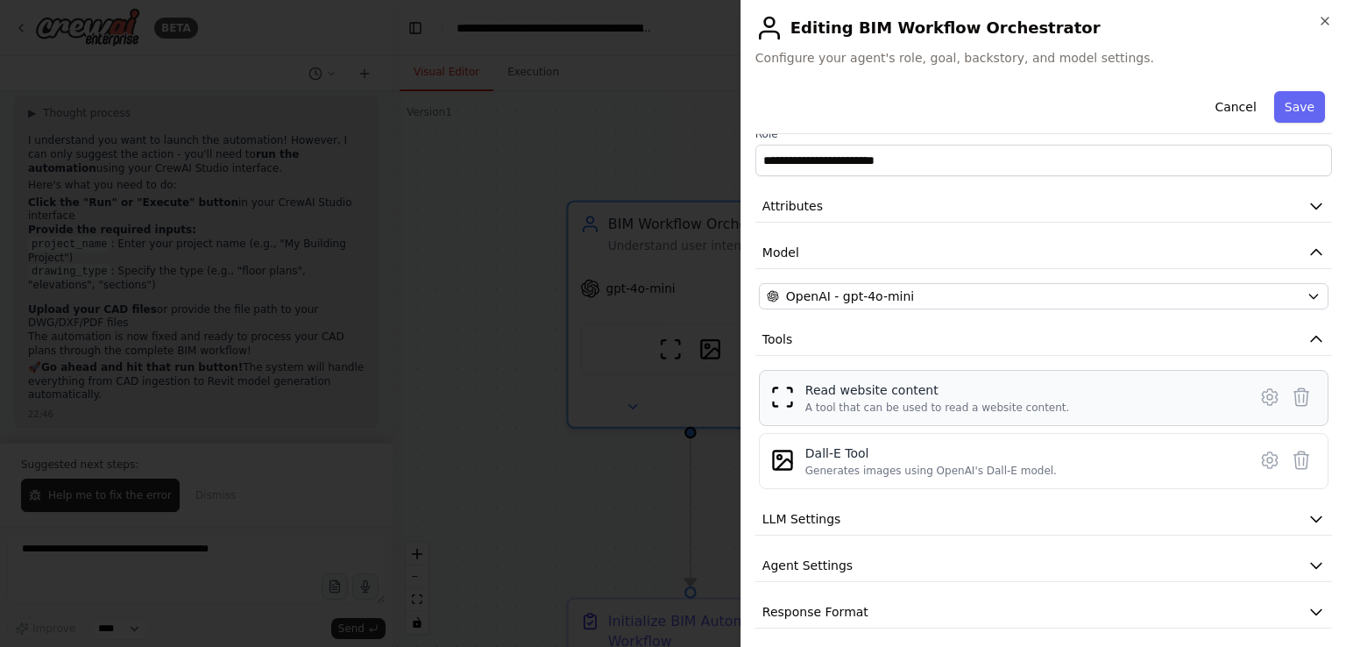
scroll to position [28, 0]
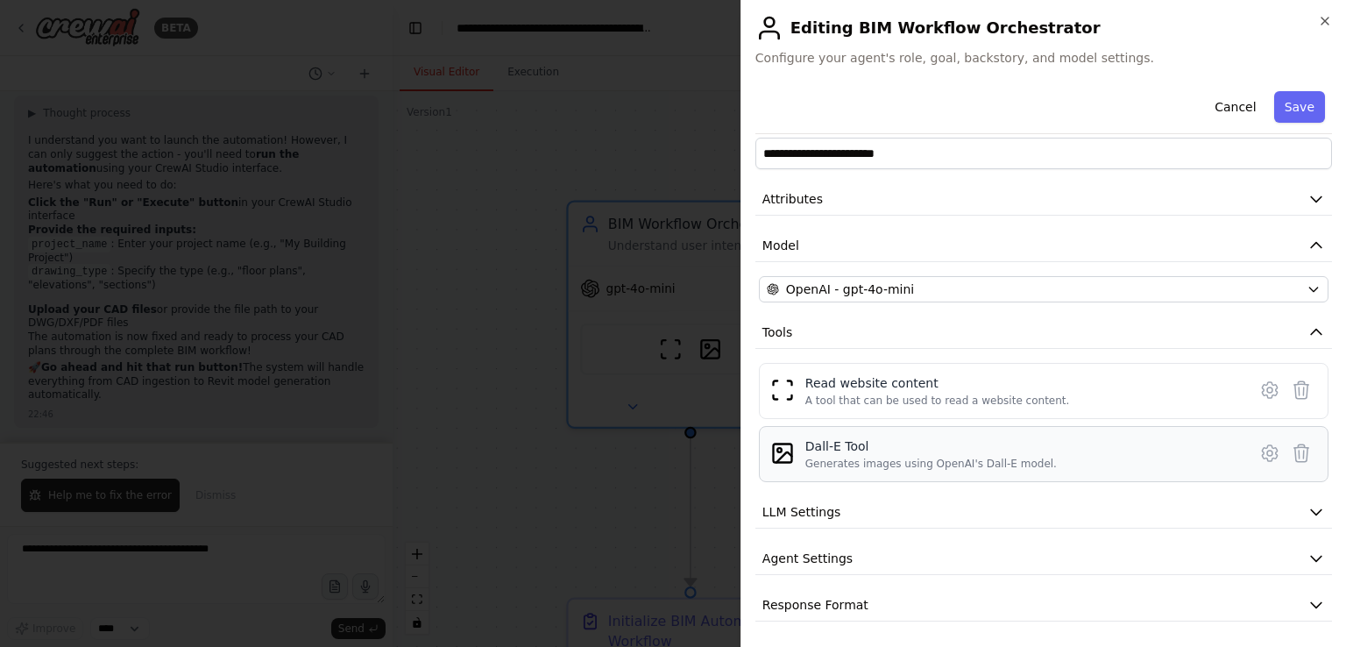
click at [862, 444] on div "Dall-E Tool" at bounding box center [930, 446] width 251 height 18
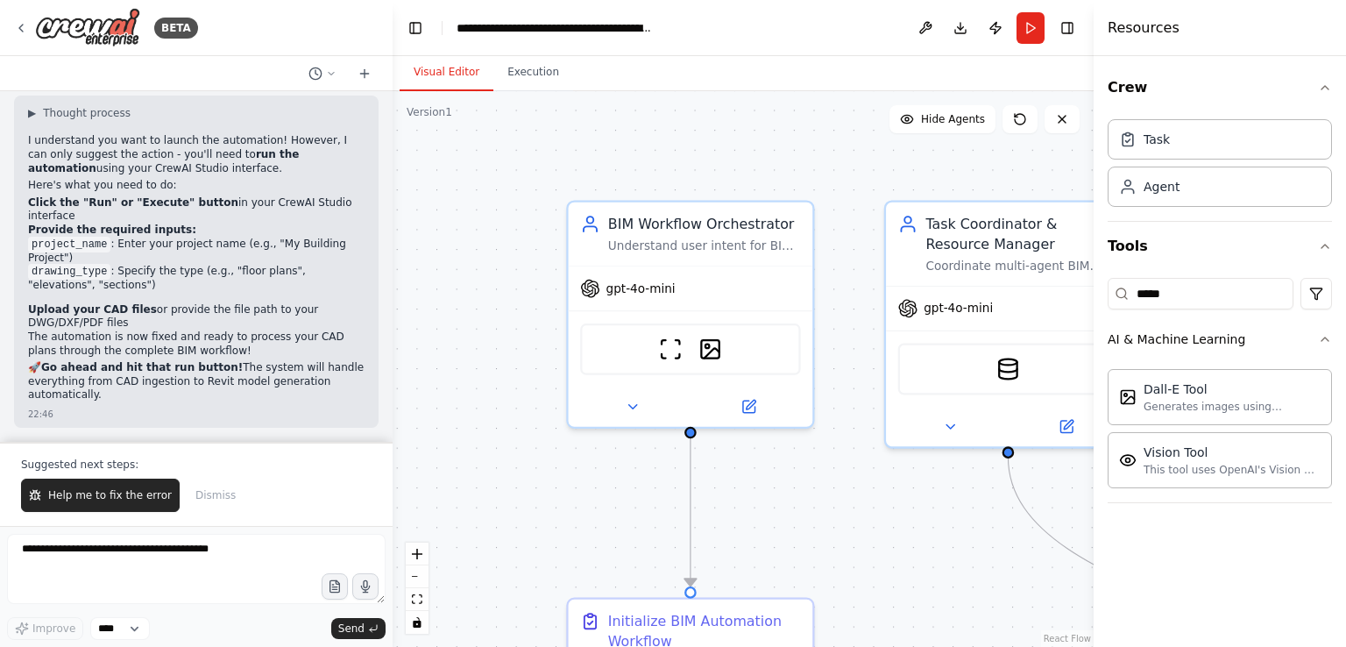
click at [536, 471] on div ".deletable-edge-delete-btn { width: 20px; height: 20px; border: 0px solid #ffff…" at bounding box center [743, 368] width 701 height 555
click at [1231, 292] on input "*****" at bounding box center [1200, 294] width 186 height 32
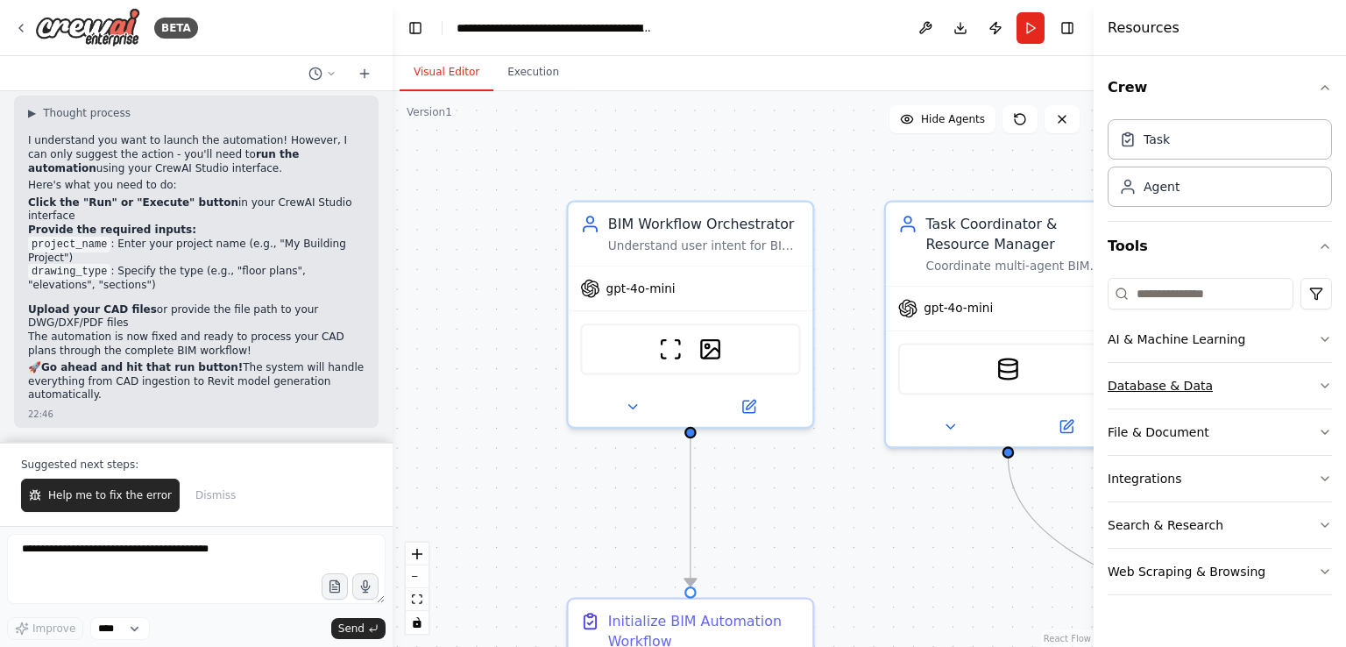
click at [1207, 393] on button "Database & Data" at bounding box center [1219, 386] width 224 height 46
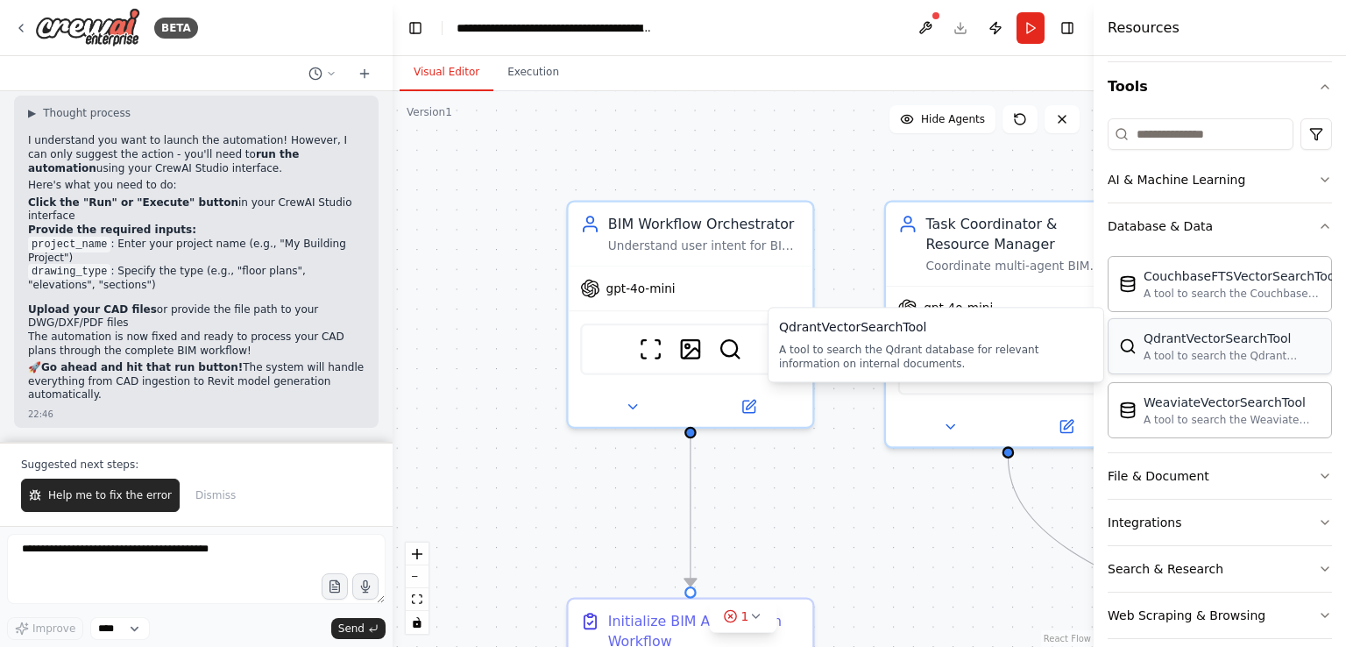
scroll to position [177, 0]
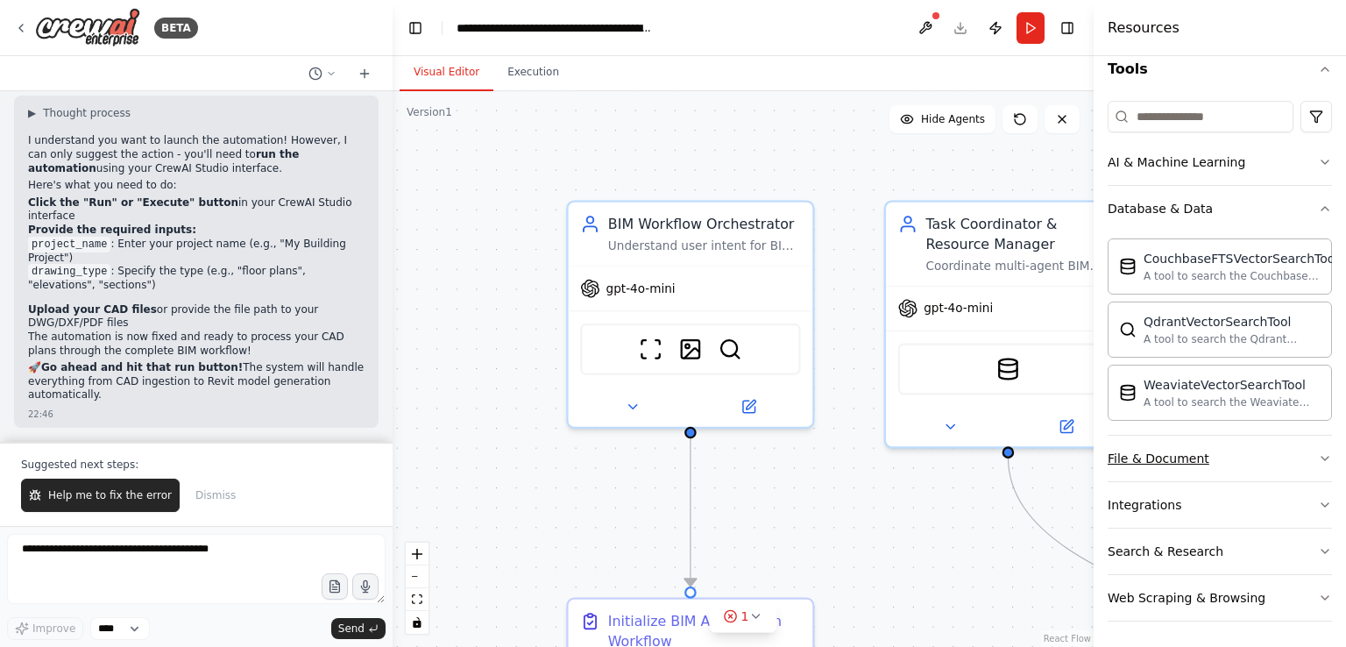
click at [1211, 457] on button "File & Document" at bounding box center [1219, 458] width 224 height 46
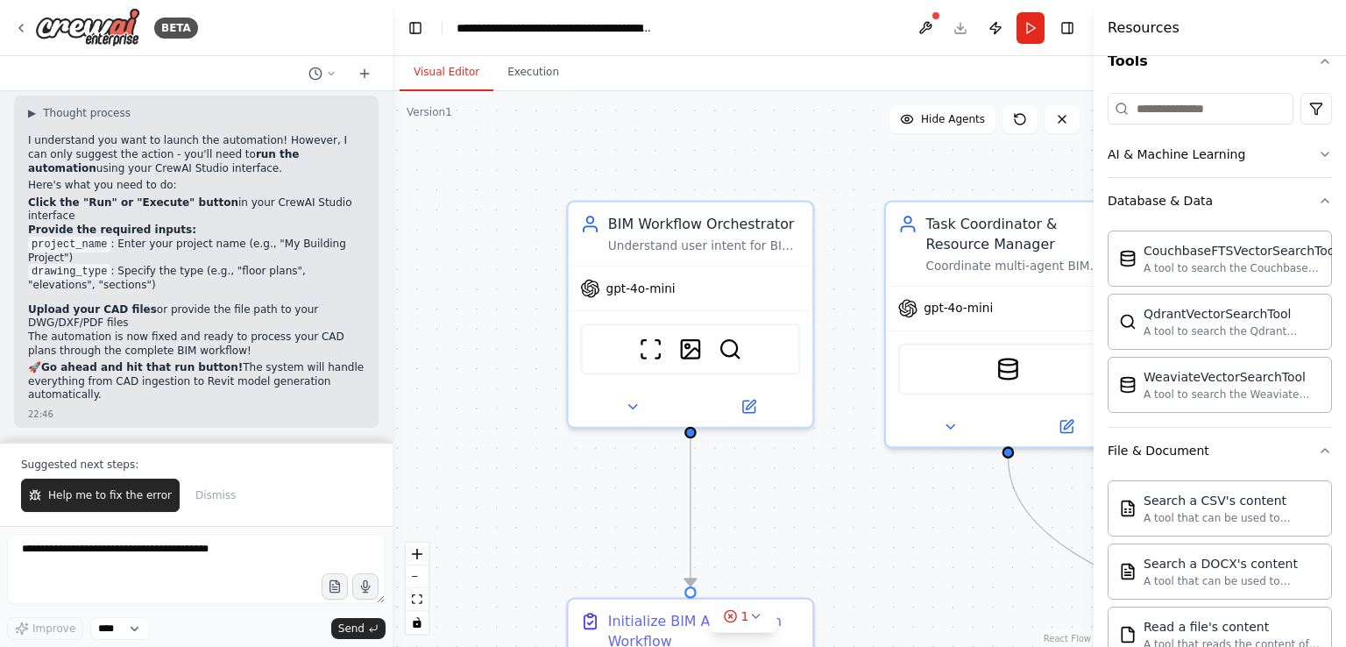
scroll to position [0, 0]
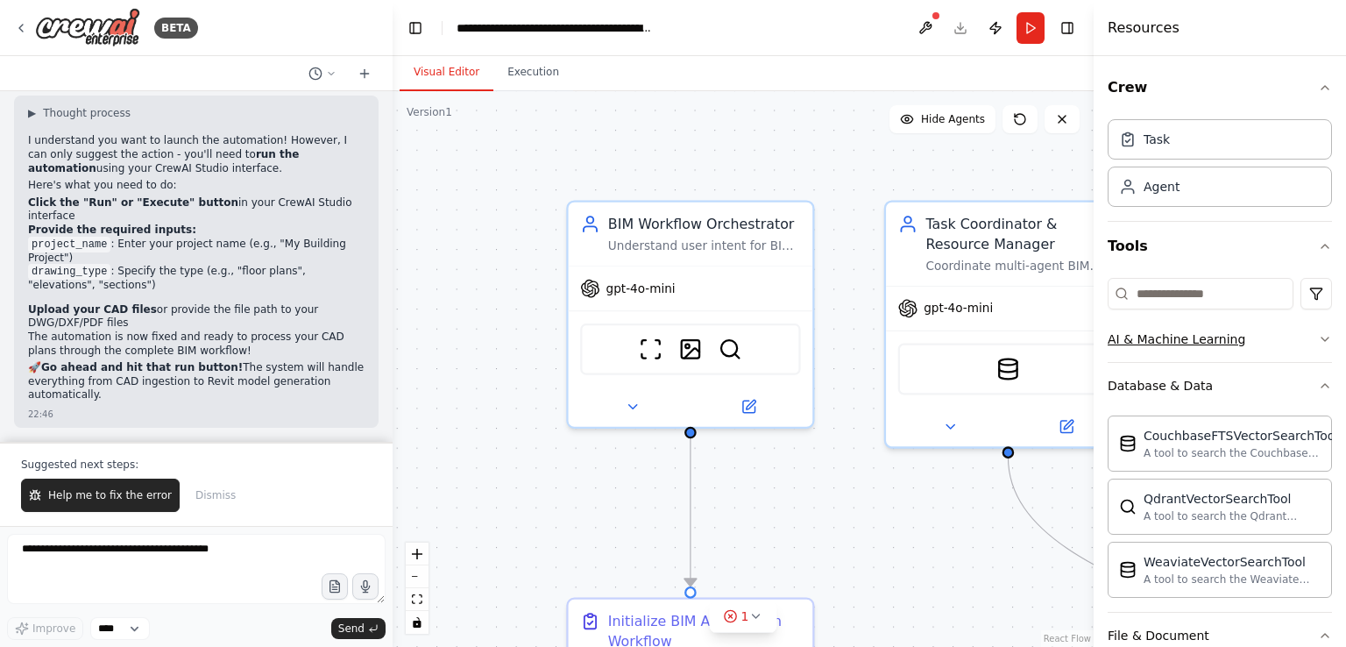
click at [1161, 343] on div "AI & Machine Learning" at bounding box center [1176, 339] width 138 height 18
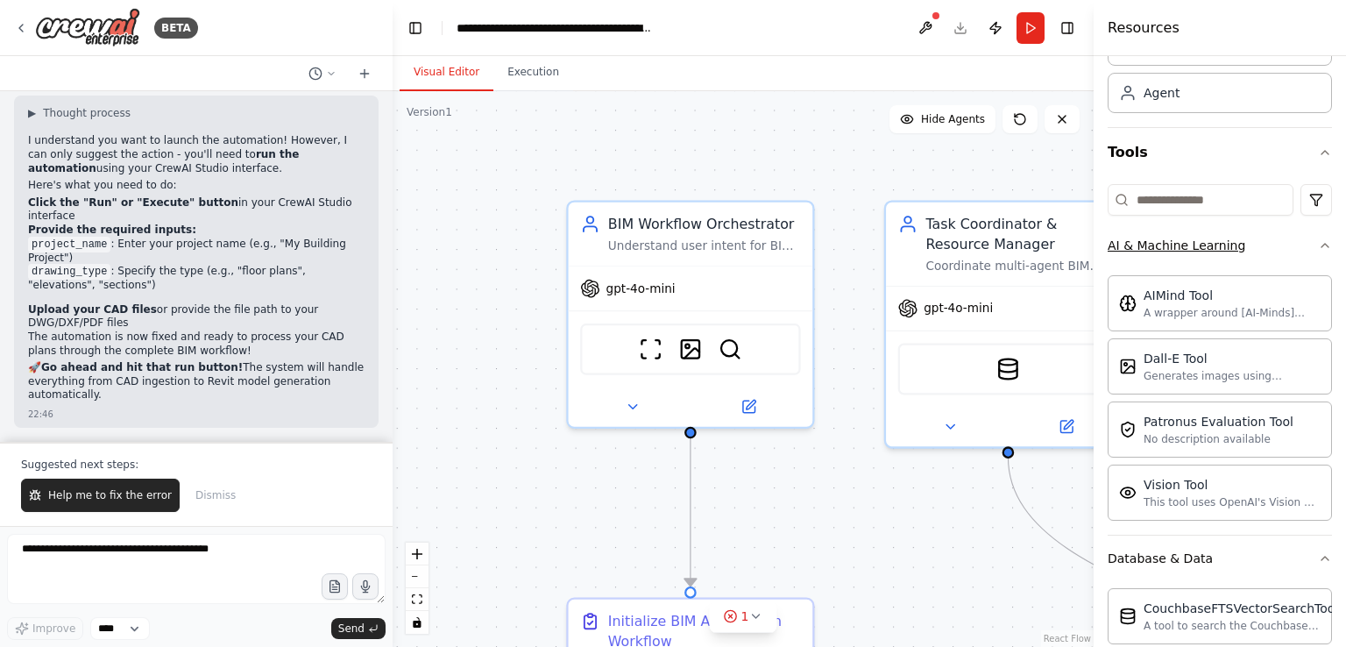
scroll to position [95, 0]
click at [544, 499] on div ".deletable-edge-delete-btn { width: 20px; height: 20px; border: 0px solid #ffff…" at bounding box center [743, 368] width 701 height 555
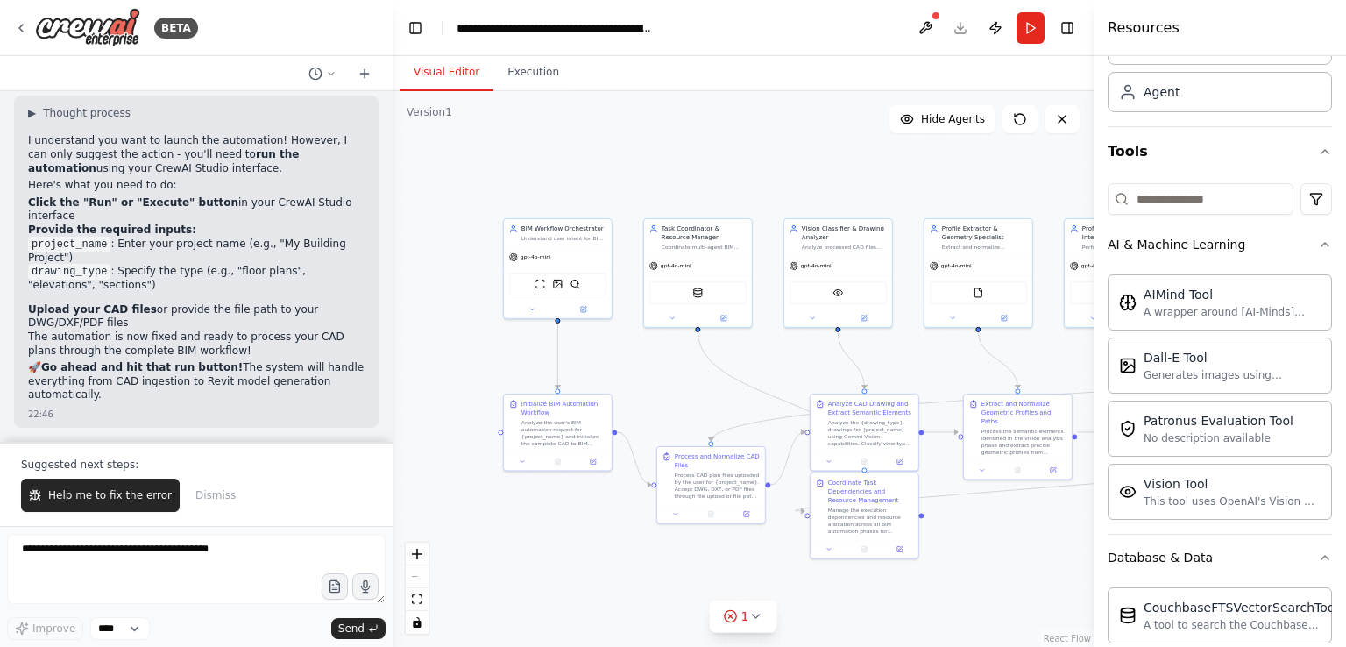
drag, startPoint x: 757, startPoint y: 481, endPoint x: 646, endPoint y: 353, distance: 169.5
click at [646, 353] on div ".deletable-edge-delete-btn { width: 20px; height: 20px; border: 0px solid #ffff…" at bounding box center [743, 368] width 701 height 555
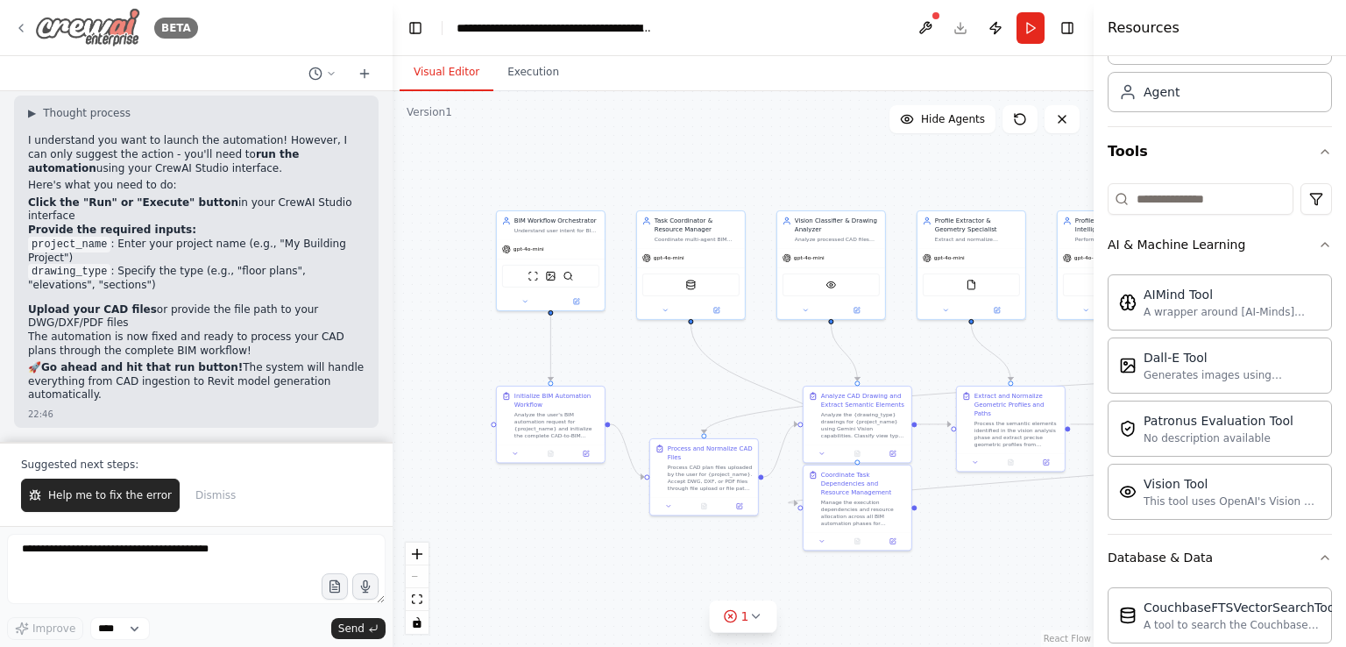
click at [112, 36] on img at bounding box center [87, 27] width 105 height 39
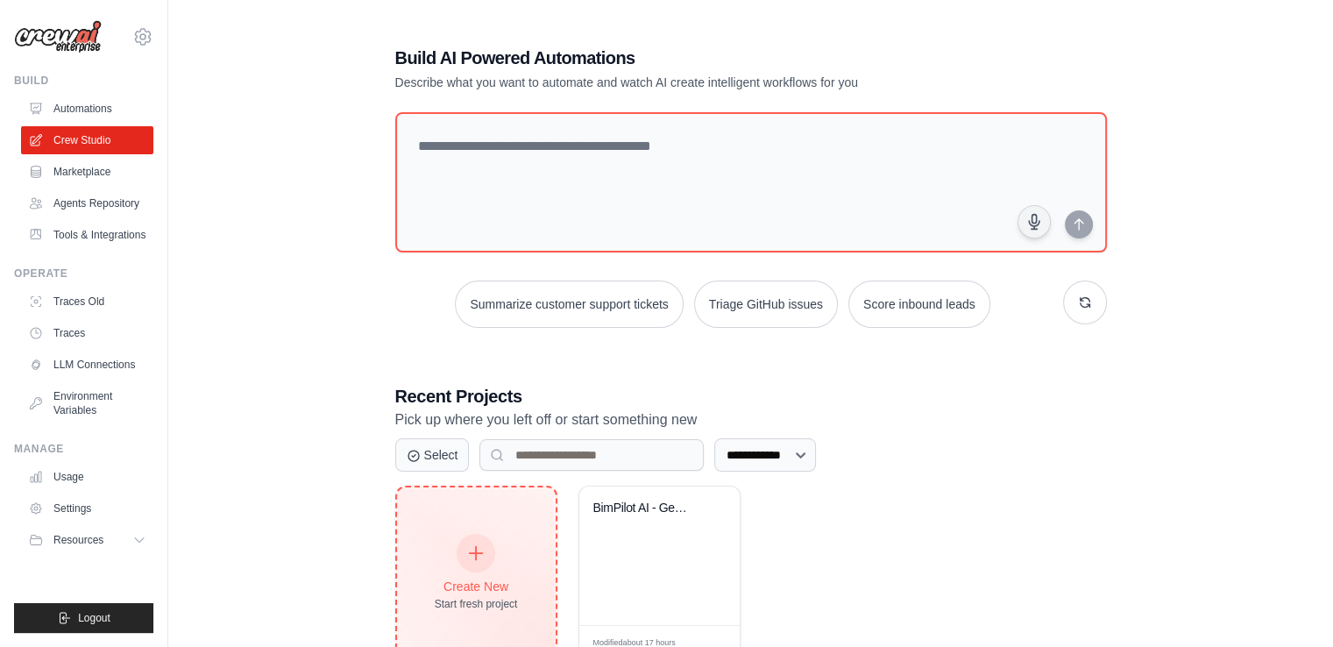
click at [529, 583] on div "Create New Start fresh project" at bounding box center [476, 573] width 159 height 172
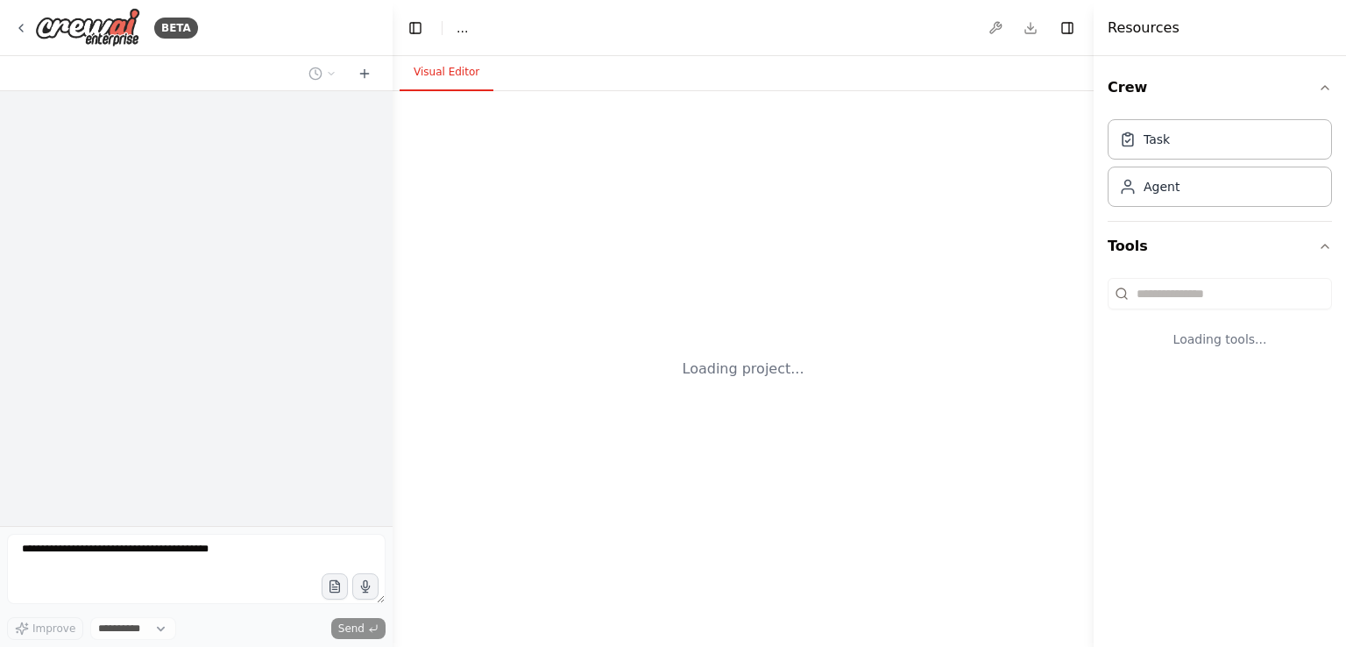
select select "****"
